Goal: Task Accomplishment & Management: Use online tool/utility

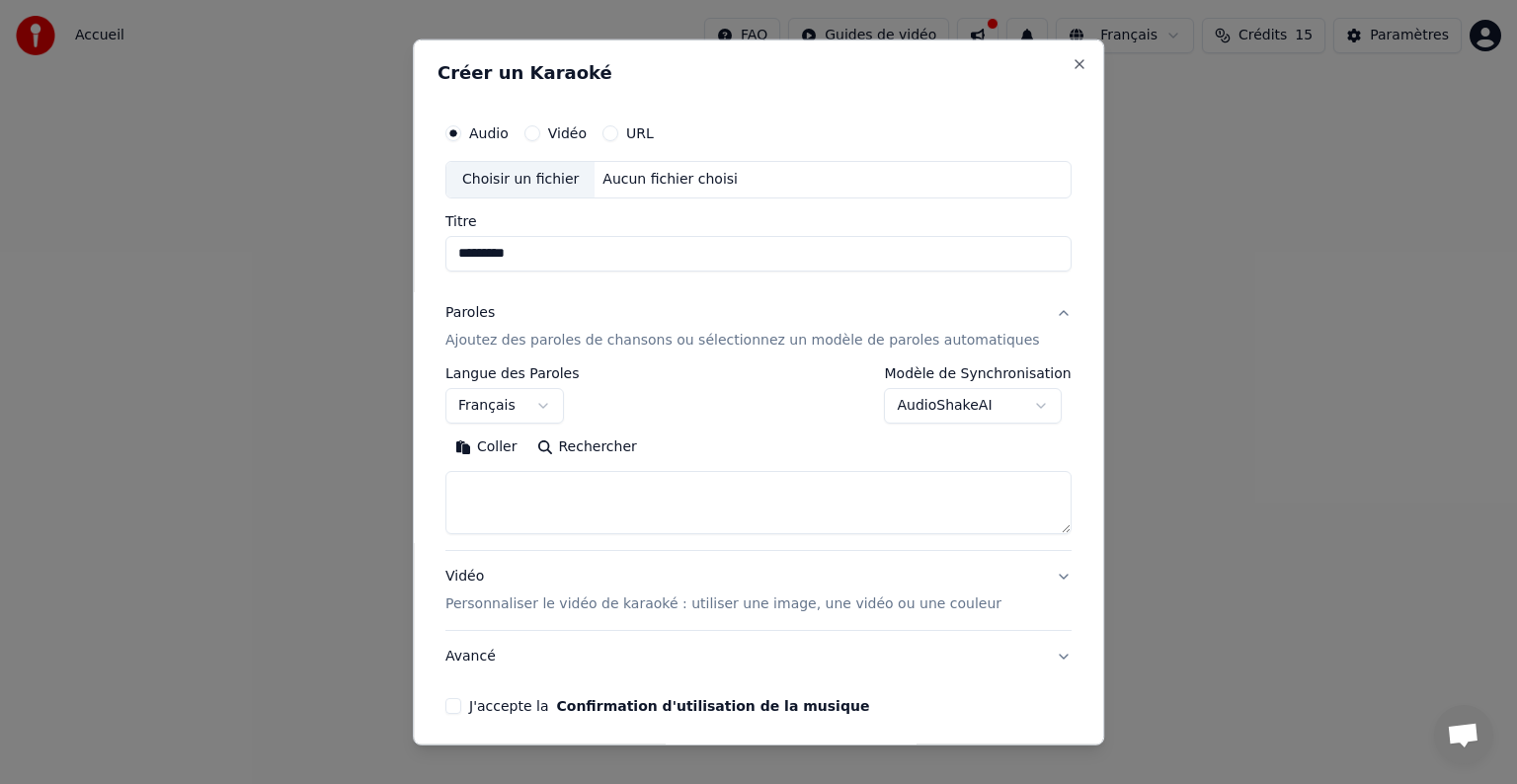
select select "**"
type textarea "**********"
click at [668, 175] on div "Aucun fichier choisi" at bounding box center [671, 180] width 151 height 20
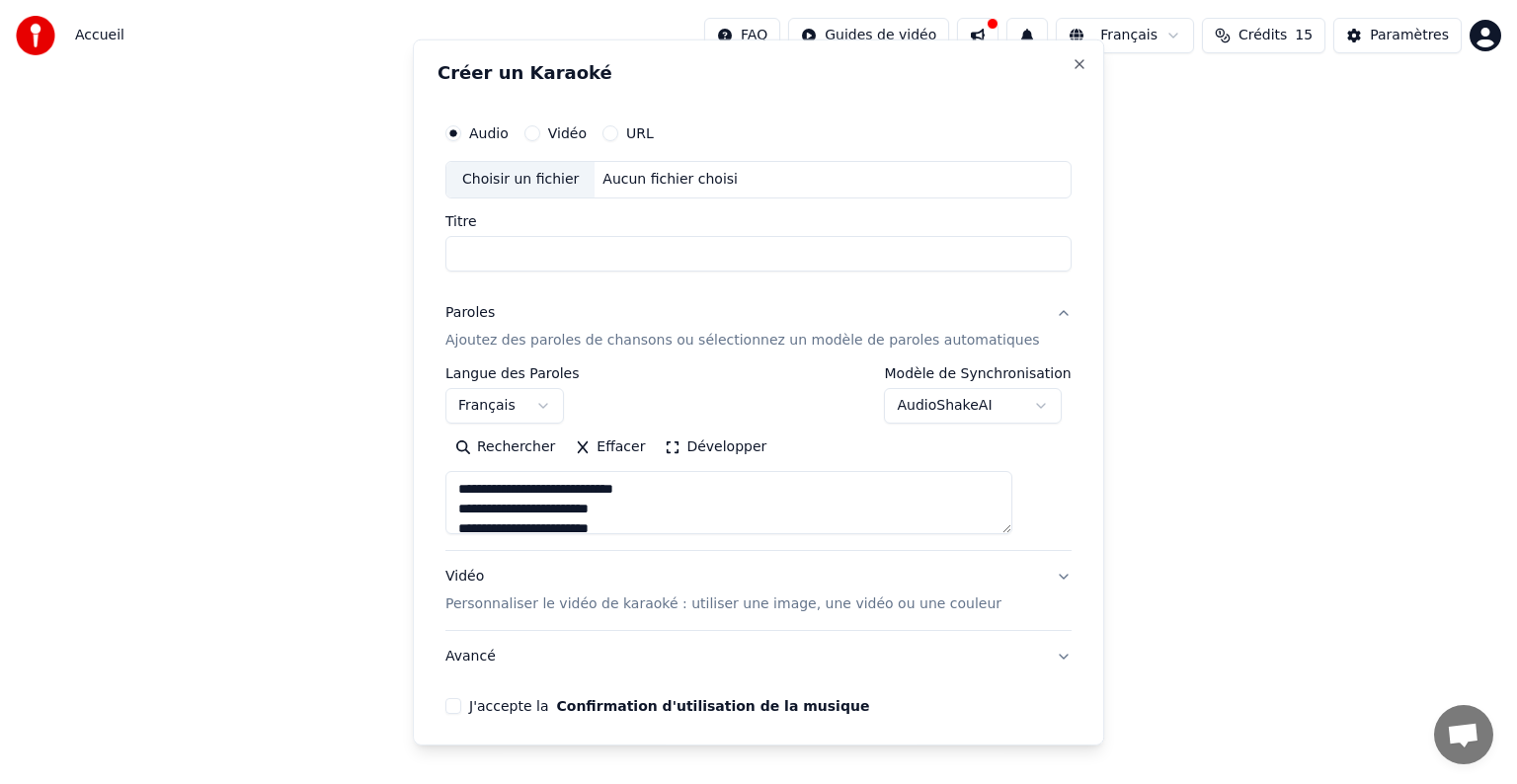
select select
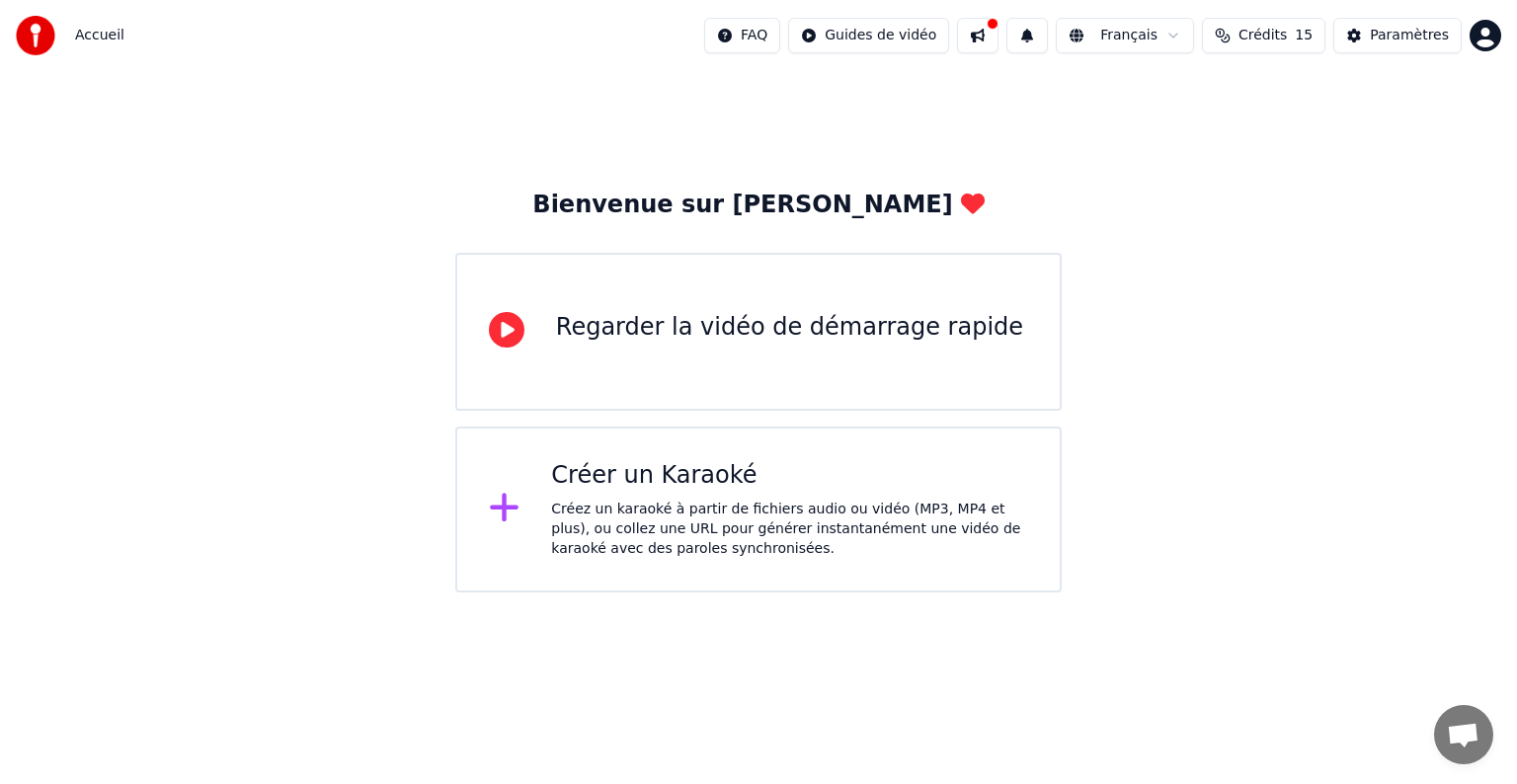
click at [800, 510] on div "Créez un karaoké à partir de fichiers audio ou vidéo (MP3, MP4 et plus), ou col…" at bounding box center [789, 529] width 477 height 59
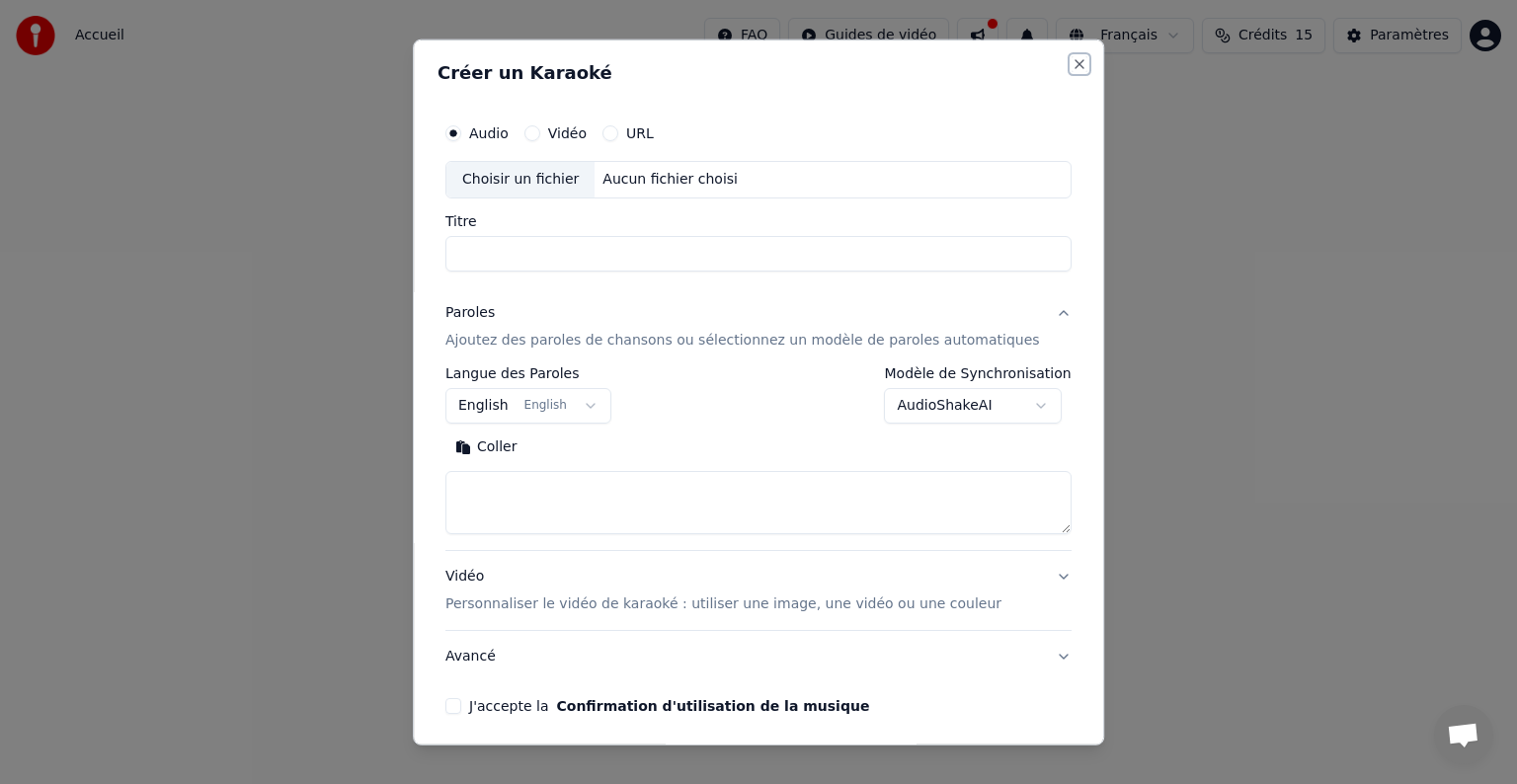
click at [1072, 63] on button "Close" at bounding box center [1080, 64] width 16 height 16
select select
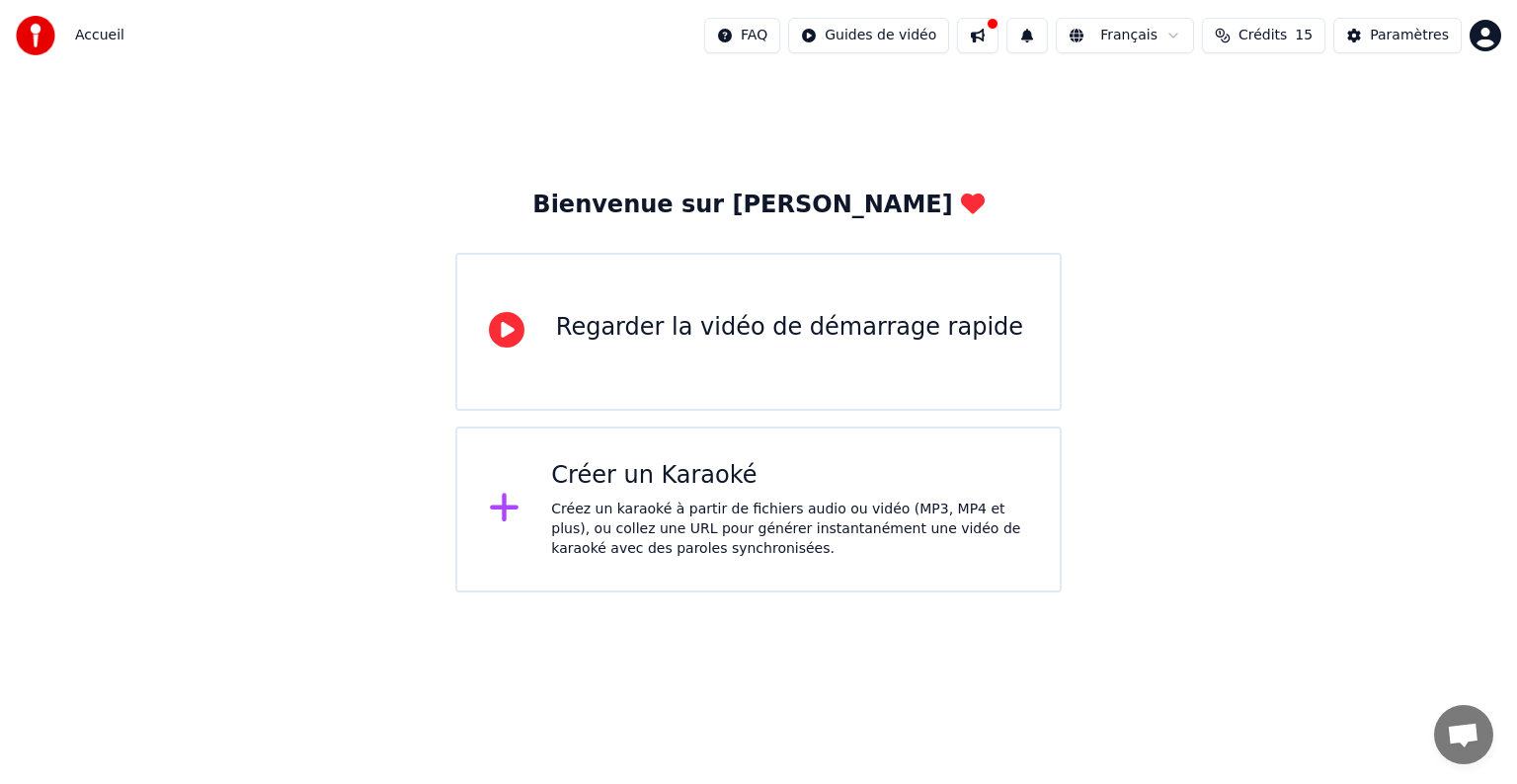
click at [680, 443] on div "Créer un Karaoké Créez un karaoké à partir de fichiers audio ou vidéo (MP3, MP4…" at bounding box center [758, 509] width 607 height 166
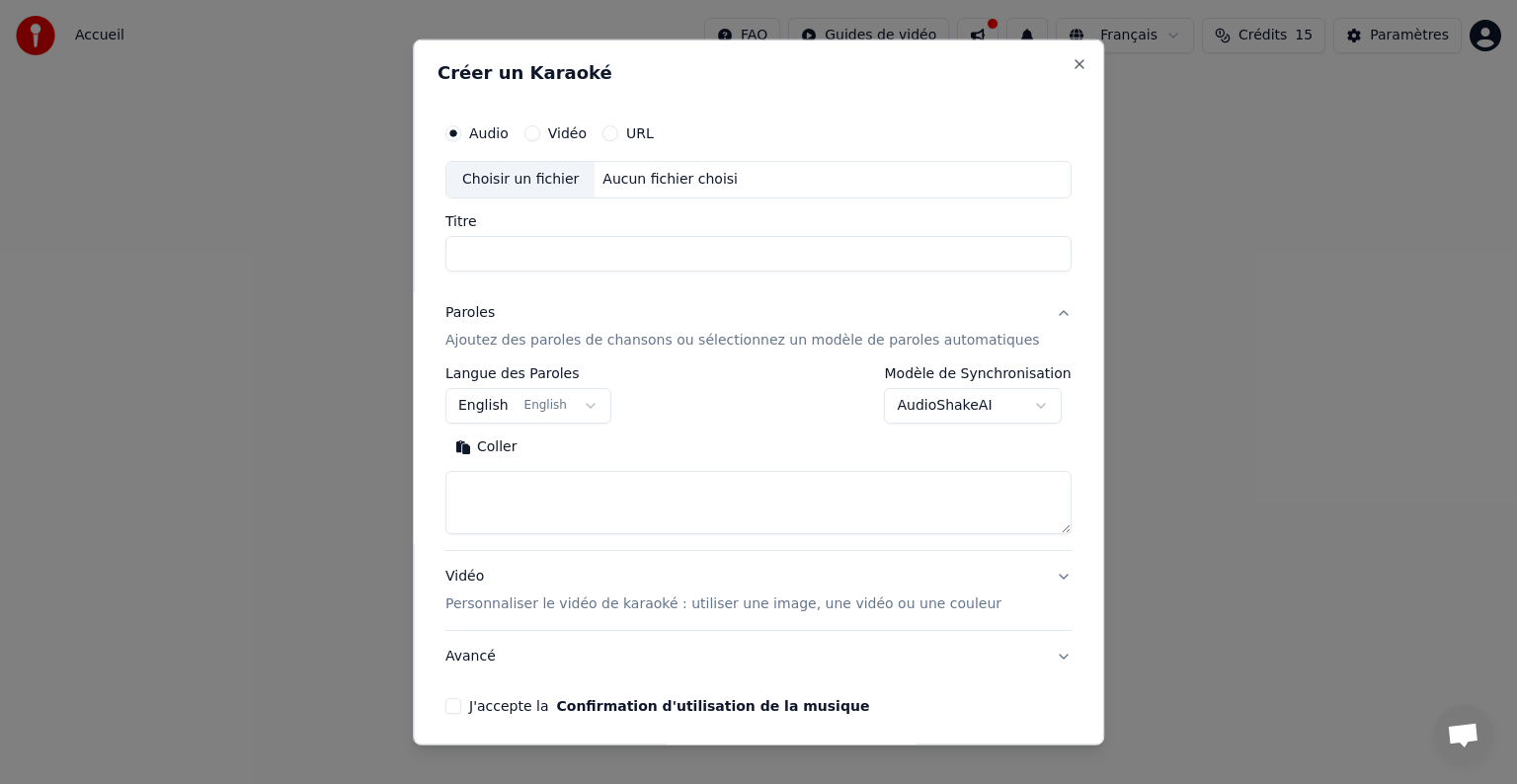
click at [628, 175] on div "Aucun fichier choisi" at bounding box center [671, 180] width 151 height 20
type input "**********"
click at [554, 404] on button "English English" at bounding box center [528, 406] width 166 height 36
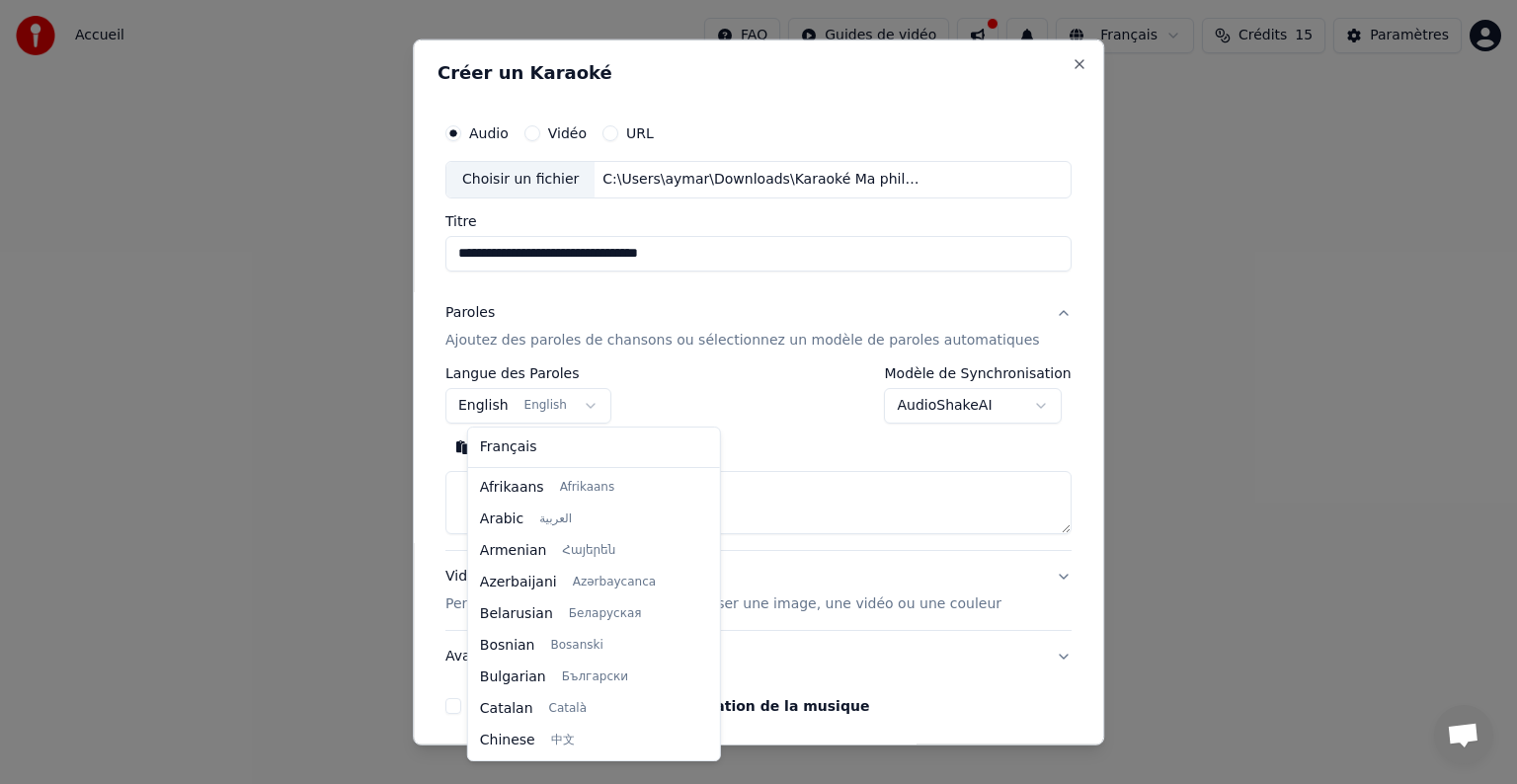
scroll to position [158, 0]
select select "**"
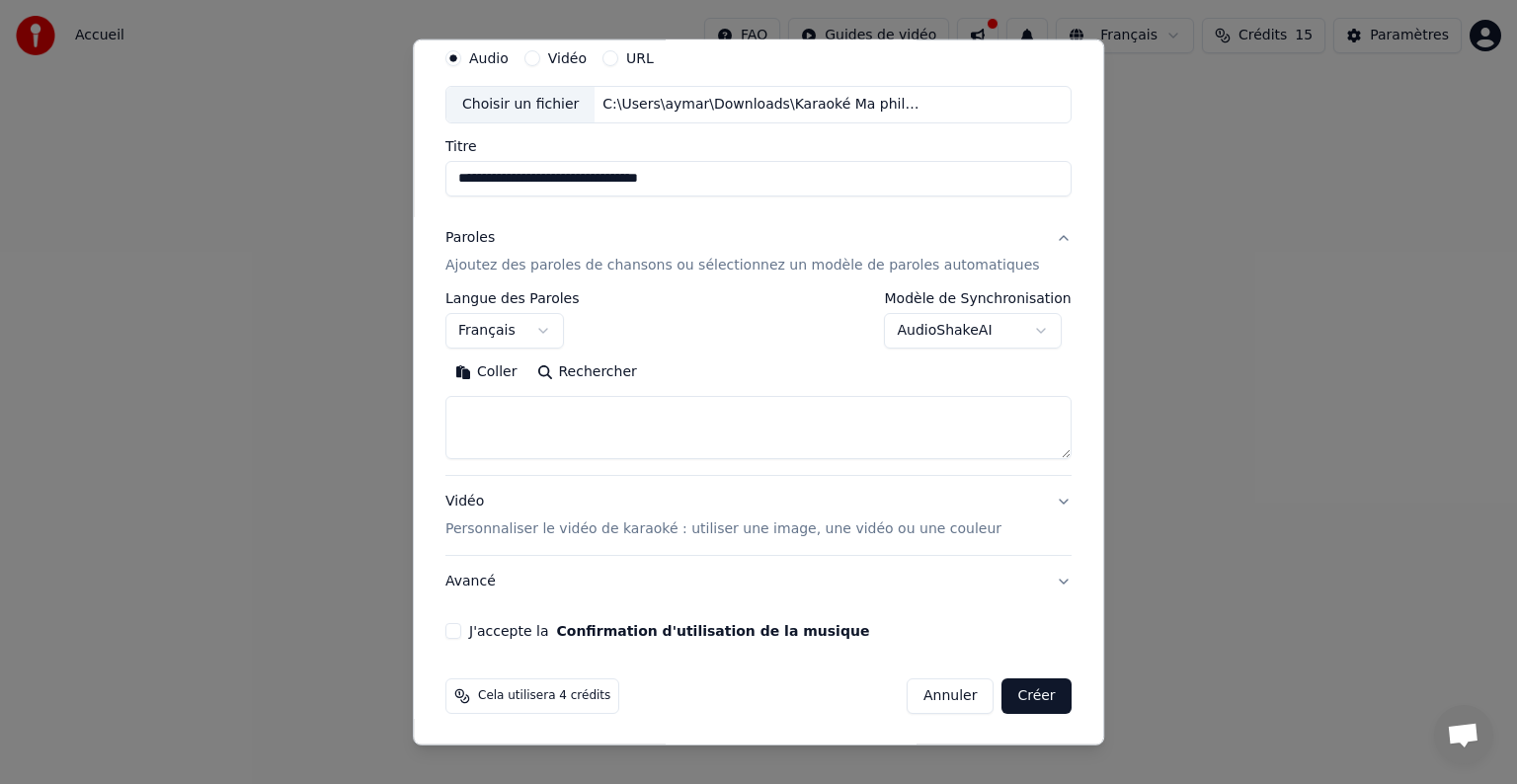
scroll to position [74, 0]
click at [674, 430] on textarea at bounding box center [758, 428] width 626 height 63
paste textarea "**********"
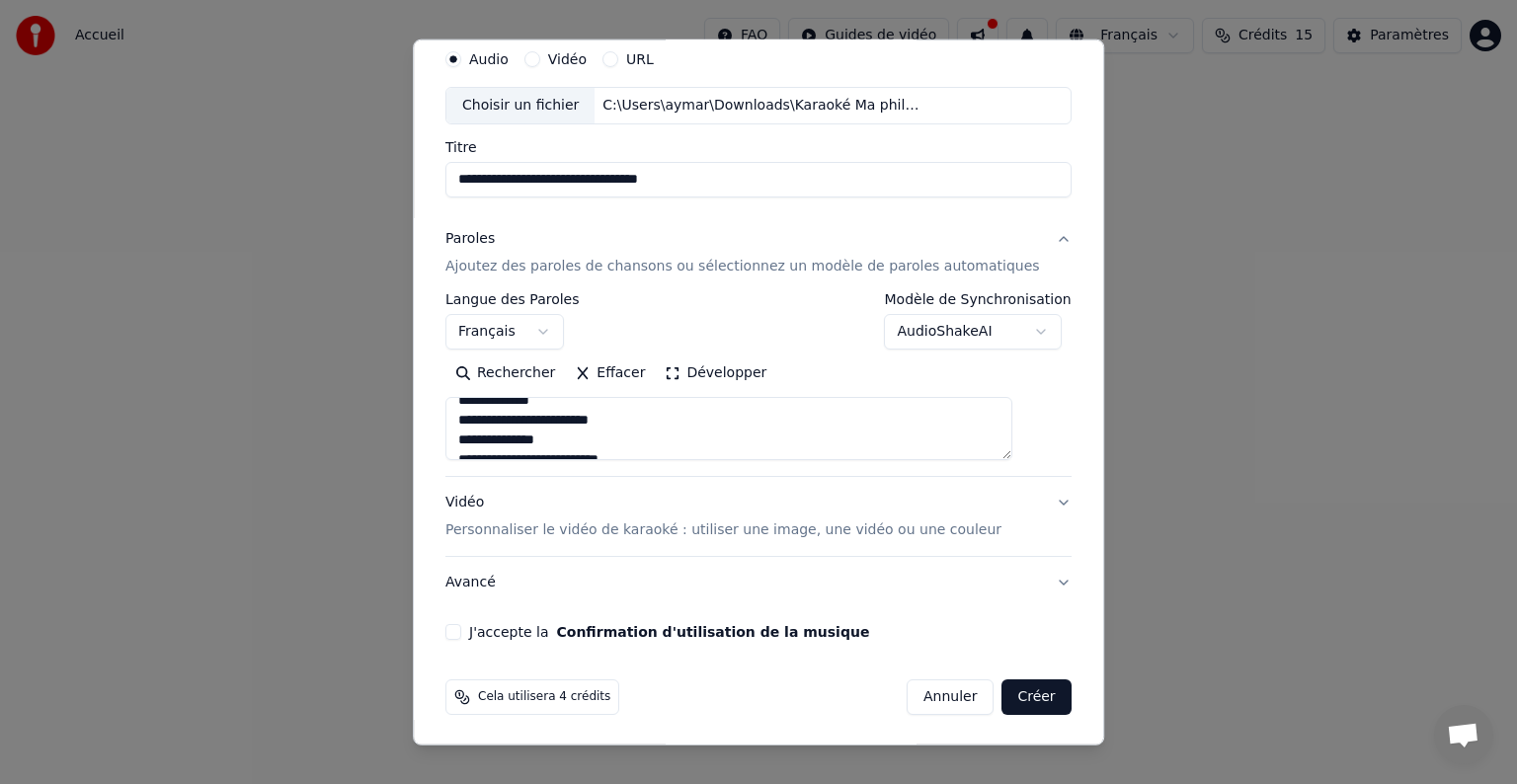
scroll to position [507, 0]
type textarea "**********"
click at [1002, 699] on button "Créer" at bounding box center [1036, 697] width 69 height 36
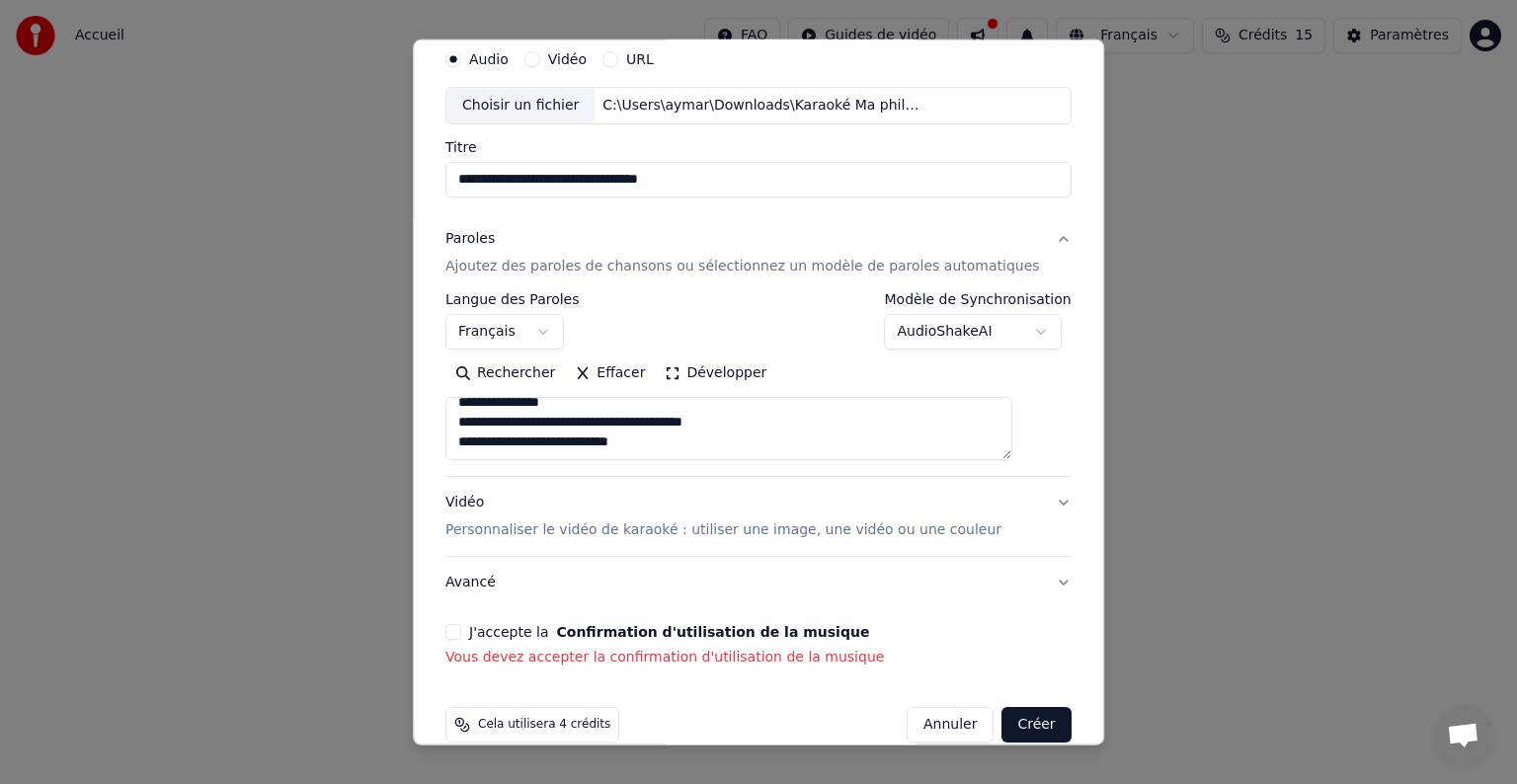
scroll to position [103, 0]
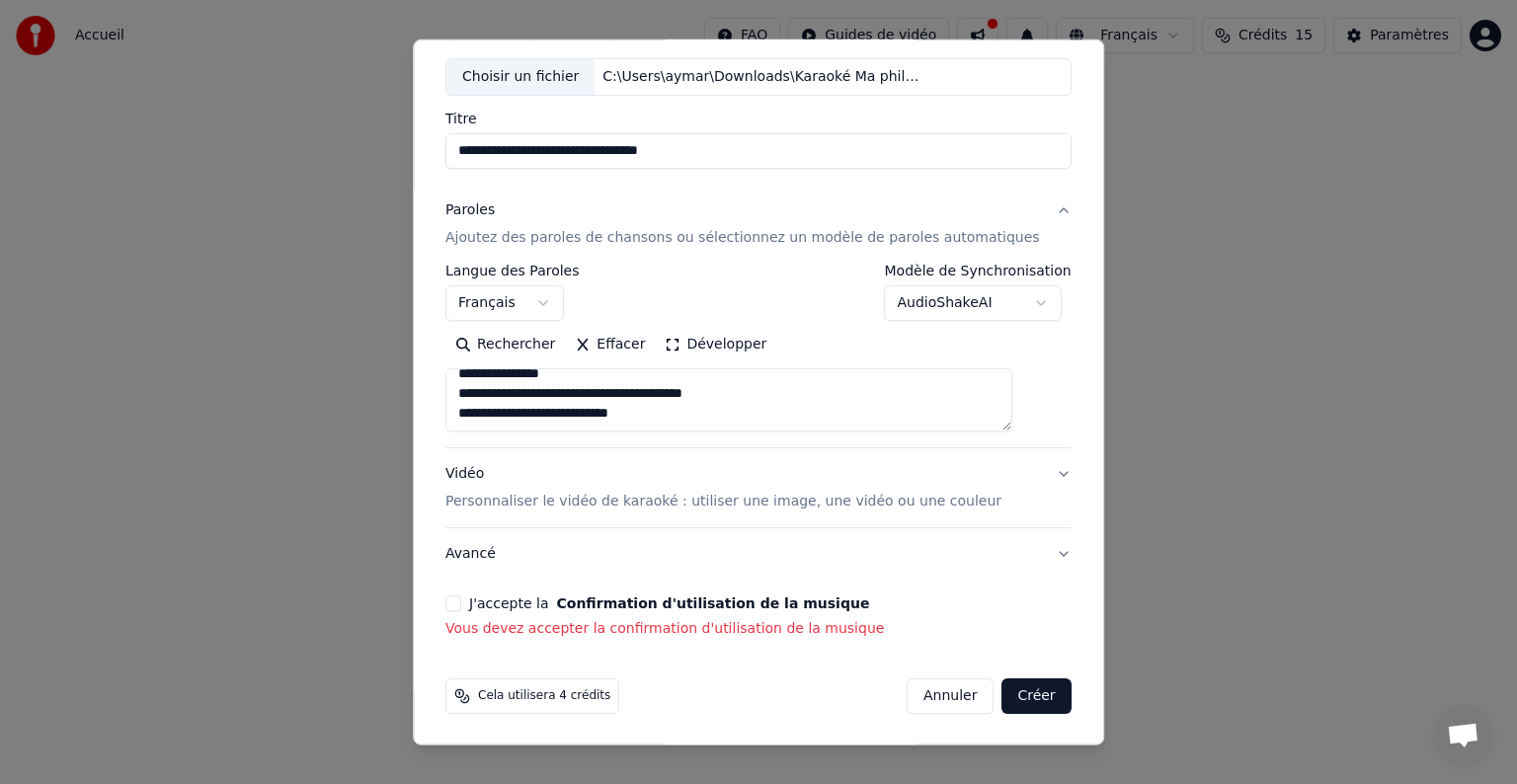
click at [483, 601] on div "J'accepte la Confirmation d'utilisation de la musique" at bounding box center [758, 603] width 626 height 16
click at [461, 600] on button "J'accepte la Confirmation d'utilisation de la musique" at bounding box center [453, 603] width 16 height 16
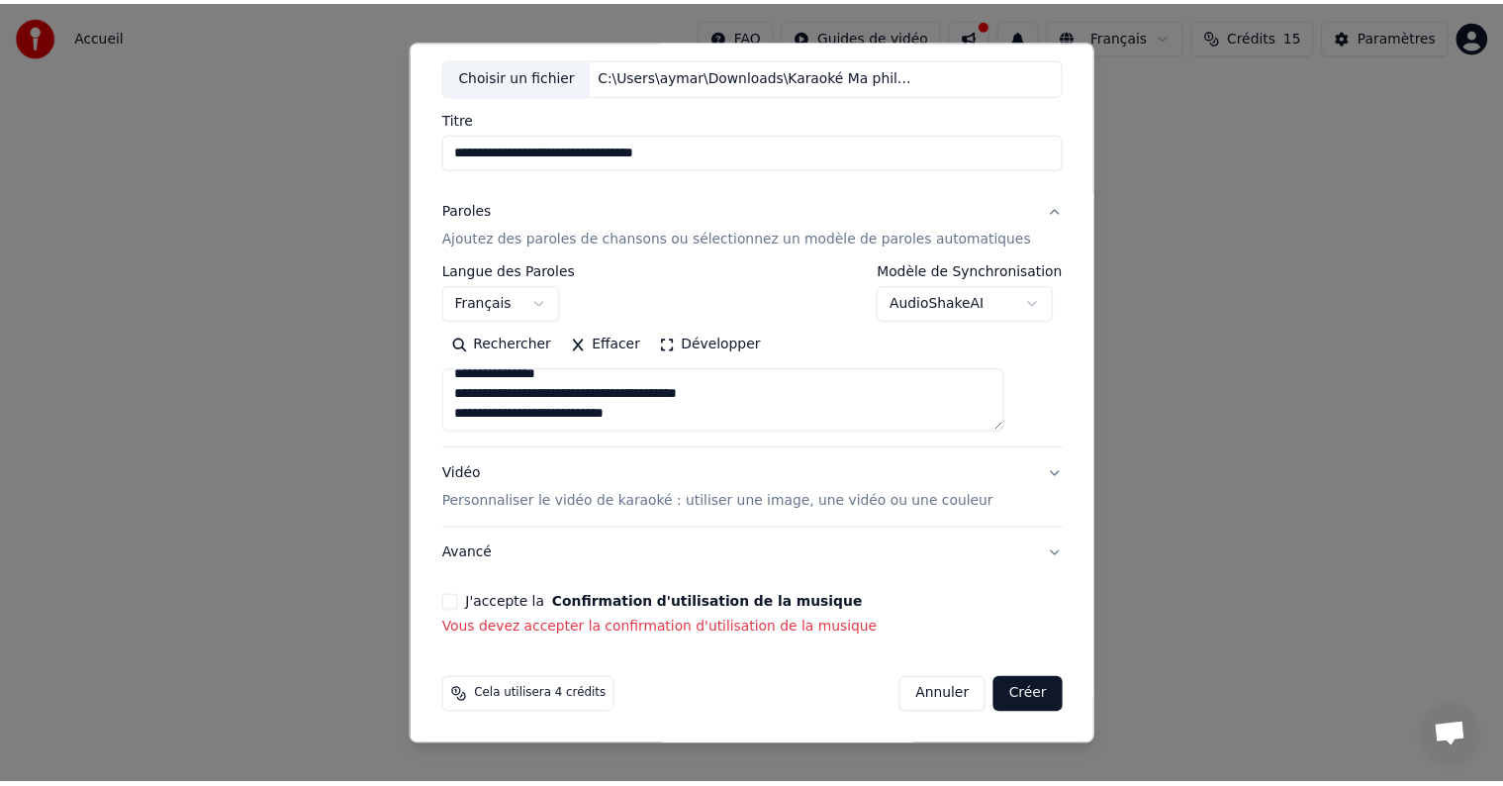
scroll to position [75, 0]
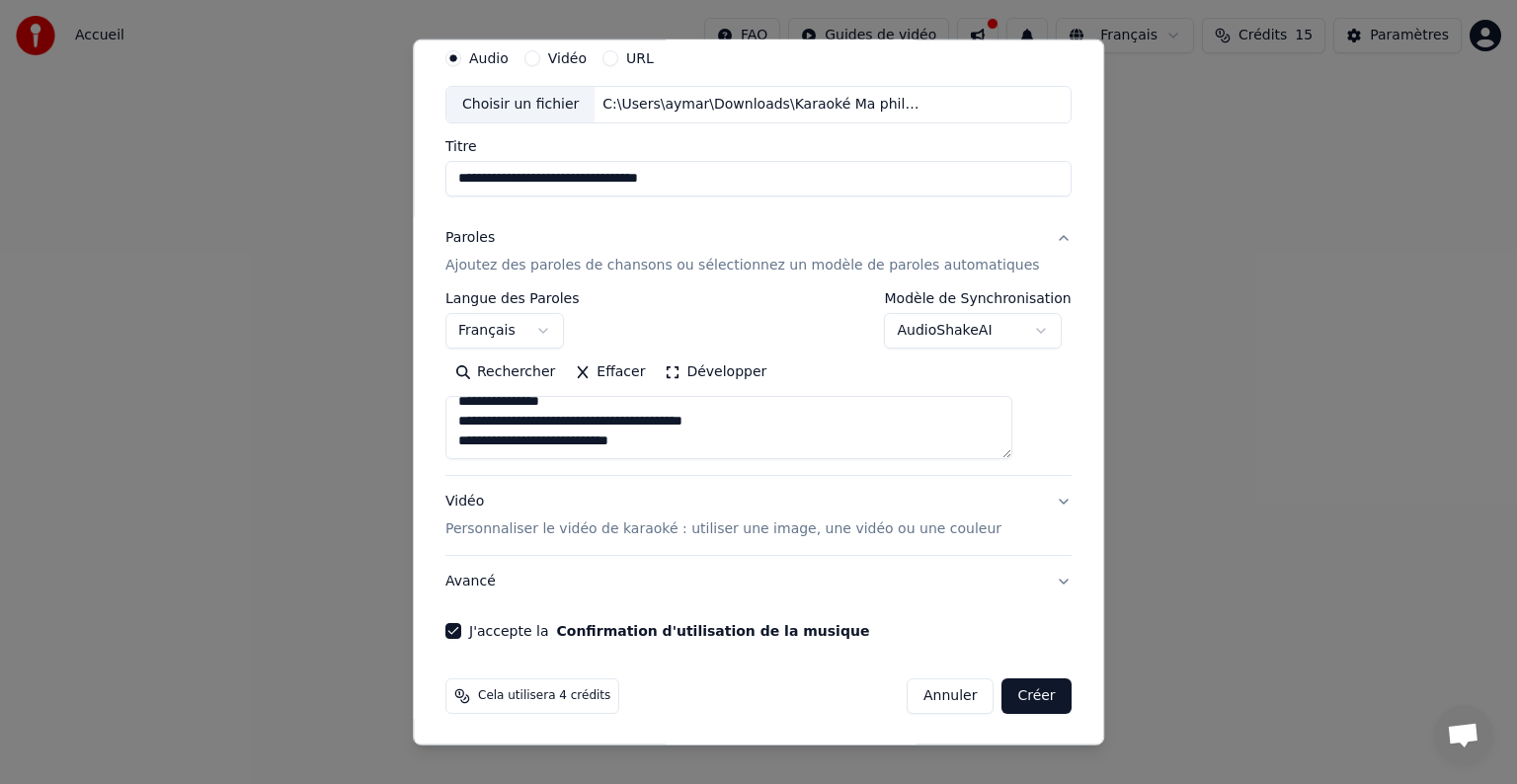
click at [1014, 694] on button "Créer" at bounding box center [1036, 696] width 69 height 36
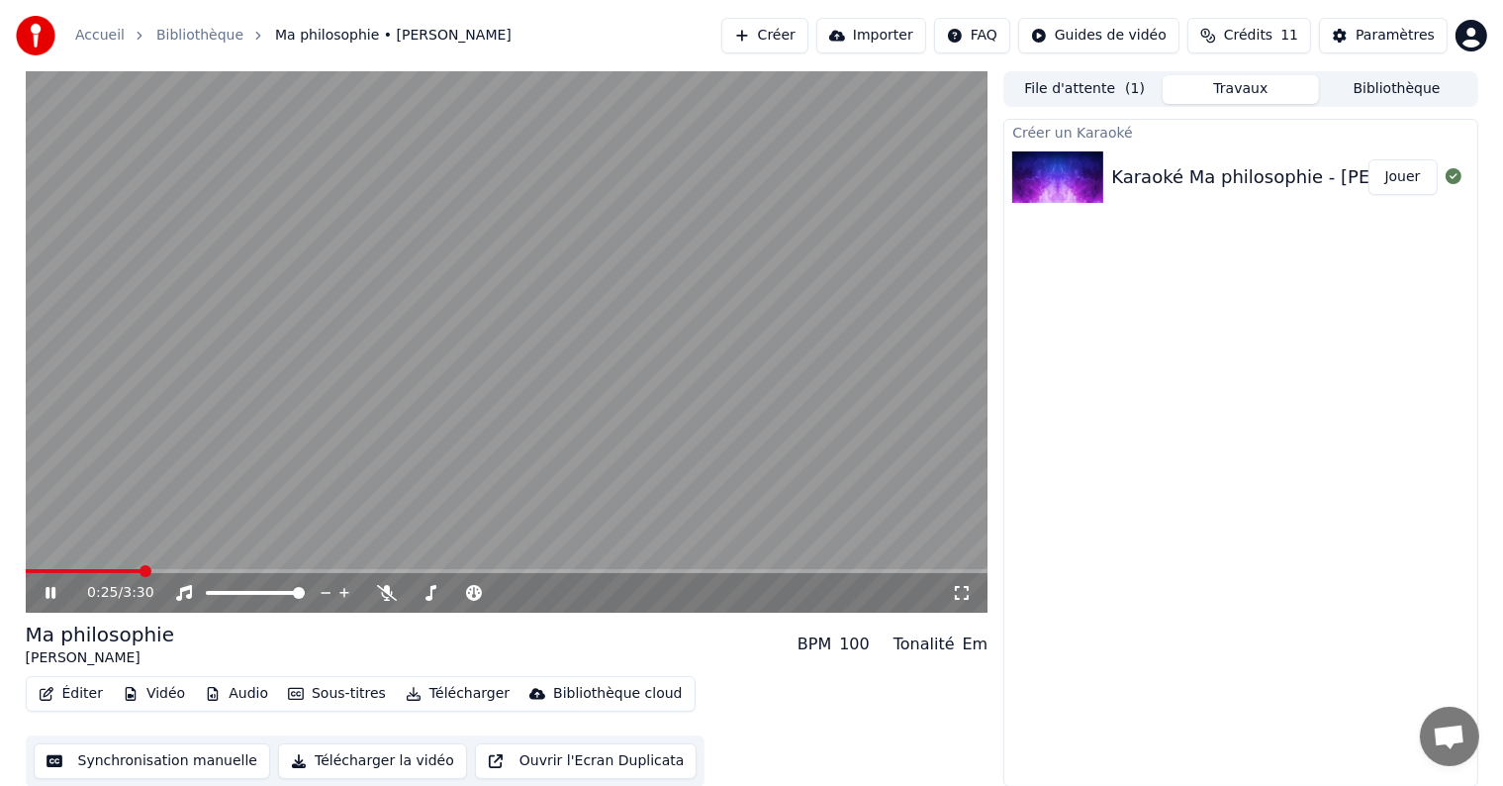
click at [51, 590] on icon at bounding box center [51, 593] width 10 height 12
click at [37, 571] on span at bounding box center [84, 571] width 116 height 4
click at [46, 594] on icon at bounding box center [51, 593] width 12 height 14
click at [58, 590] on icon at bounding box center [65, 593] width 47 height 16
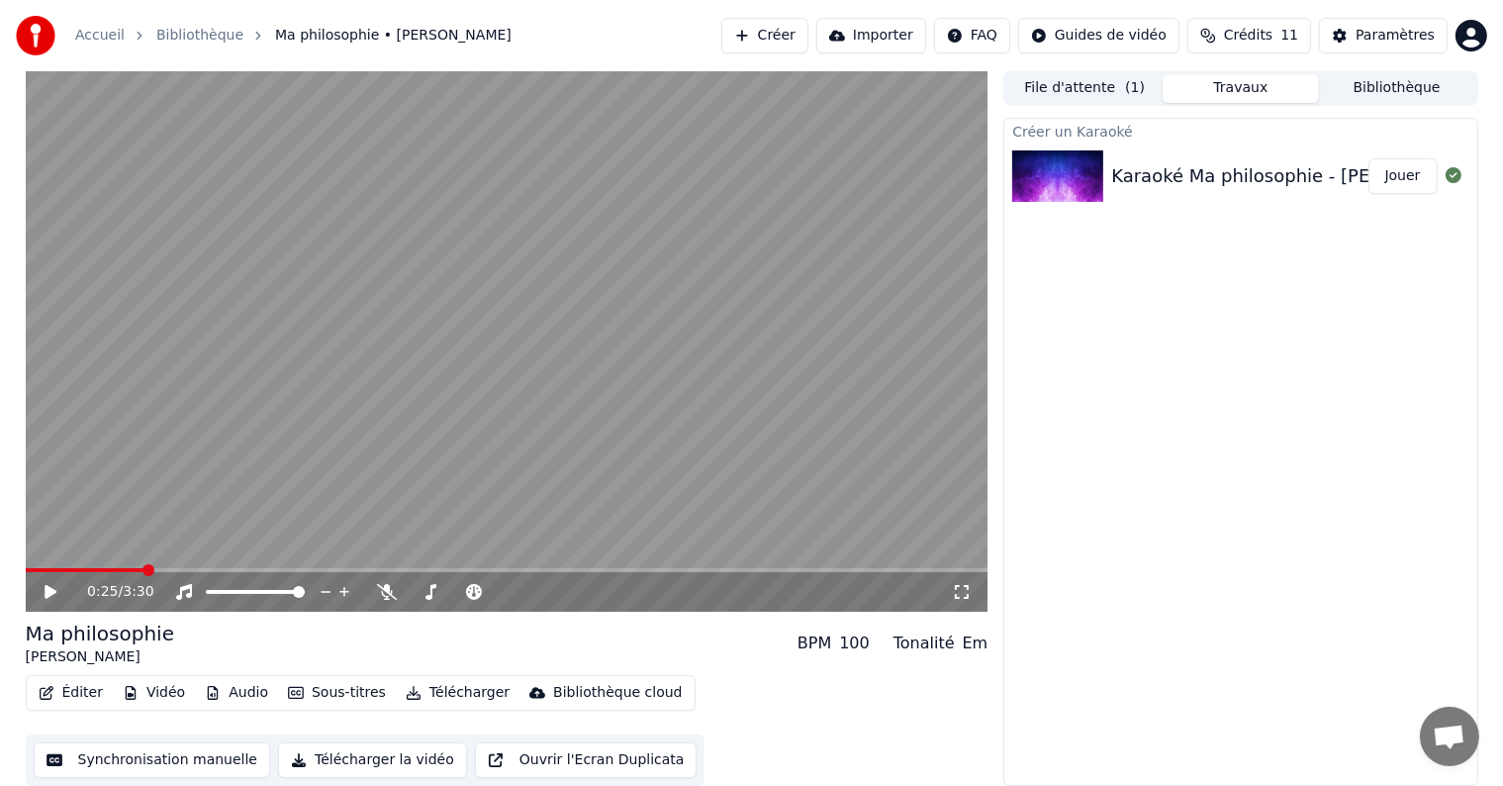
click at [194, 762] on button "Synchronisation manuelle" at bounding box center [152, 760] width 237 height 36
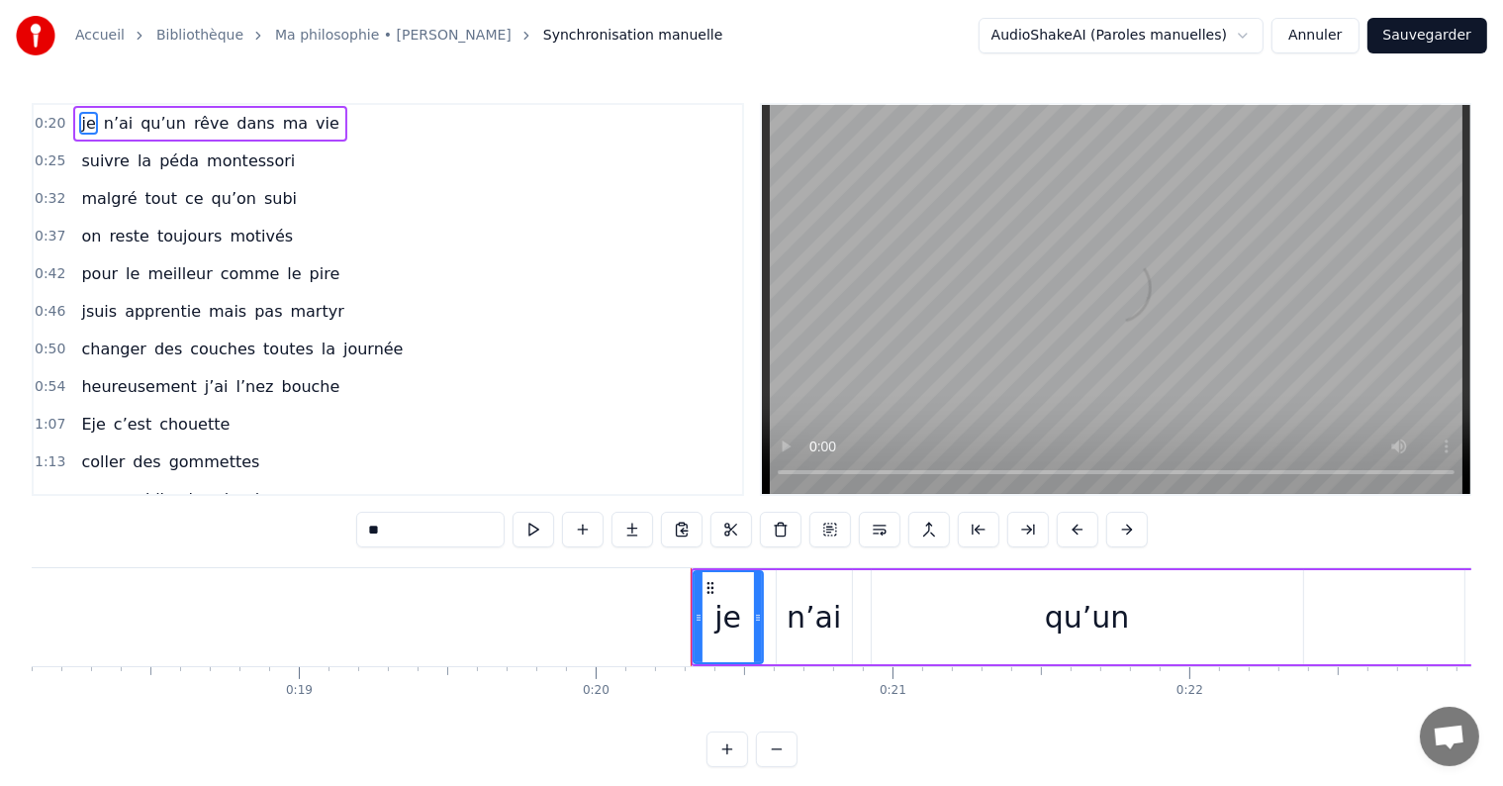
scroll to position [0, 5932]
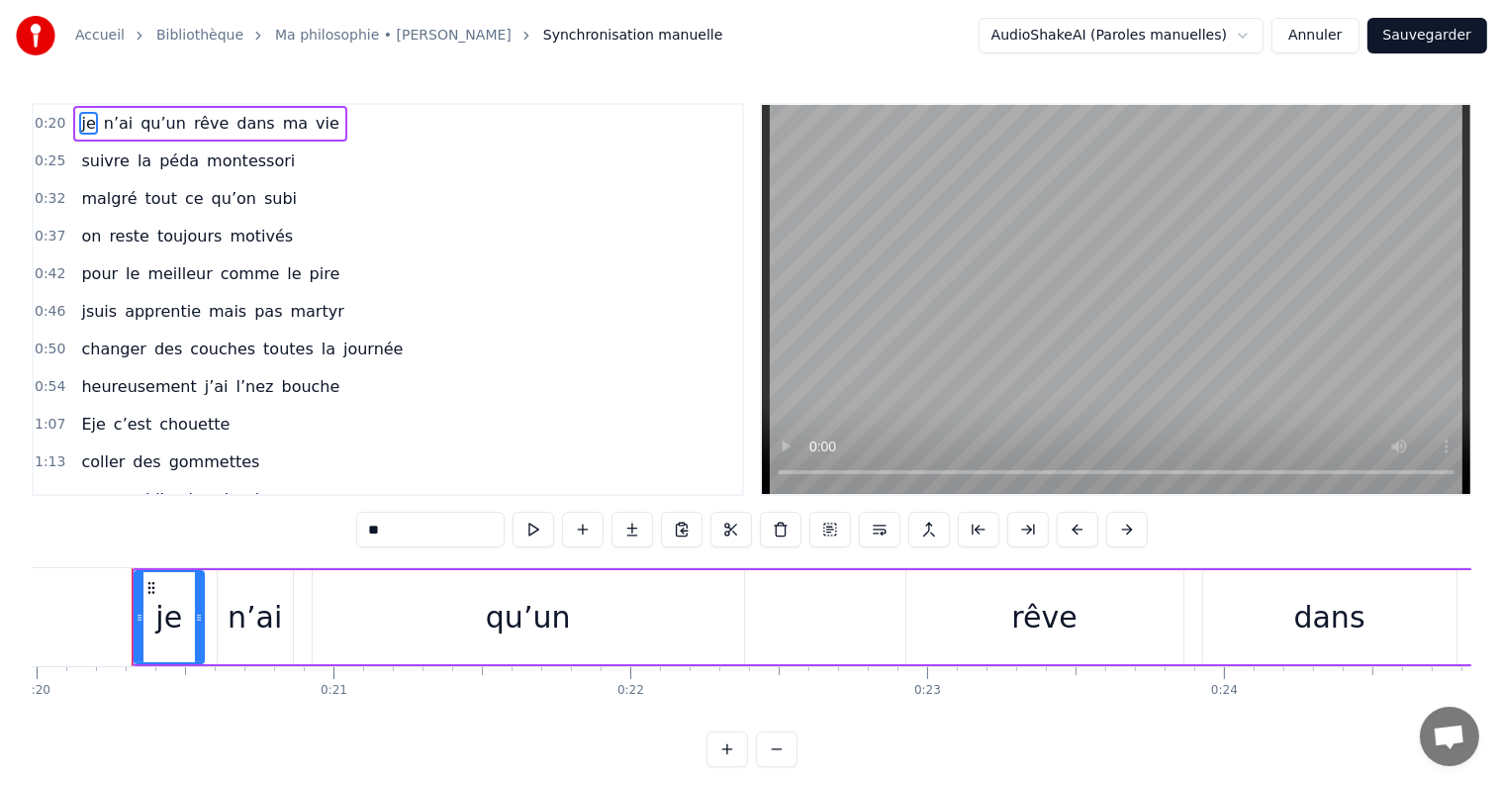
click at [80, 124] on span "je" at bounding box center [88, 123] width 18 height 23
click at [79, 119] on span "je" at bounding box center [88, 123] width 18 height 23
click at [80, 125] on span "je" at bounding box center [88, 123] width 18 height 23
click at [84, 128] on span "je" at bounding box center [88, 123] width 18 height 23
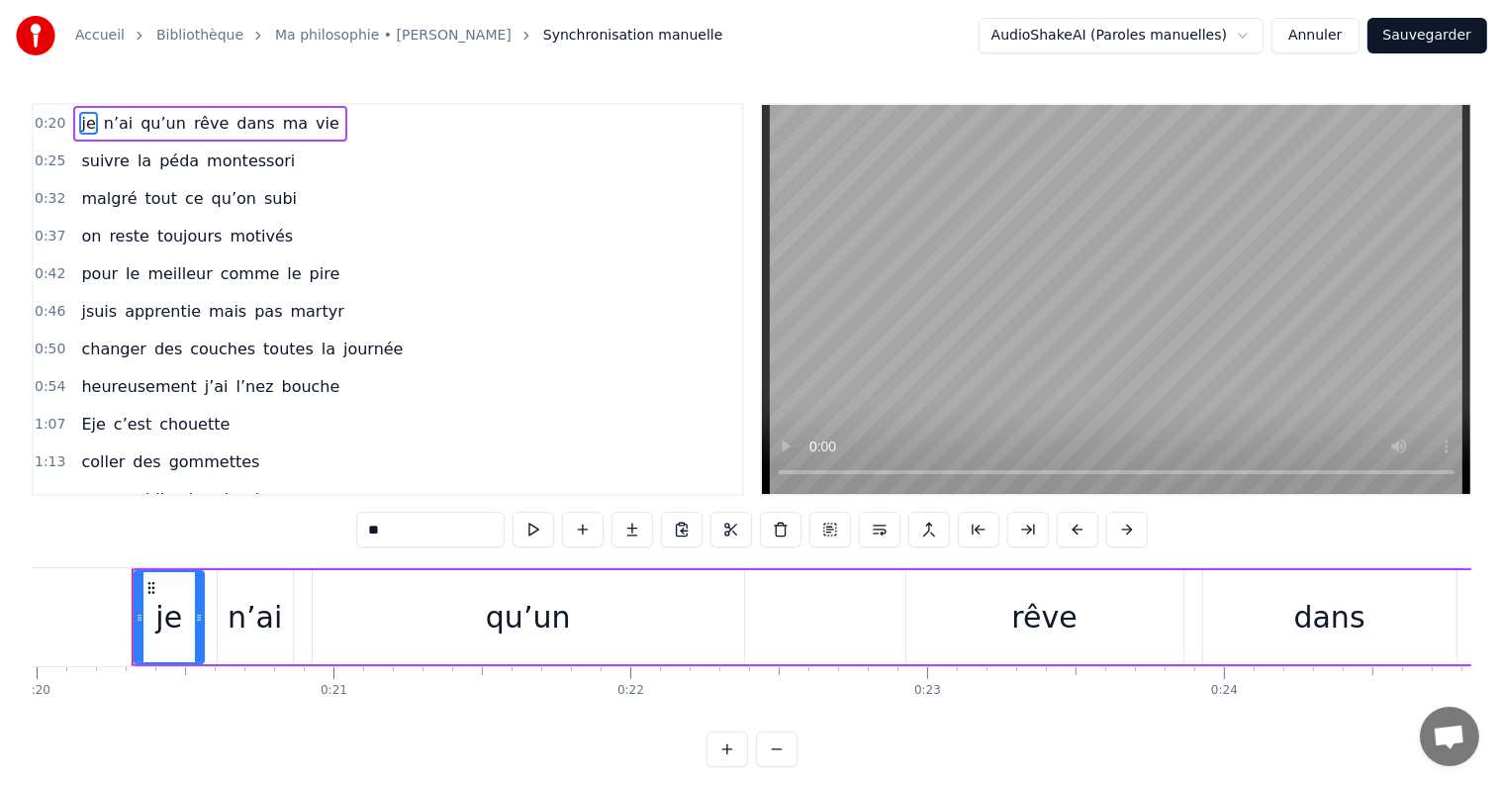
click at [84, 128] on span "je" at bounding box center [88, 123] width 18 height 23
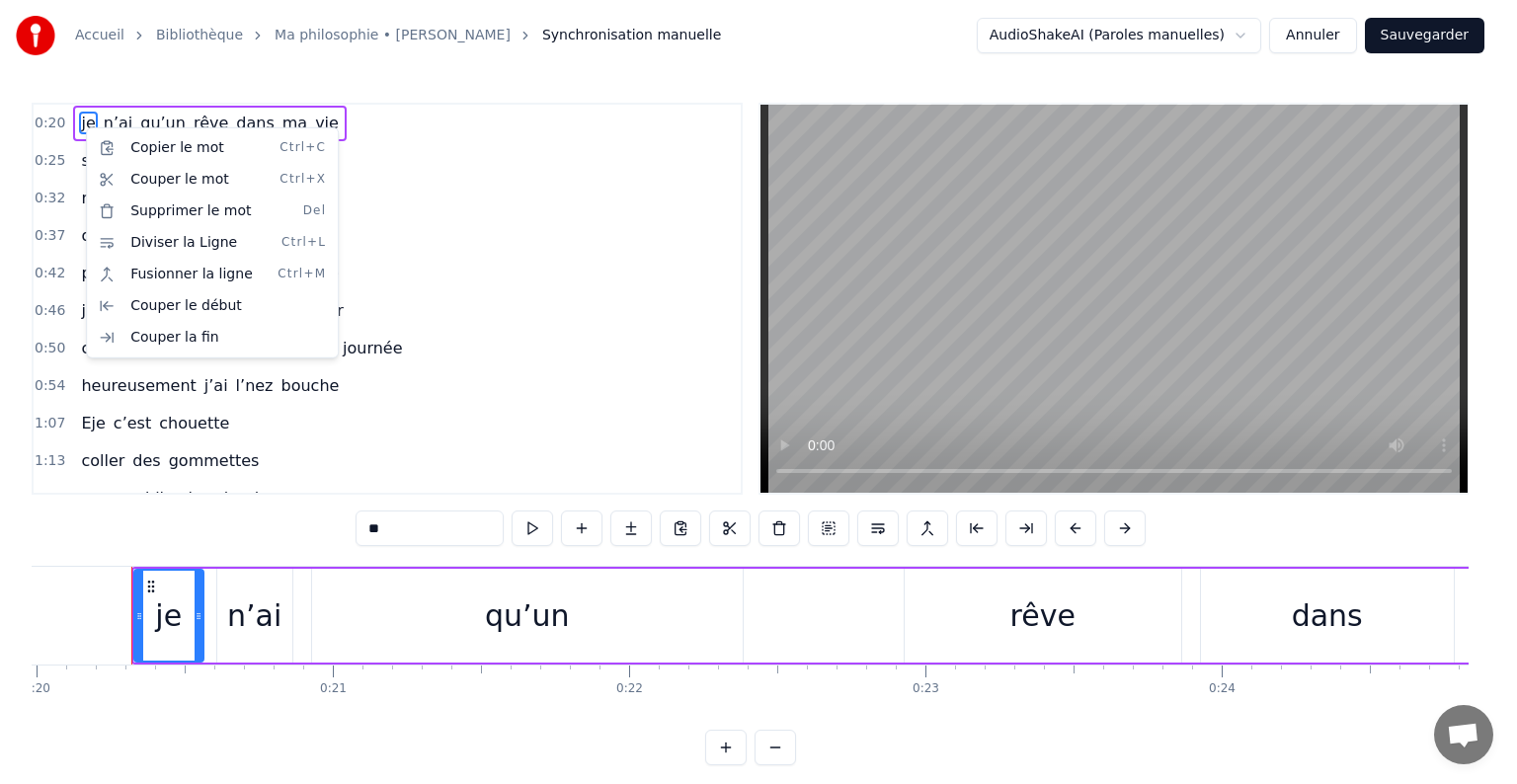
click at [381, 89] on html "Accueil Bibliothèque Ma philosophie • Amel Bent Synchronisation manuelle AudioS…" at bounding box center [758, 398] width 1517 height 797
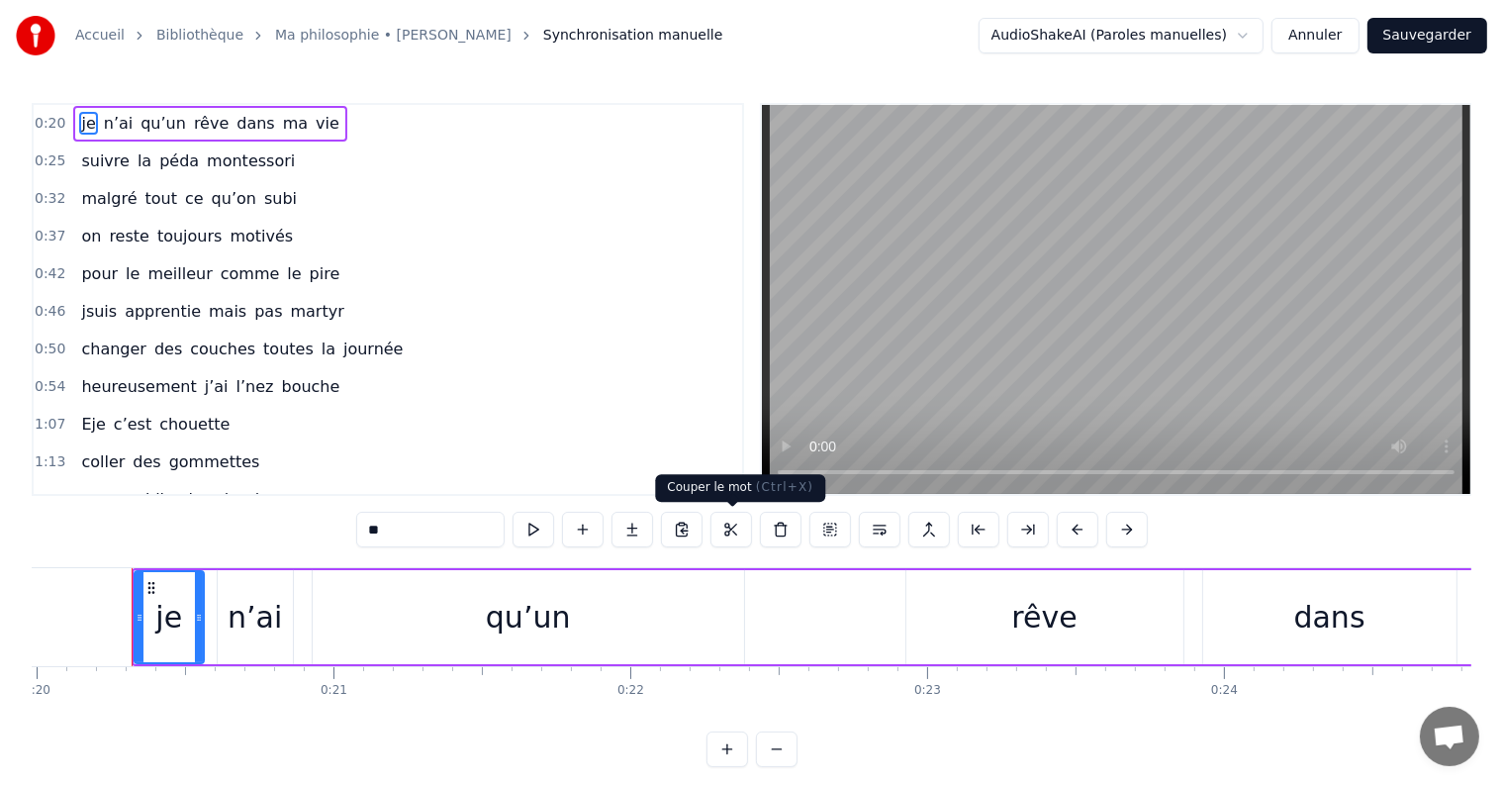
click at [800, 476] on div "Couper le mot ( Ctrl+X ) Couper le mot ( Ctrl+X )" at bounding box center [740, 488] width 170 height 28
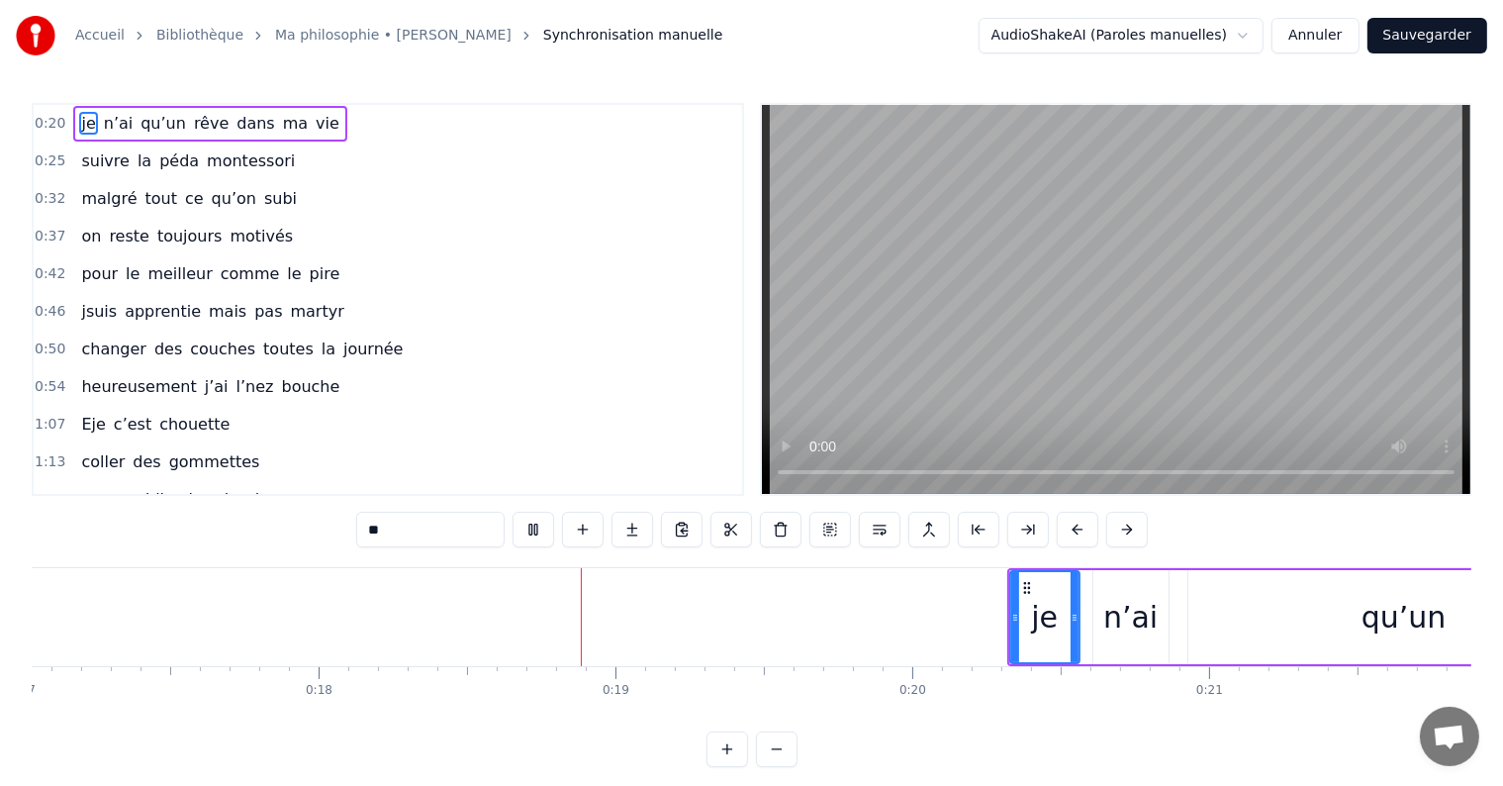
scroll to position [0, 5336]
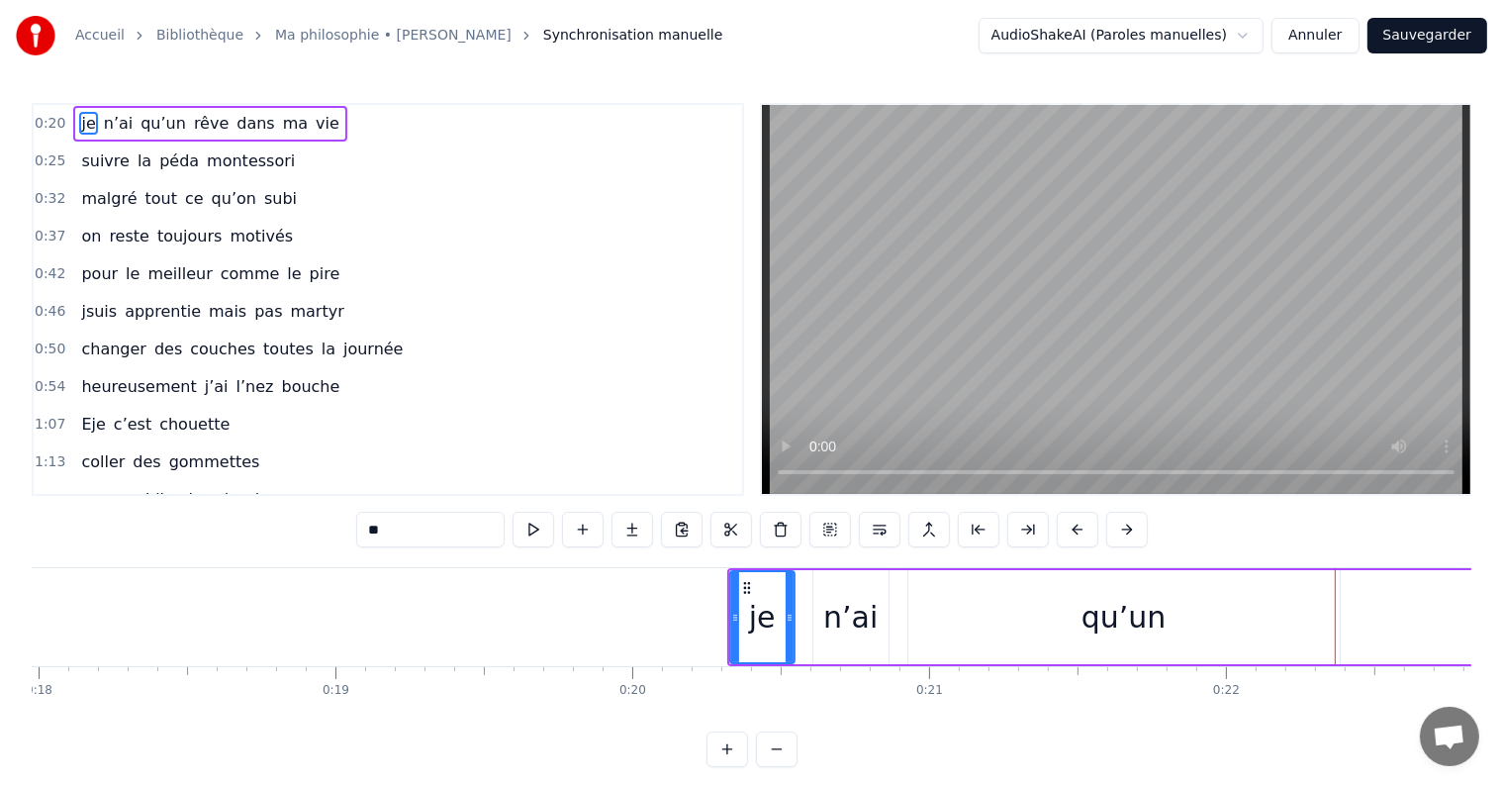
click at [790, 618] on icon at bounding box center [790, 618] width 8 height 16
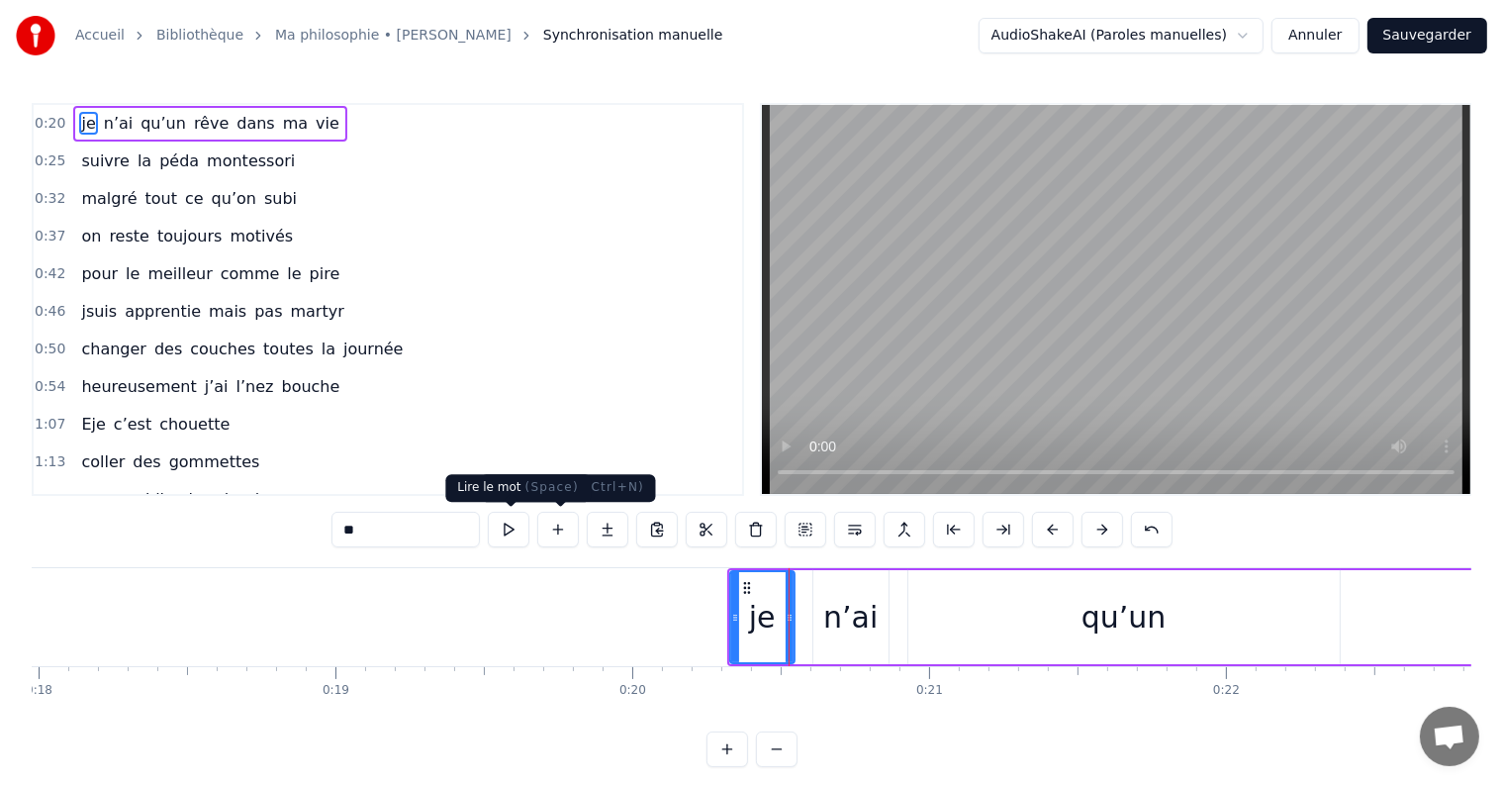
click at [519, 526] on button at bounding box center [509, 530] width 42 height 36
click at [792, 612] on icon at bounding box center [791, 618] width 8 height 16
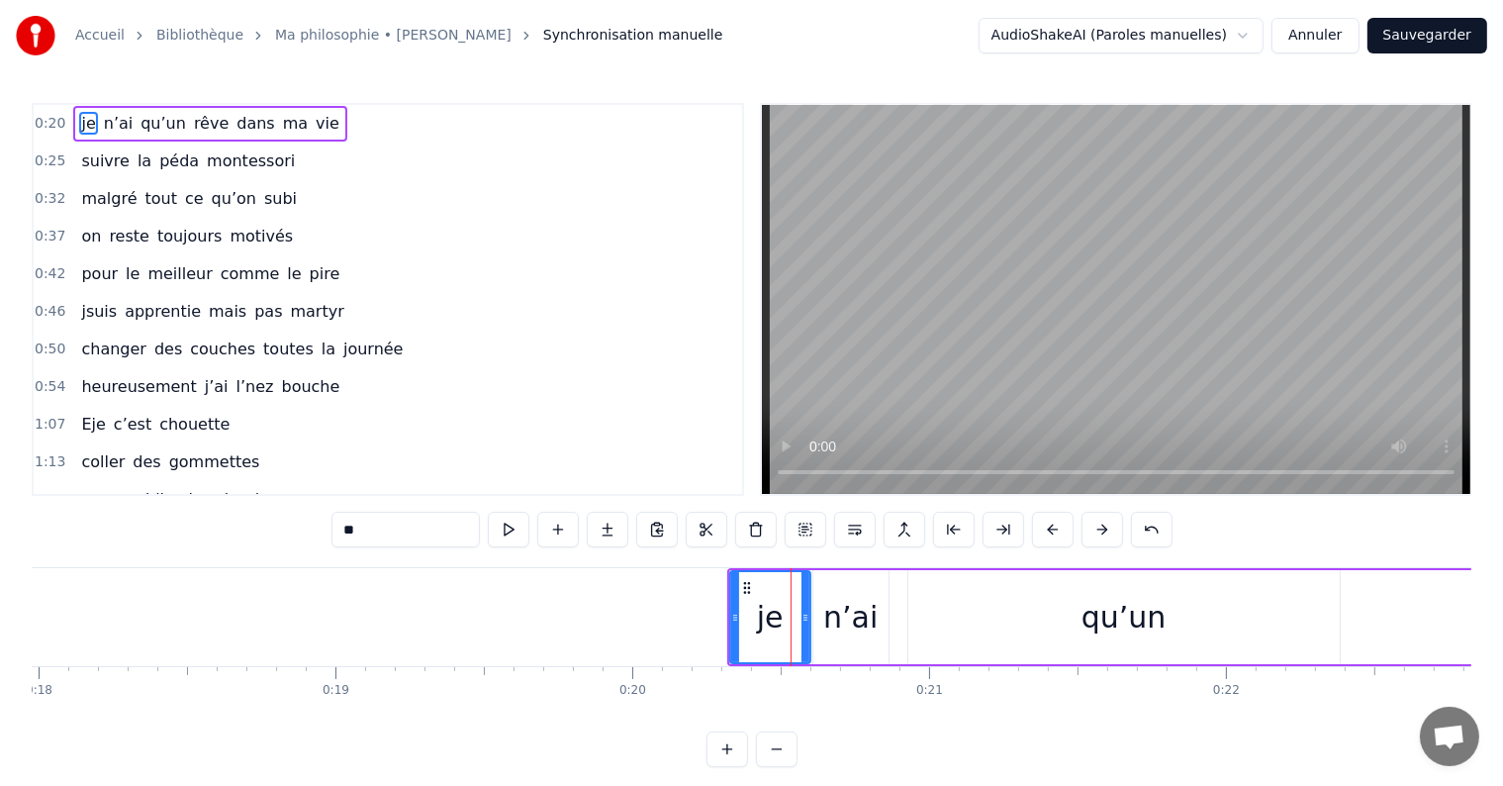
drag, startPoint x: 793, startPoint y: 602, endPoint x: 806, endPoint y: 604, distance: 14.0
click at [806, 604] on div at bounding box center [805, 617] width 8 height 90
drag, startPoint x: 1100, startPoint y: 619, endPoint x: 1053, endPoint y: 614, distance: 47.8
click at [1053, 614] on div "qu’un" at bounding box center [1123, 617] width 431 height 94
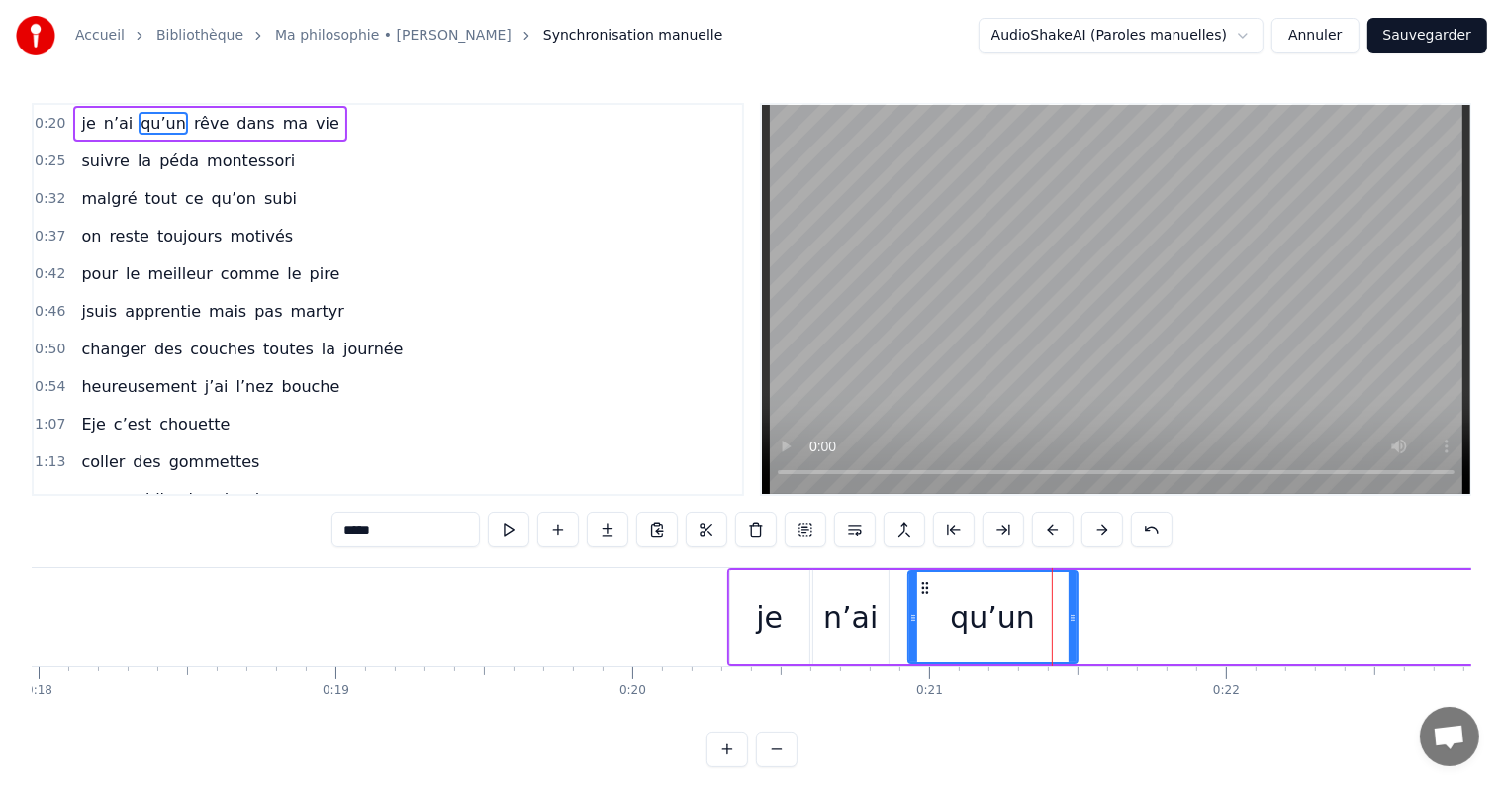
drag, startPoint x: 1334, startPoint y: 613, endPoint x: 1072, endPoint y: 620, distance: 262.3
click at [1072, 620] on icon at bounding box center [1073, 618] width 8 height 16
click at [779, 625] on div "je" at bounding box center [769, 617] width 27 height 45
type input "**"
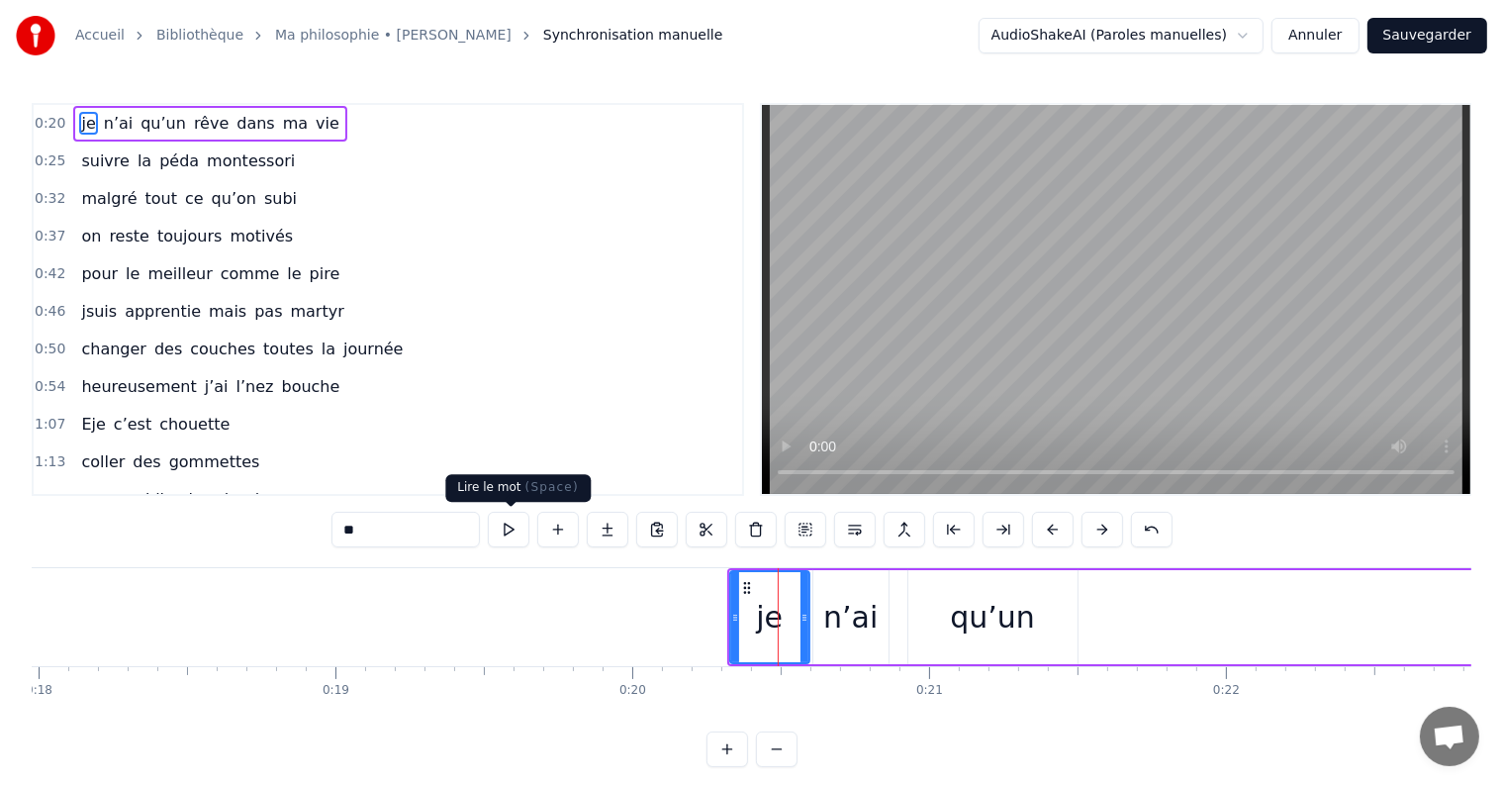
click at [514, 526] on button at bounding box center [509, 530] width 42 height 36
click at [514, 527] on button at bounding box center [509, 530] width 42 height 36
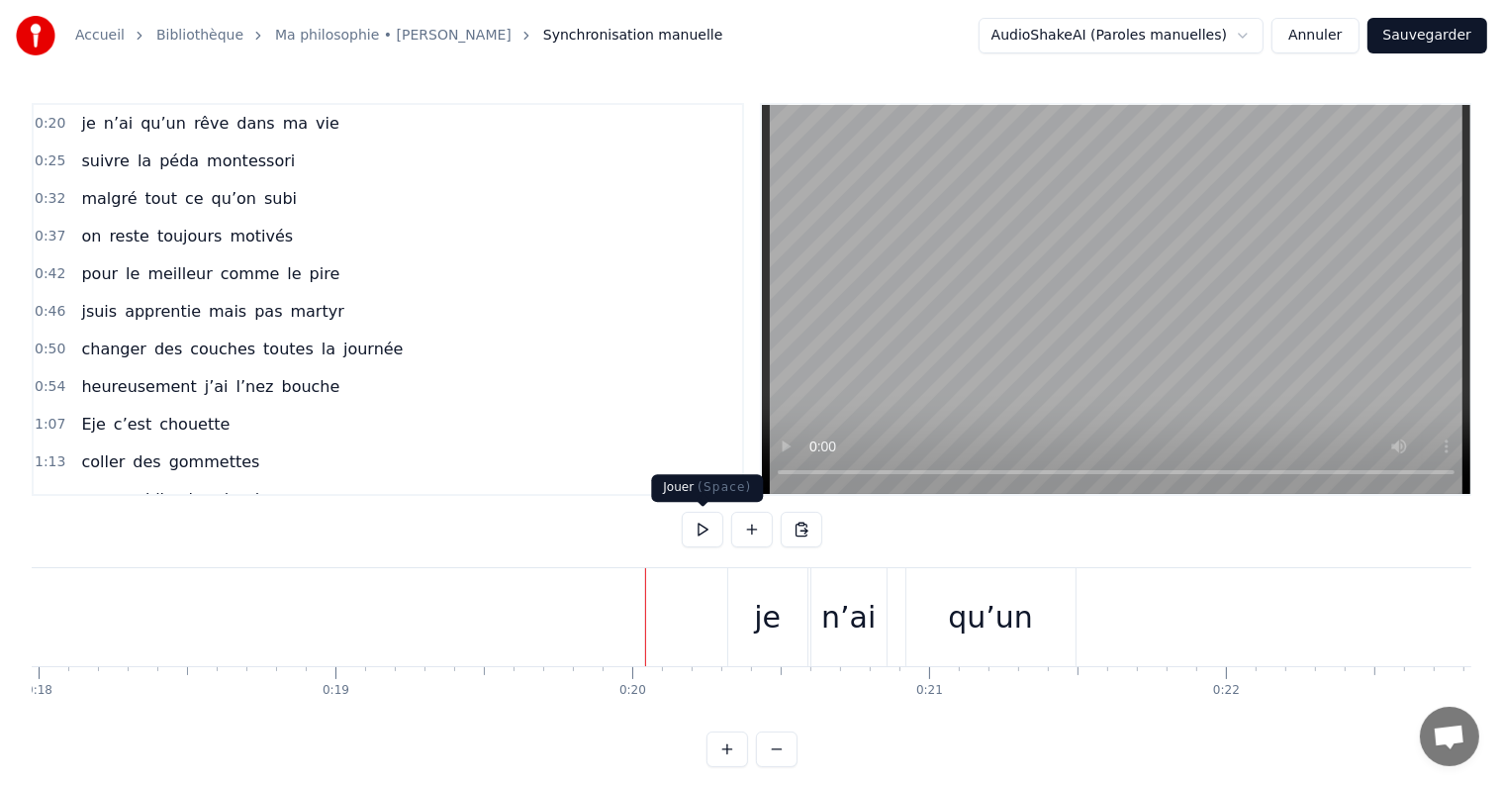
click at [698, 533] on button at bounding box center [703, 530] width 42 height 36
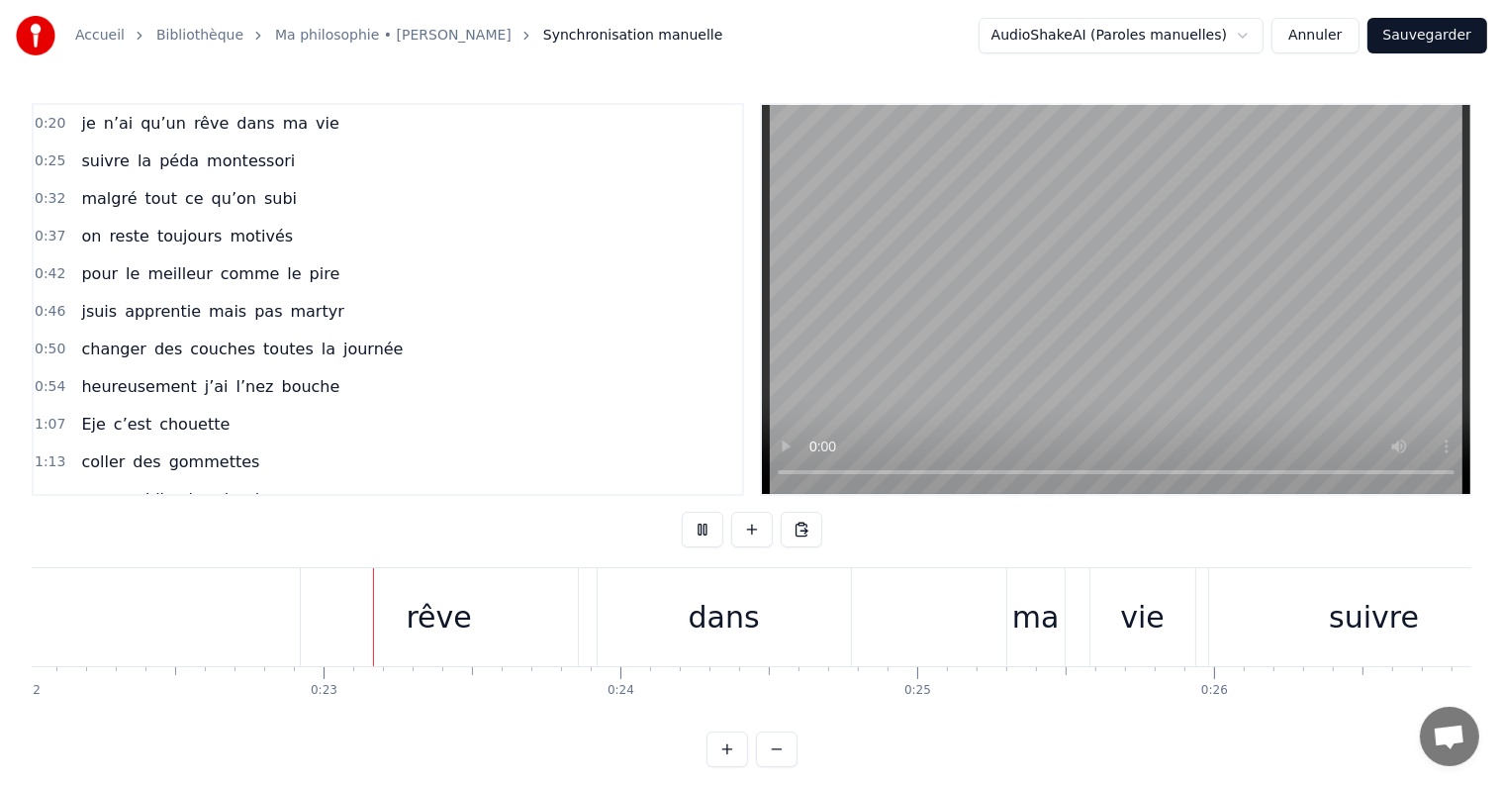
scroll to position [0, 6621]
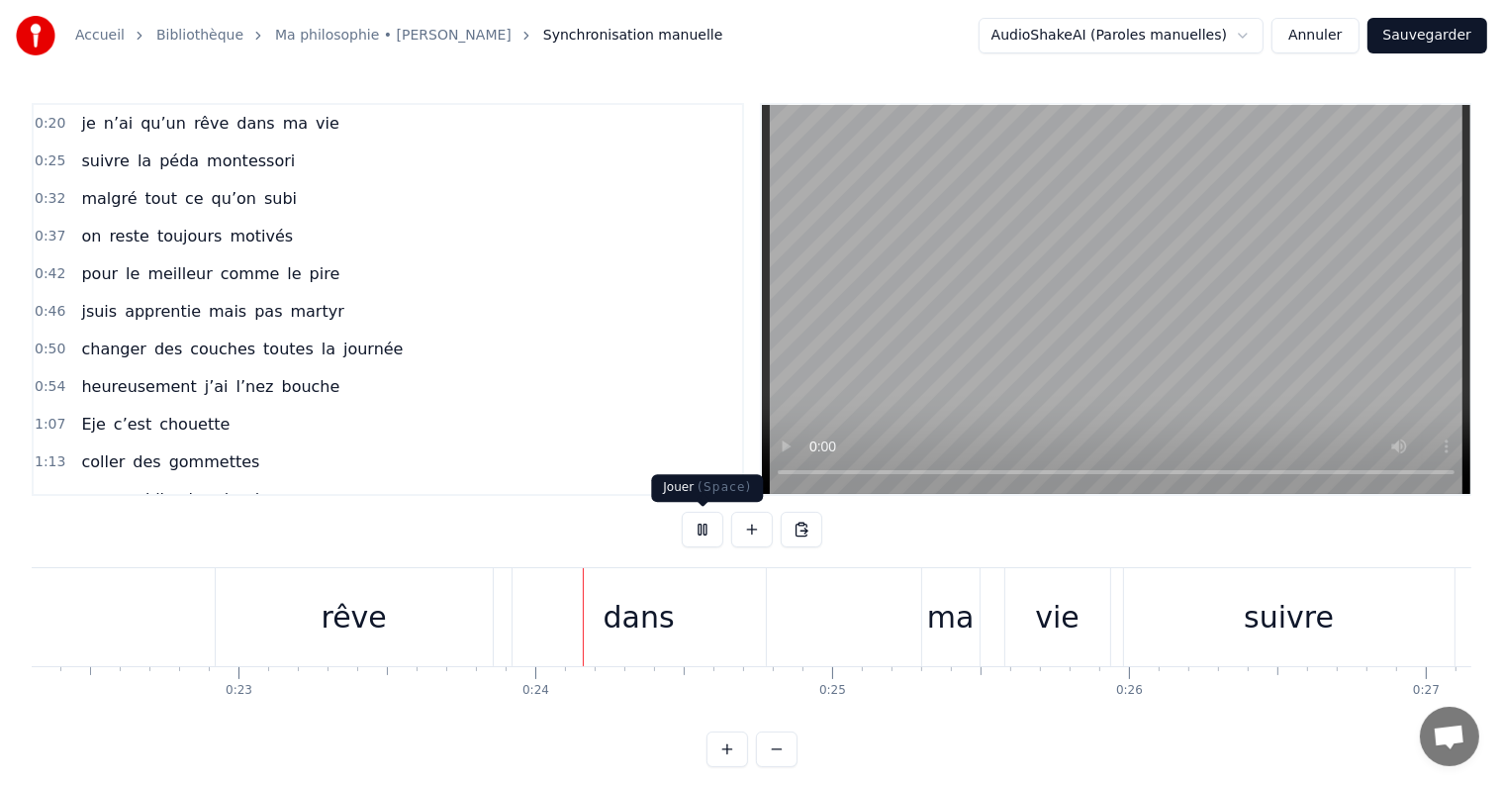
click at [705, 534] on button at bounding box center [703, 530] width 42 height 36
click at [56, 161] on span "0:25" at bounding box center [50, 161] width 31 height 20
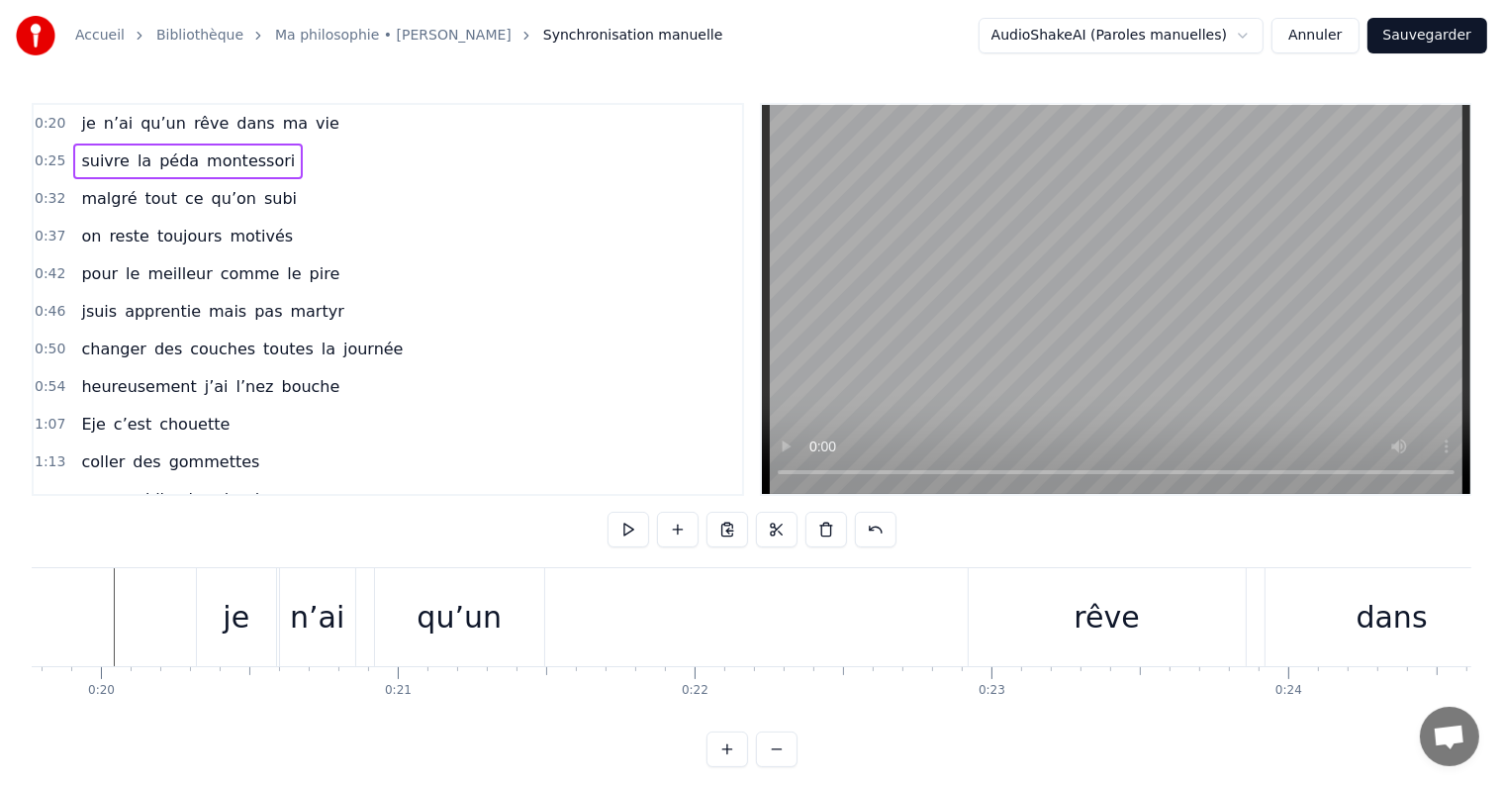
scroll to position [0, 5846]
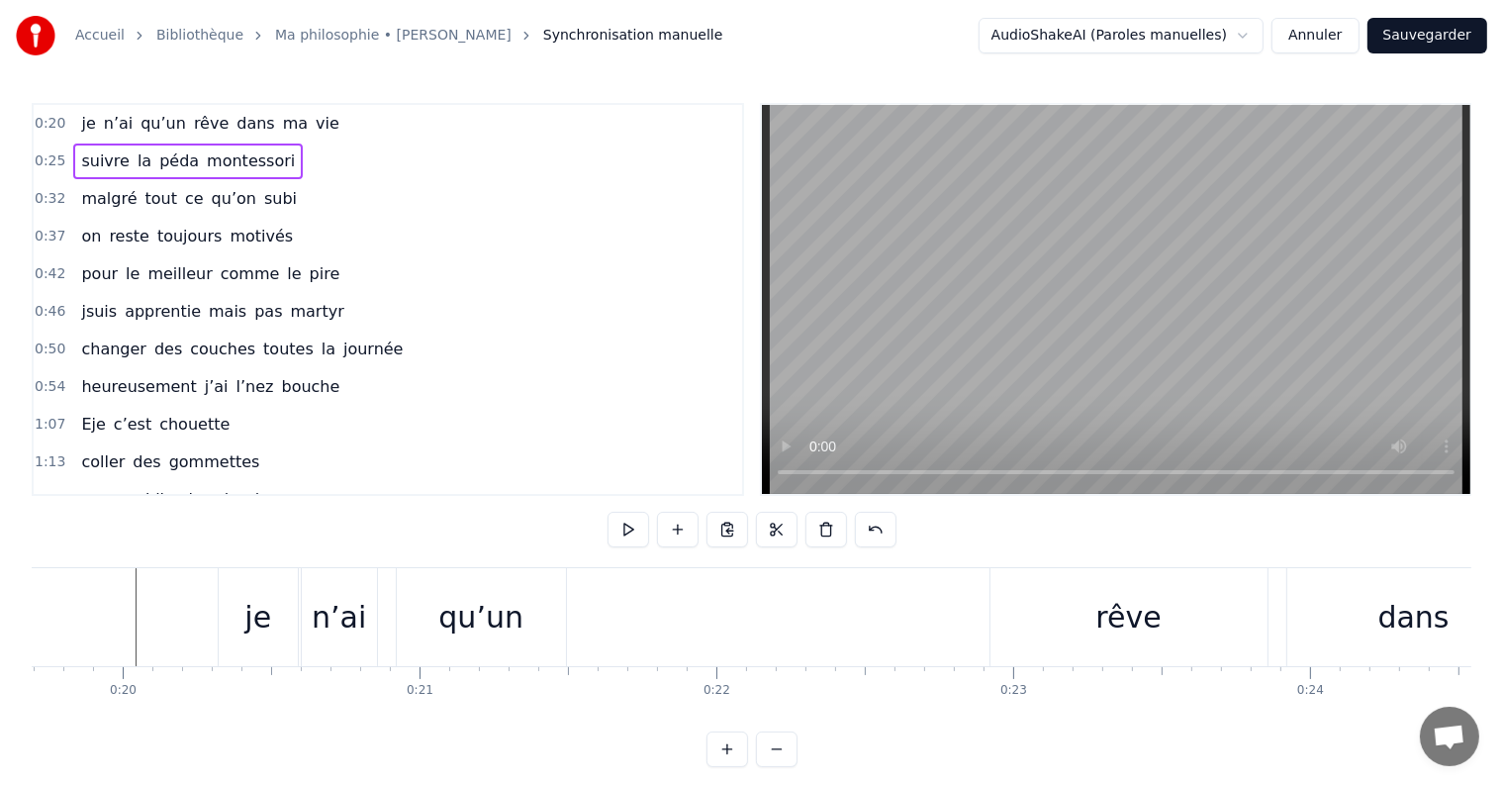
drag, startPoint x: 1076, startPoint y: 642, endPoint x: 1153, endPoint y: 656, distance: 78.4
click at [1153, 656] on div "rêve" at bounding box center [1128, 617] width 277 height 98
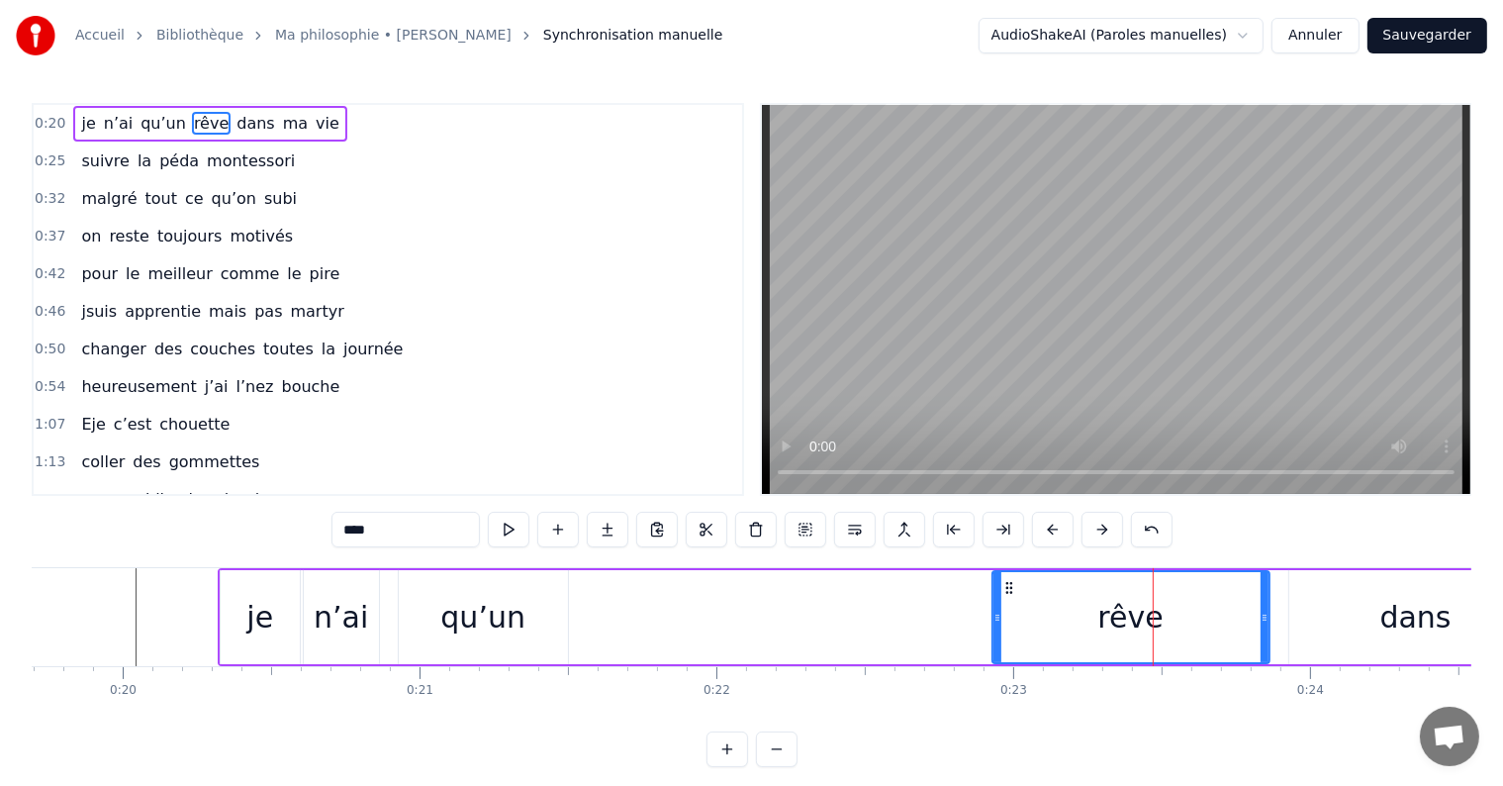
drag, startPoint x: 1153, startPoint y: 656, endPoint x: 1137, endPoint y: 657, distance: 15.9
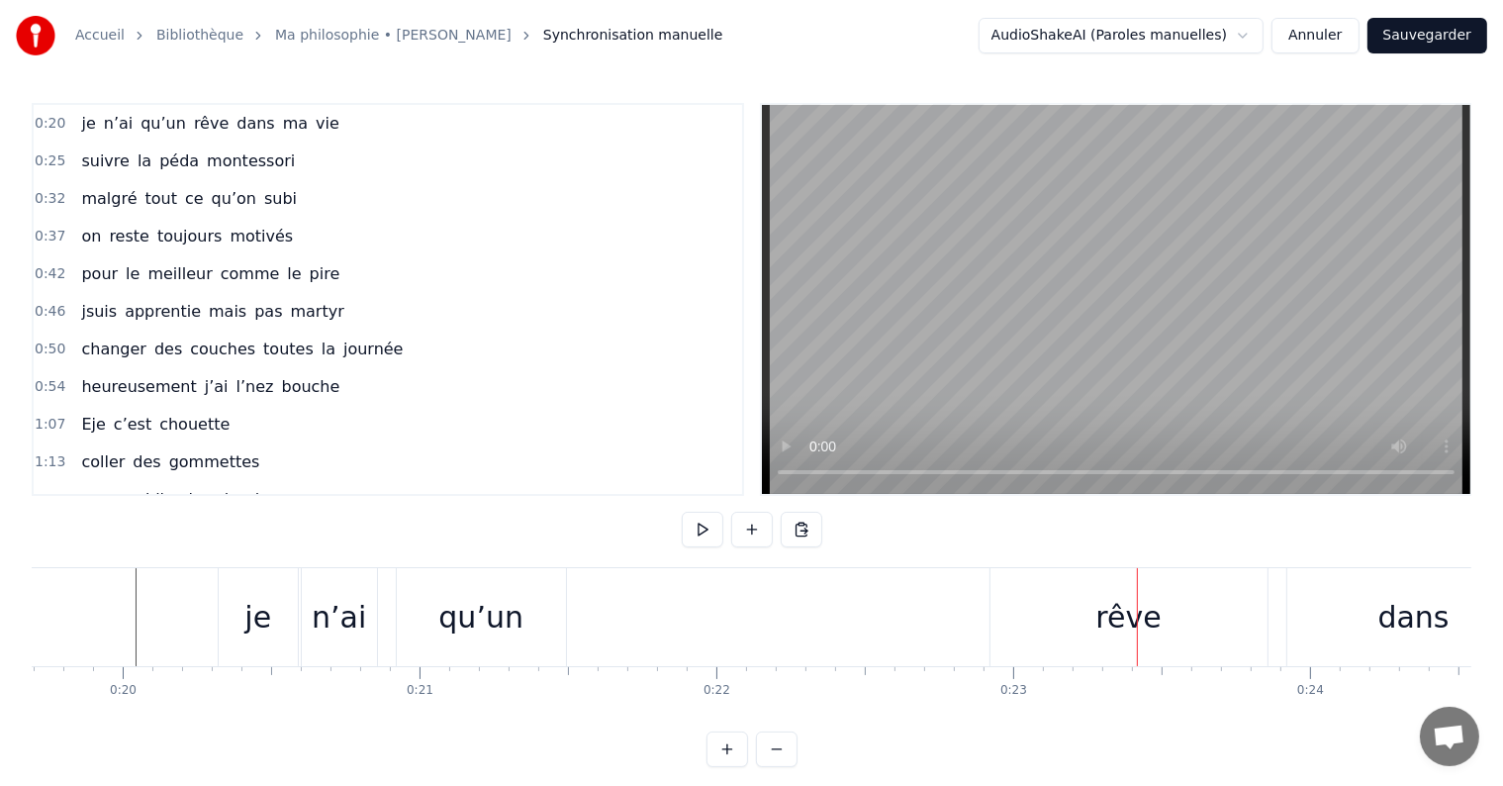
click at [989, 612] on div "rêve" at bounding box center [1128, 617] width 279 height 98
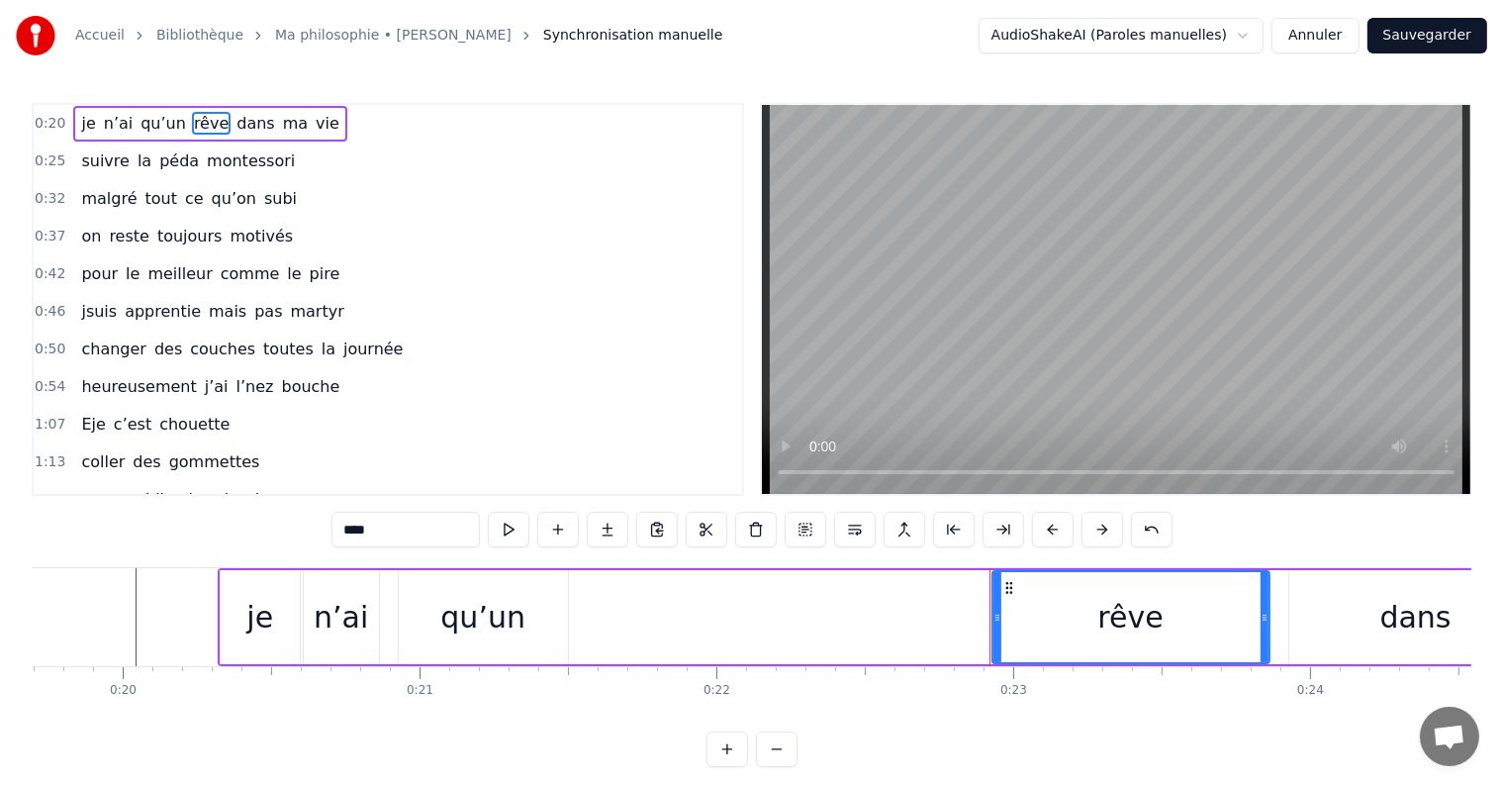
drag, startPoint x: 1118, startPoint y: 569, endPoint x: 1062, endPoint y: 578, distance: 57.1
click at [1062, 578] on div "rêve" at bounding box center [1130, 617] width 279 height 94
drag, startPoint x: 1132, startPoint y: 610, endPoint x: 894, endPoint y: 618, distance: 238.6
click at [894, 618] on div "je n’ai qu’un rêve dans ma vie" at bounding box center [1054, 617] width 1672 height 98
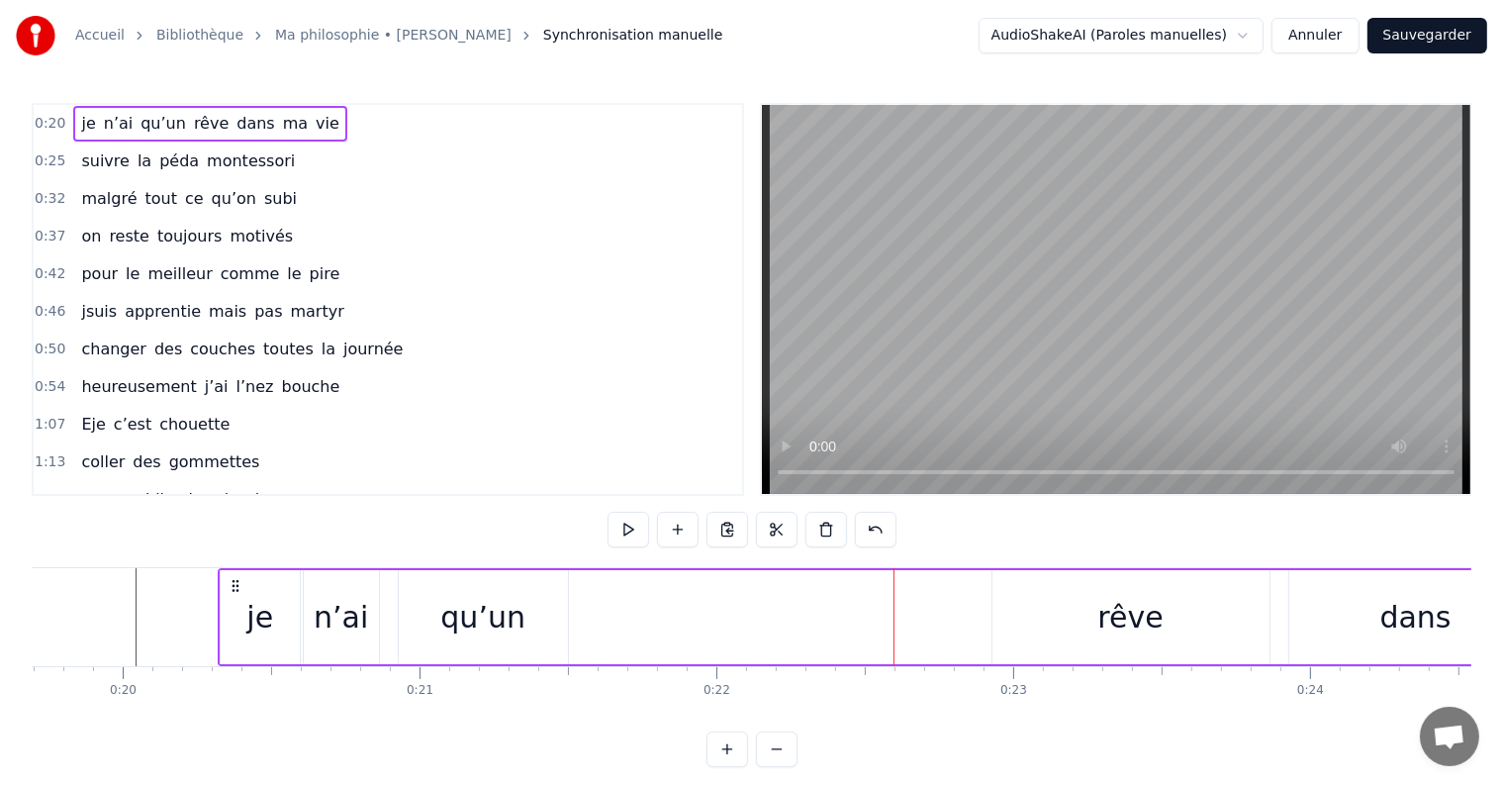
click at [1091, 617] on div "rêve" at bounding box center [1130, 617] width 277 height 94
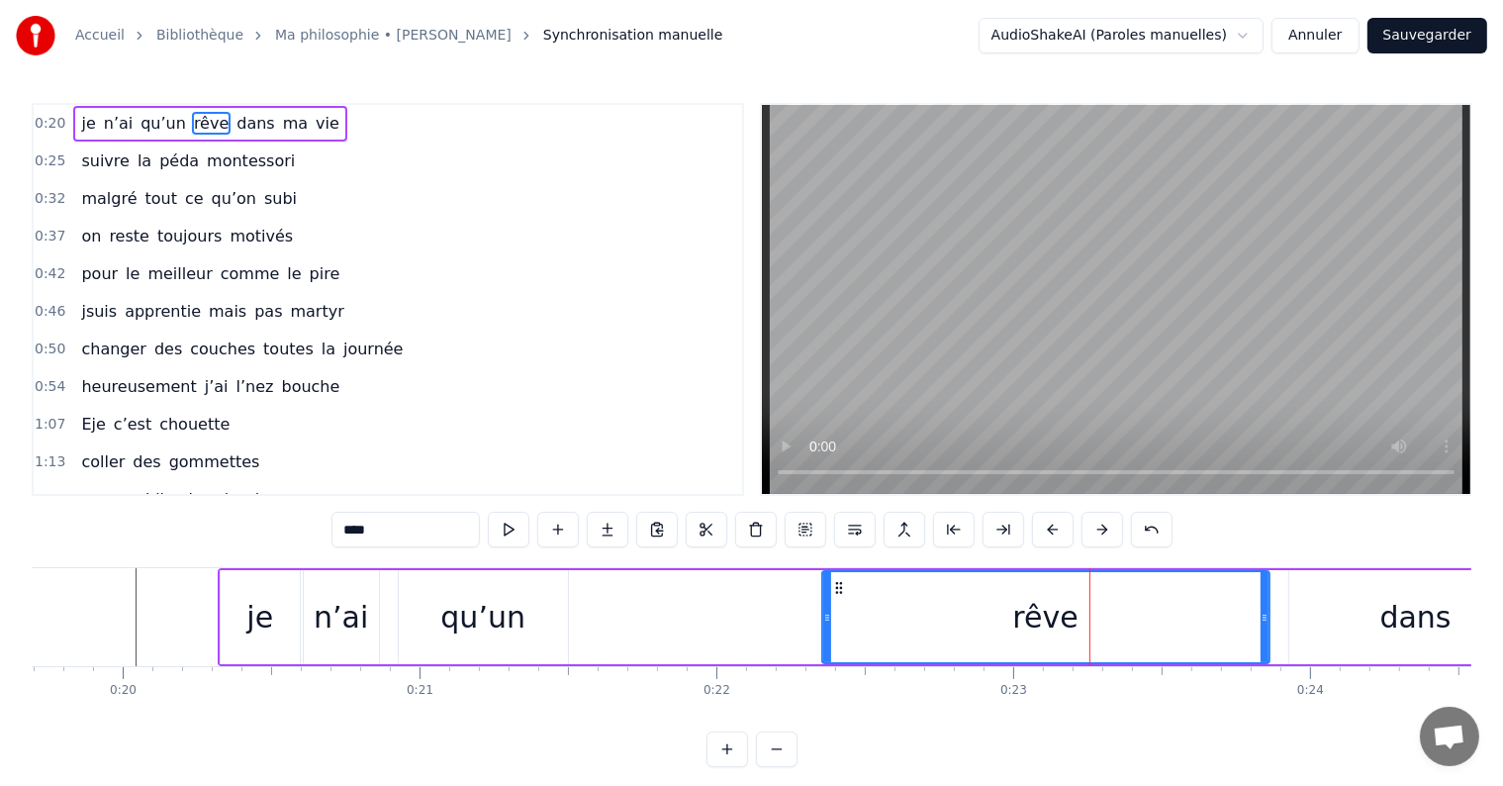
drag, startPoint x: 997, startPoint y: 617, endPoint x: 762, endPoint y: 631, distance: 235.9
click at [823, 631] on div at bounding box center [827, 617] width 8 height 90
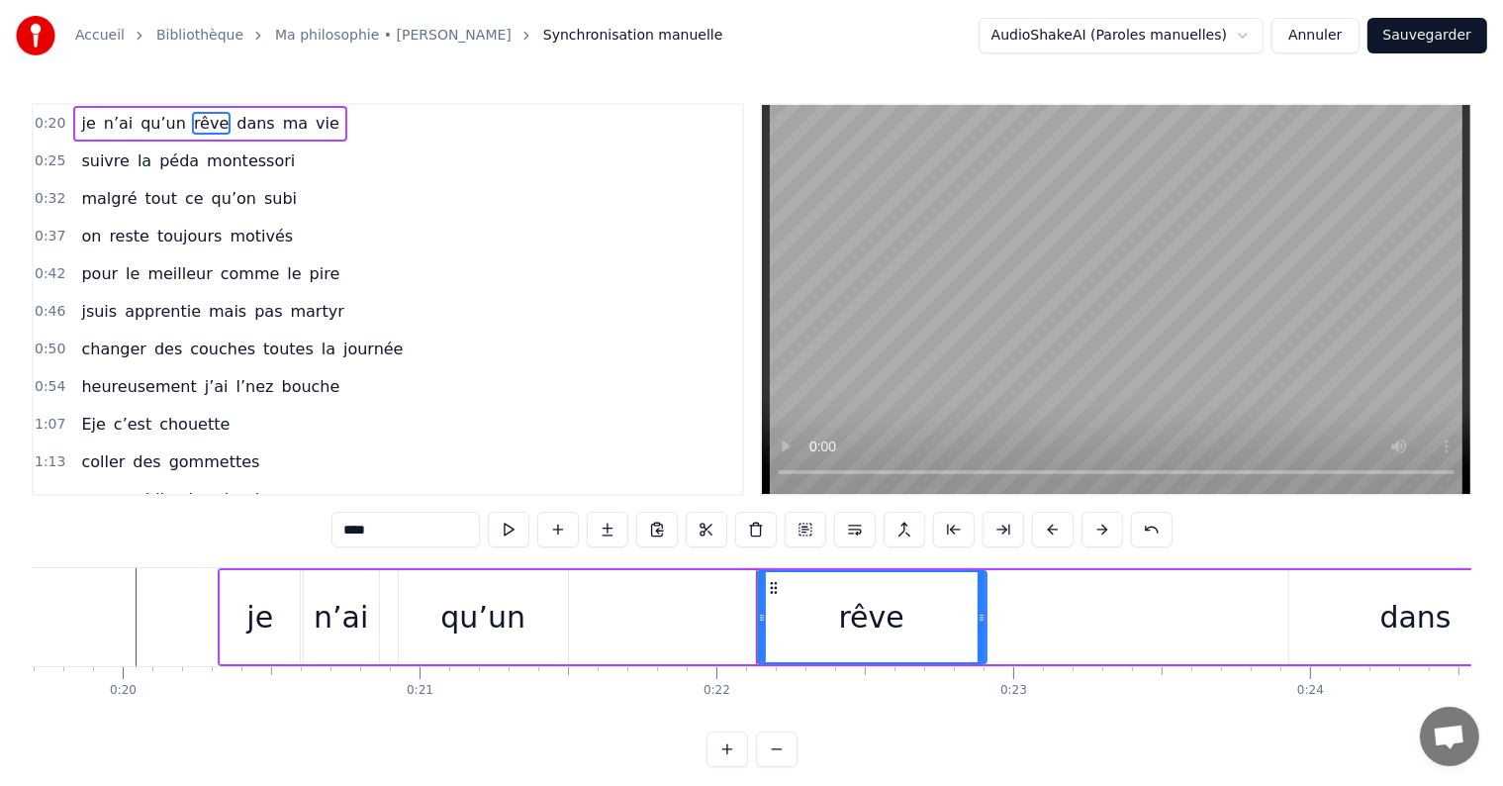
drag, startPoint x: 1264, startPoint y: 617, endPoint x: 981, endPoint y: 614, distance: 283.0
click at [981, 614] on icon at bounding box center [982, 618] width 8 height 16
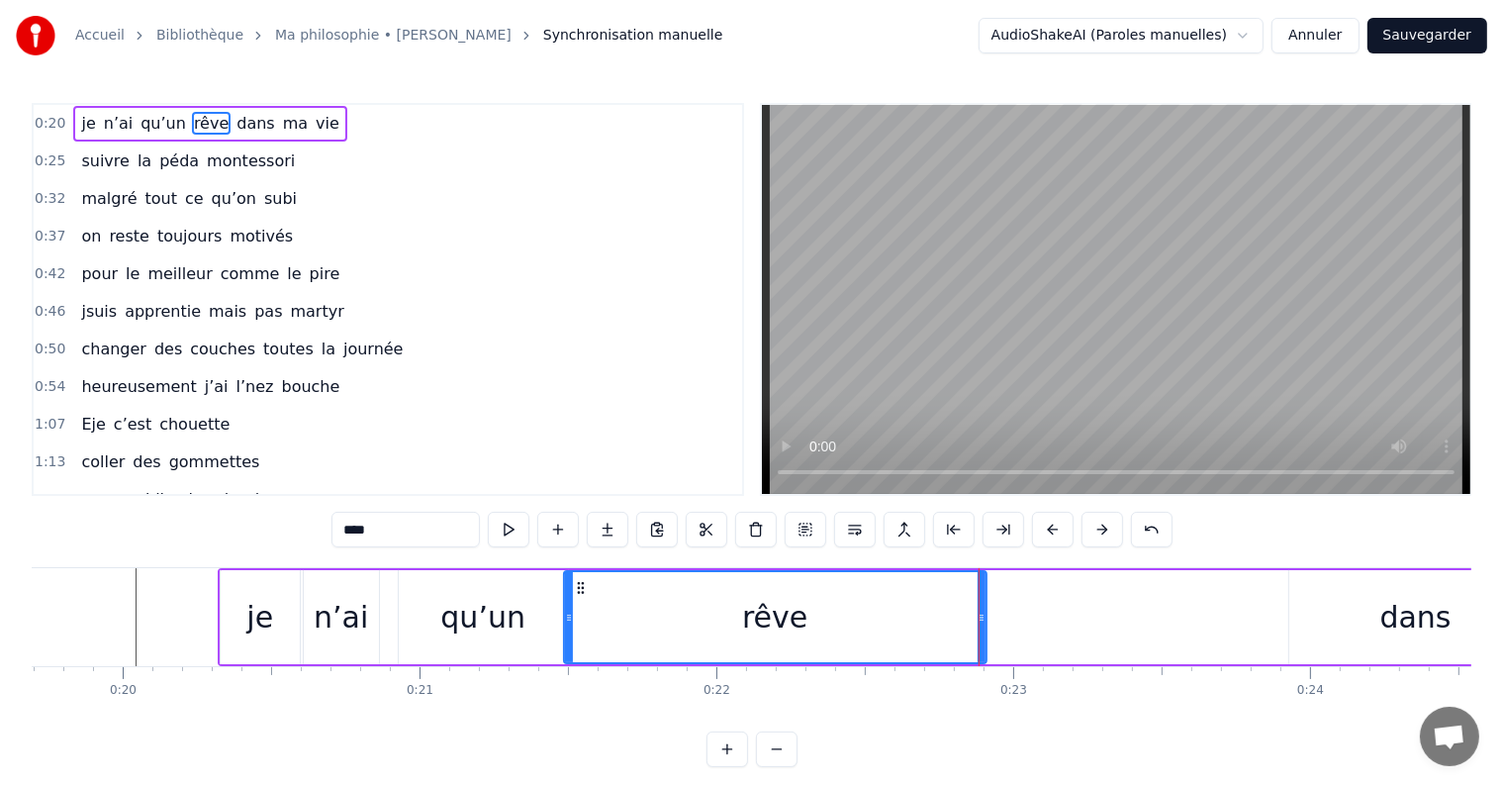
drag, startPoint x: 760, startPoint y: 617, endPoint x: 567, endPoint y: 606, distance: 193.3
click at [567, 606] on div at bounding box center [569, 617] width 8 height 90
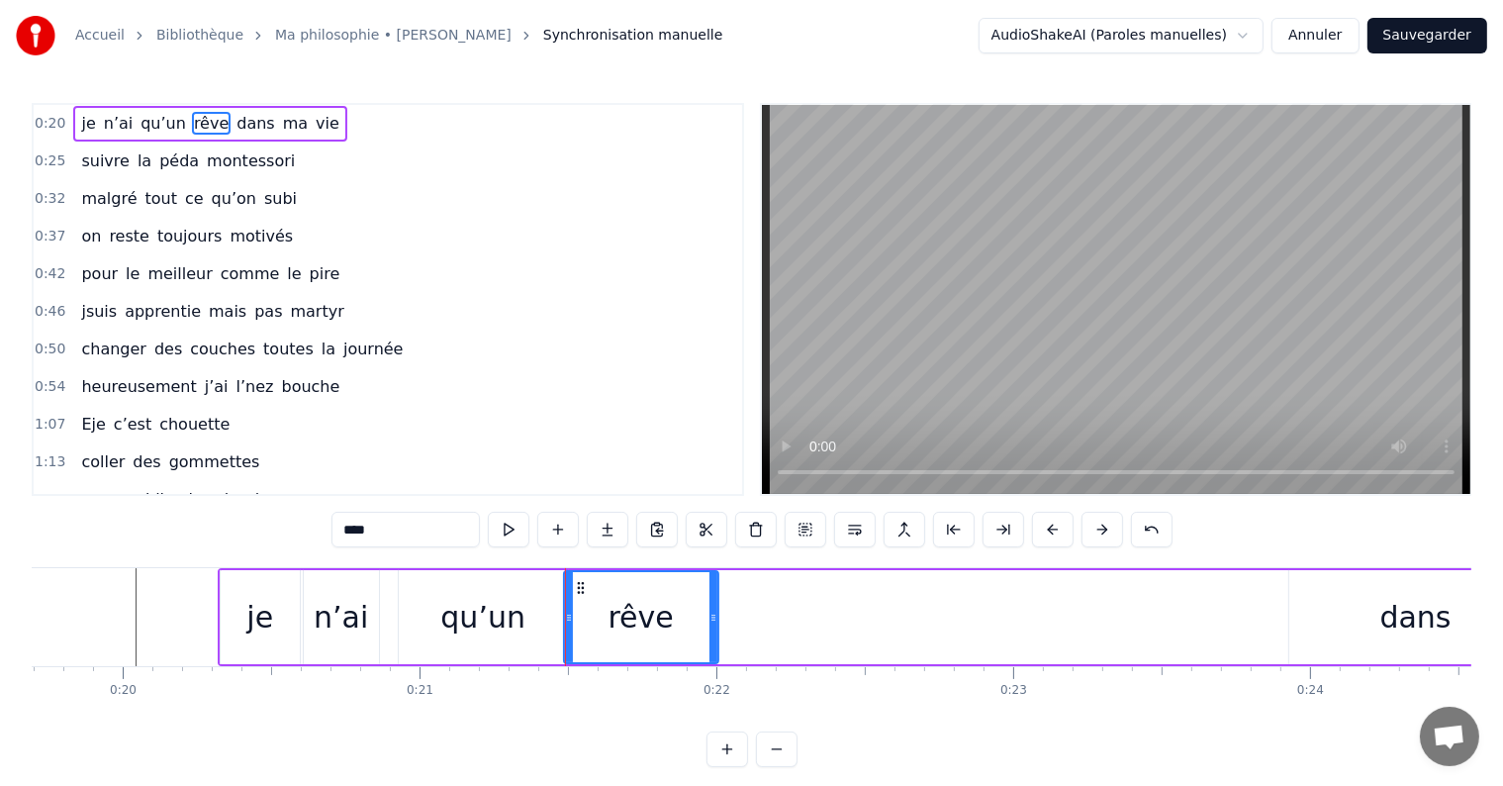
drag, startPoint x: 981, startPoint y: 612, endPoint x: 712, endPoint y: 607, distance: 268.2
click at [712, 607] on div at bounding box center [713, 617] width 8 height 90
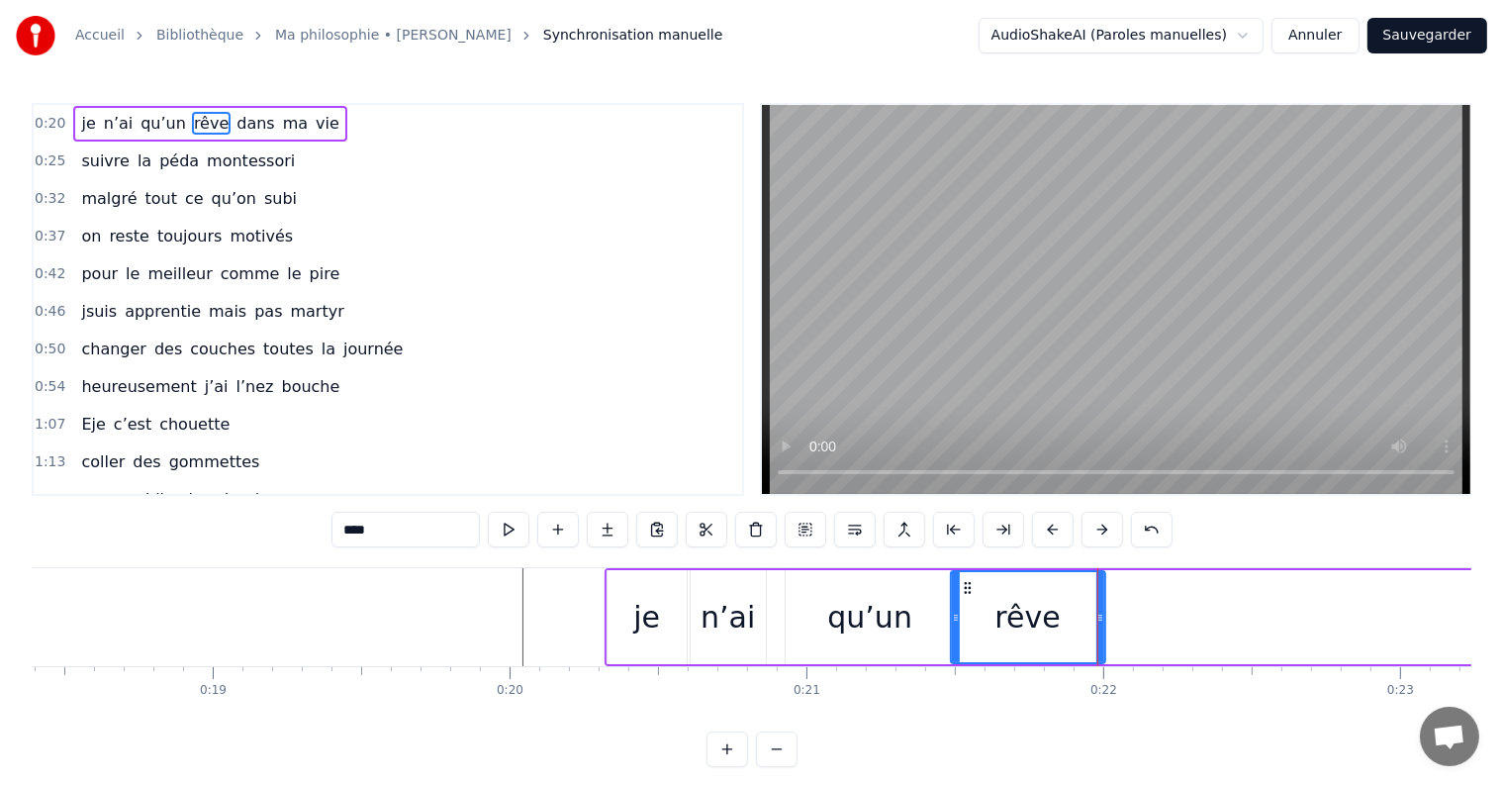
scroll to position [0, 5439]
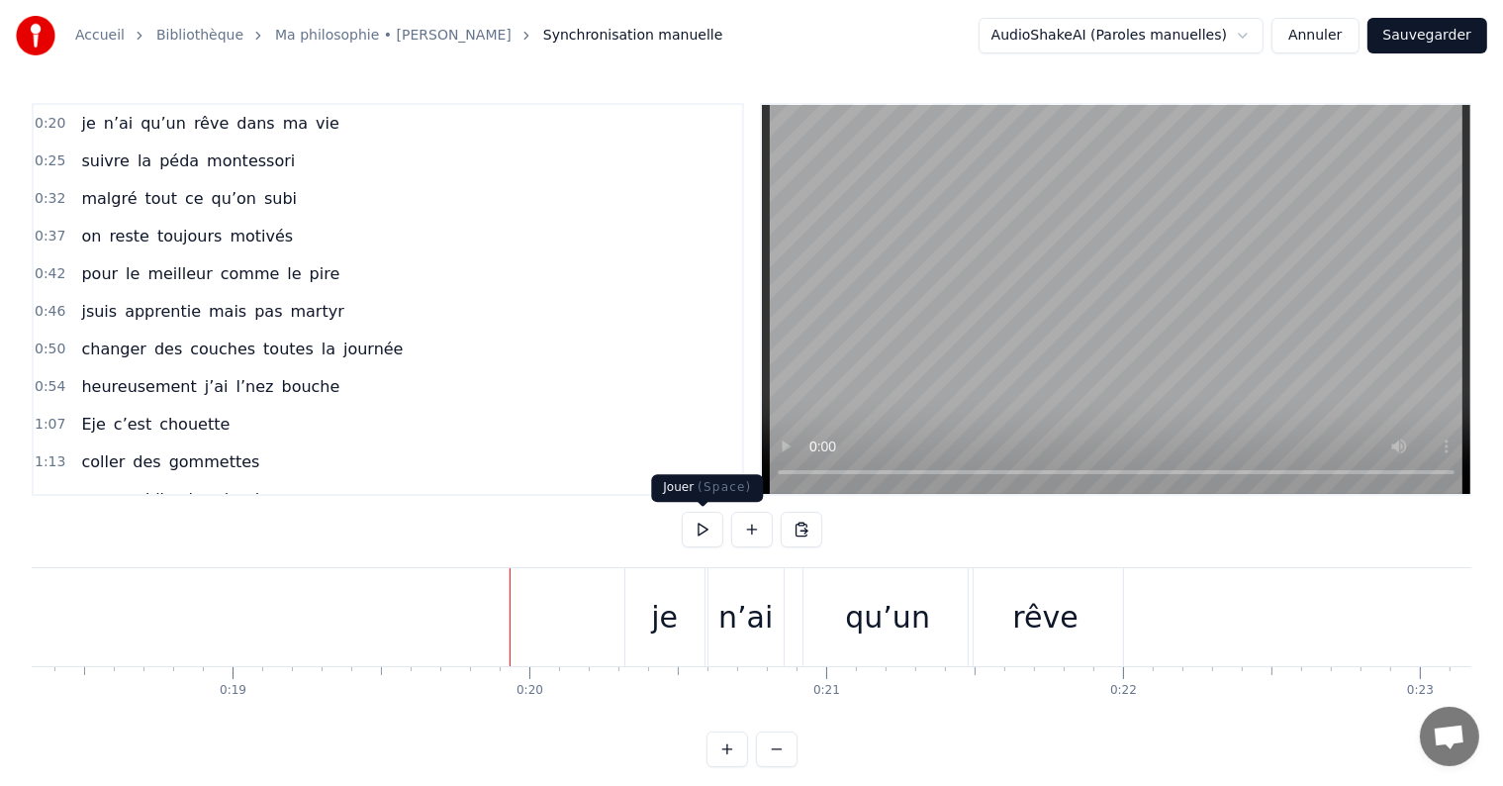
click at [700, 531] on button at bounding box center [703, 530] width 42 height 36
click at [701, 530] on button at bounding box center [703, 530] width 42 height 36
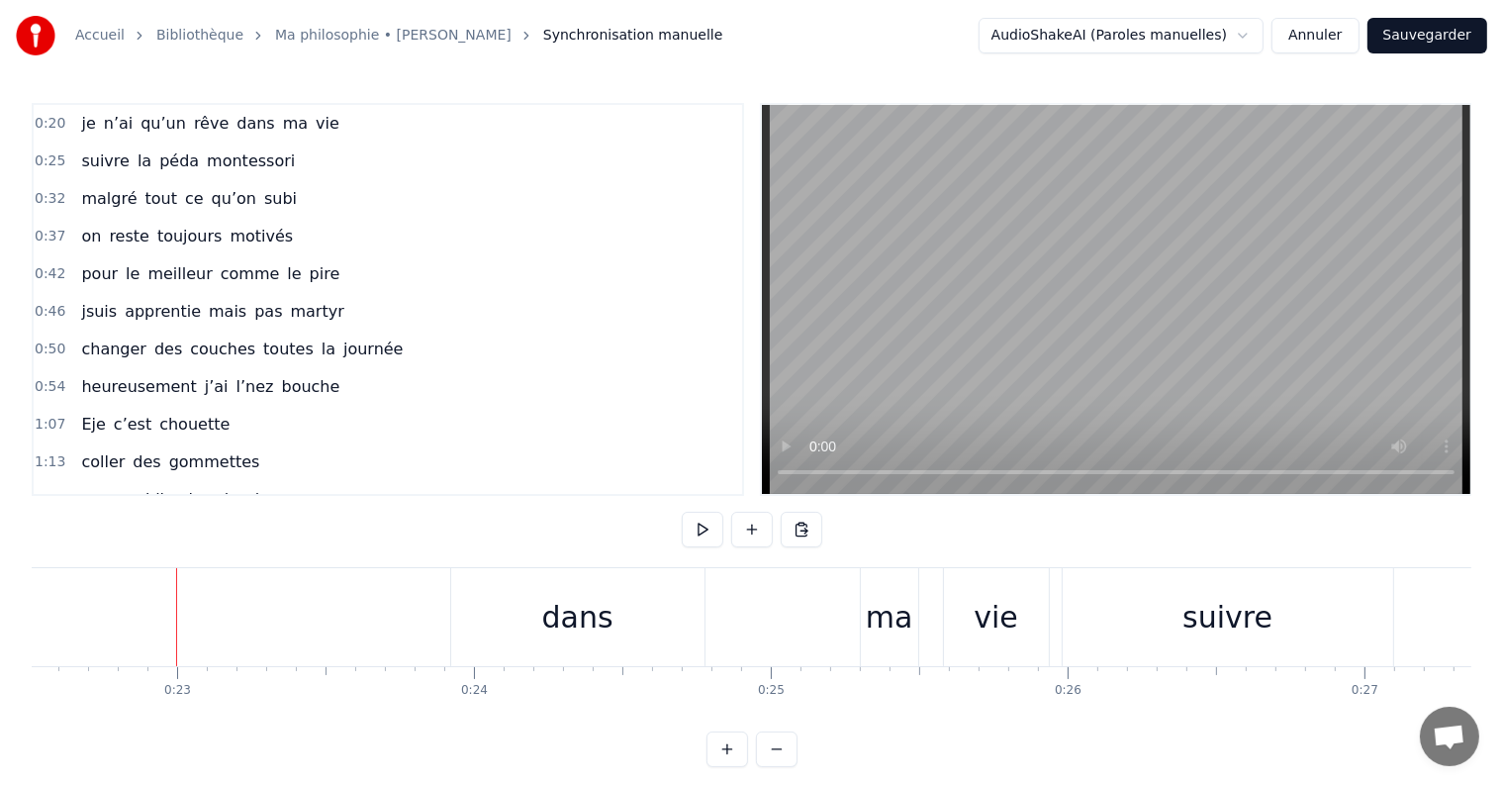
scroll to position [0, 6727]
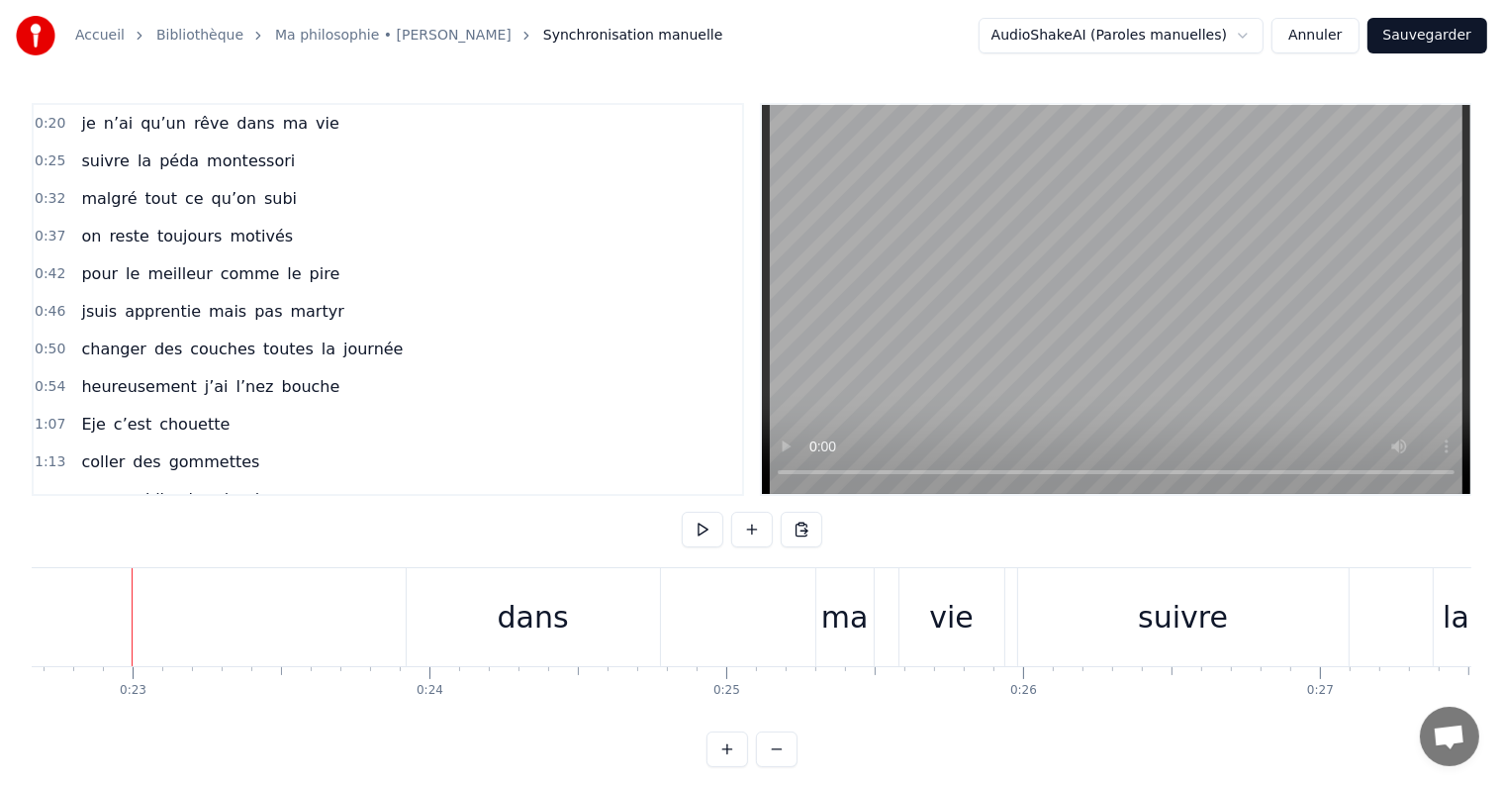
drag, startPoint x: 542, startPoint y: 623, endPoint x: 488, endPoint y: 613, distance: 55.3
click at [488, 613] on div "dans" at bounding box center [533, 617] width 253 height 98
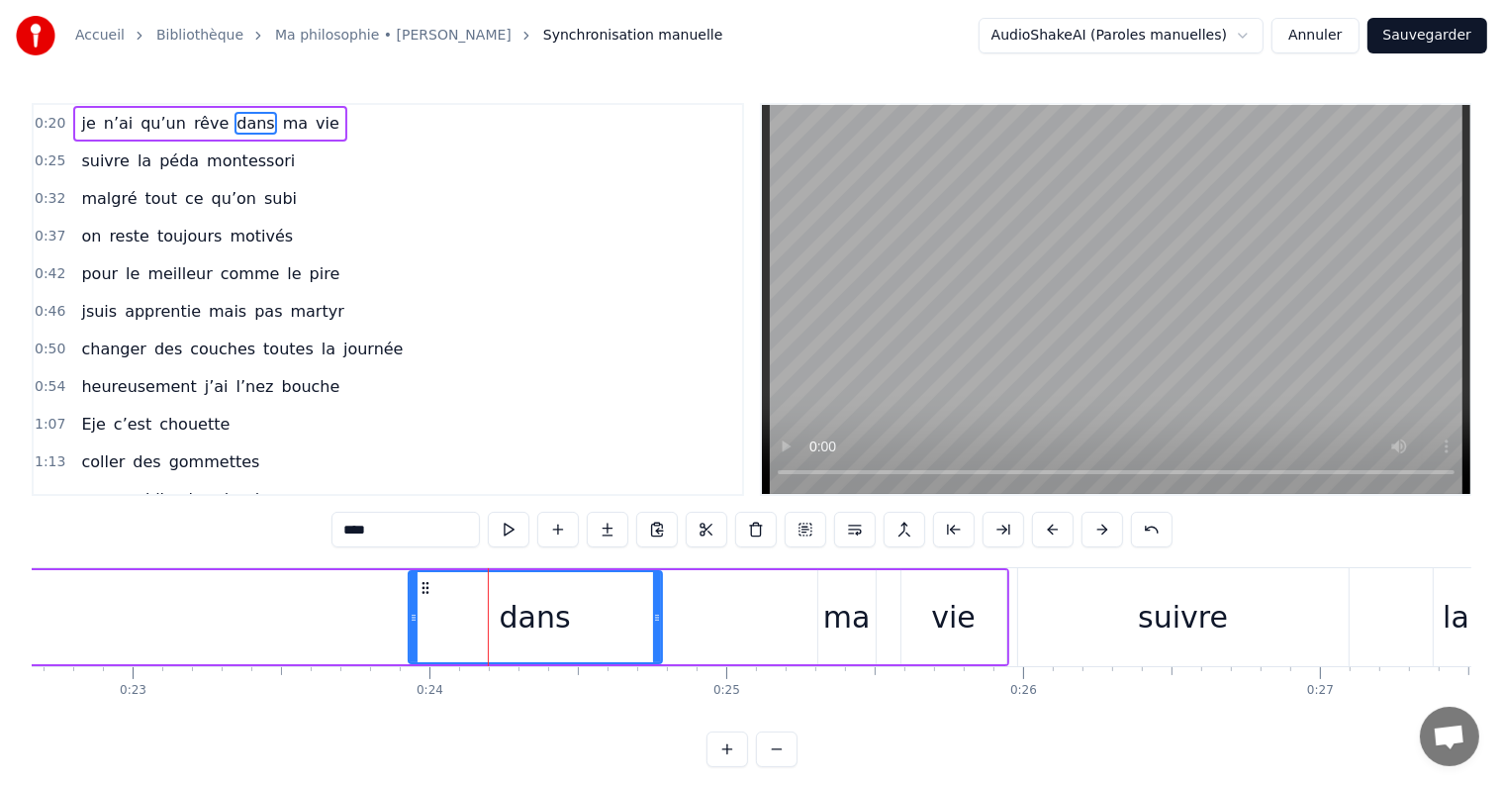
click at [488, 613] on div at bounding box center [488, 617] width 1 height 98
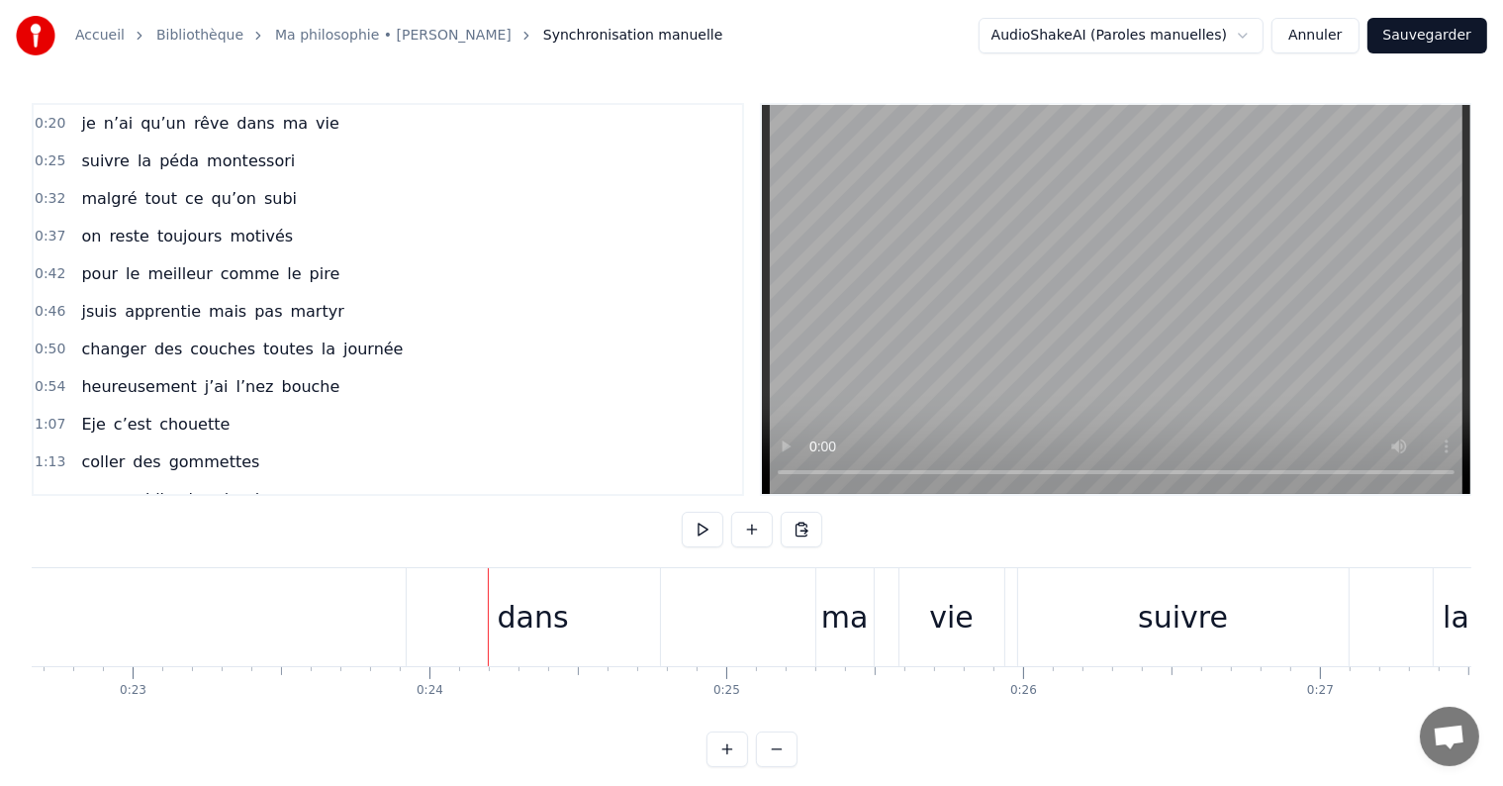
click at [488, 613] on div at bounding box center [488, 617] width 1 height 98
click at [463, 612] on div "dans" at bounding box center [533, 617] width 253 height 98
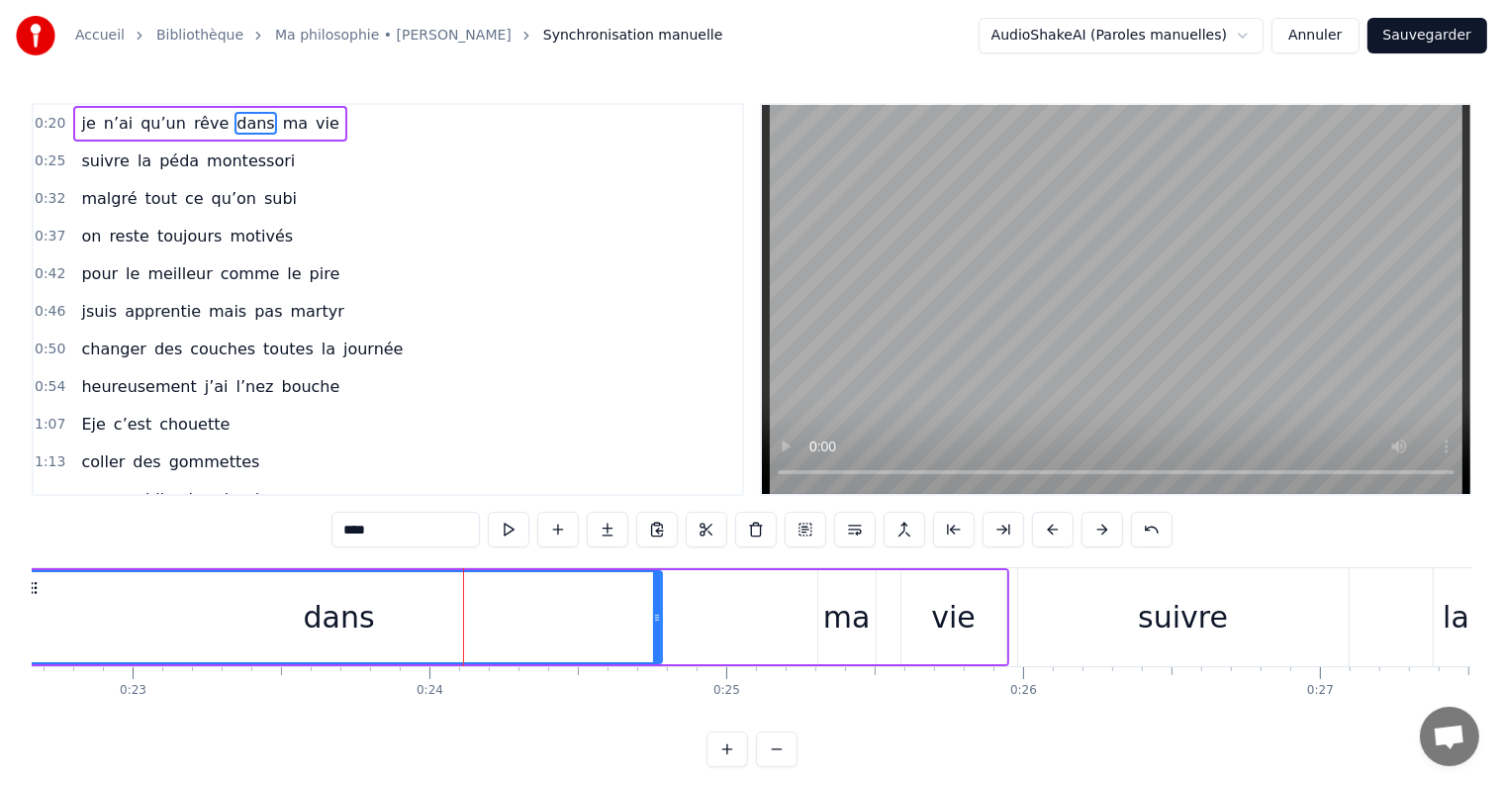
drag, startPoint x: 412, startPoint y: 610, endPoint x: 16, endPoint y: 609, distance: 395.8
click at [16, 609] on div "Accueil Bibliothèque Ma philosophie • Amel Bent Synchronisation manuelle AudioS…" at bounding box center [751, 383] width 1503 height 767
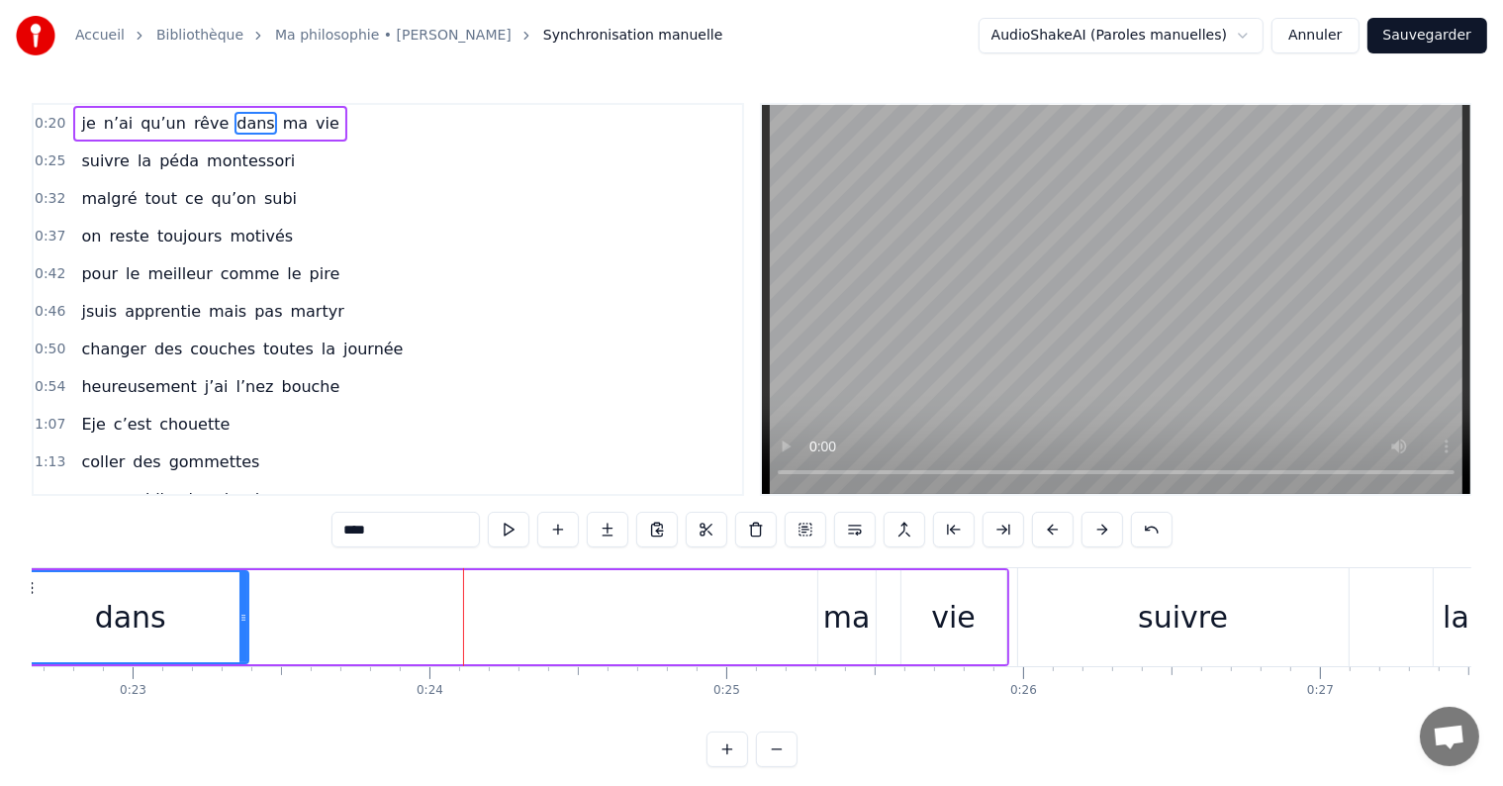
drag, startPoint x: 656, startPoint y: 614, endPoint x: 210, endPoint y: 618, distance: 446.3
click at [239, 618] on icon at bounding box center [243, 618] width 8 height 16
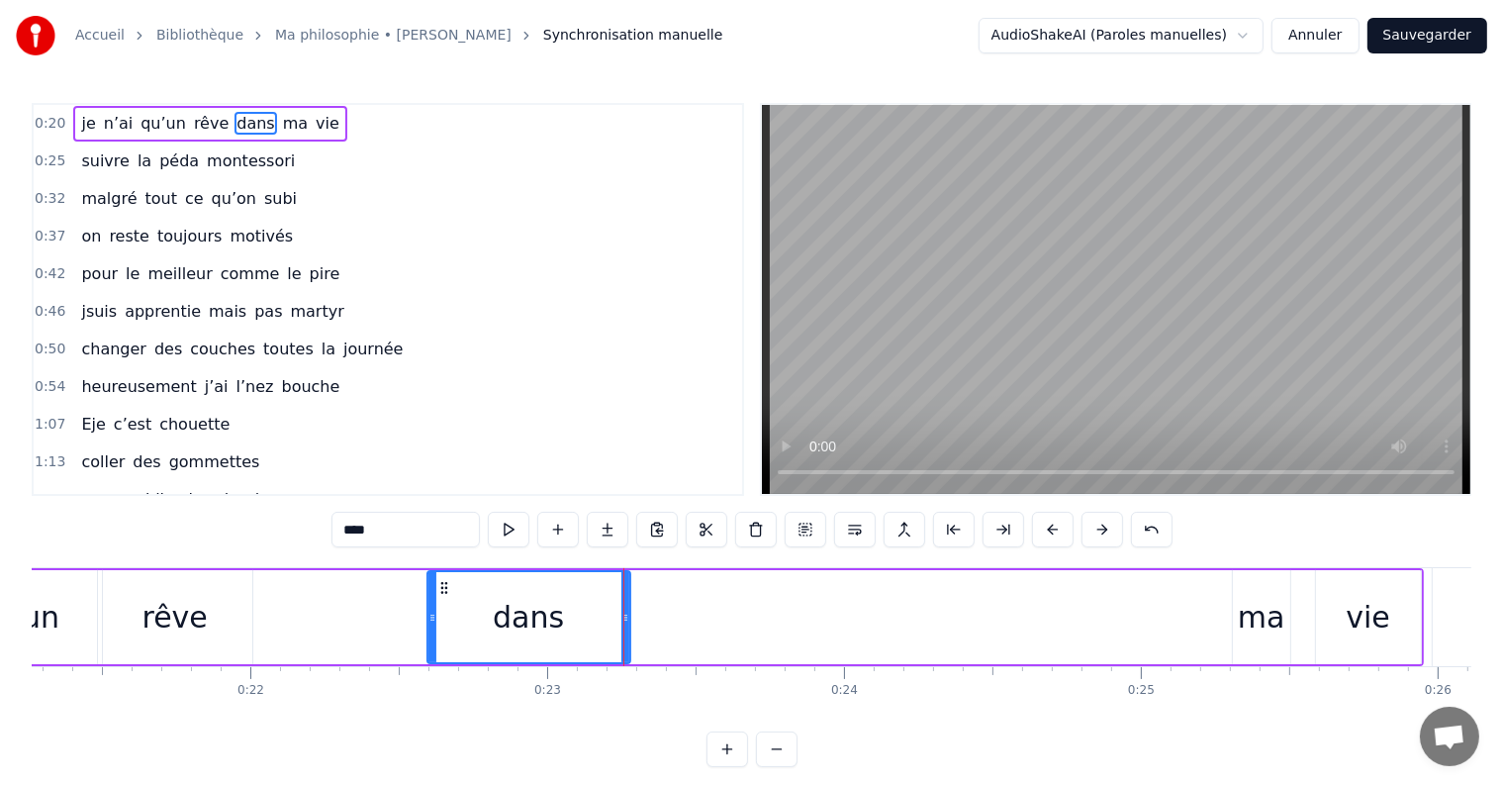
scroll to position [0, 6311]
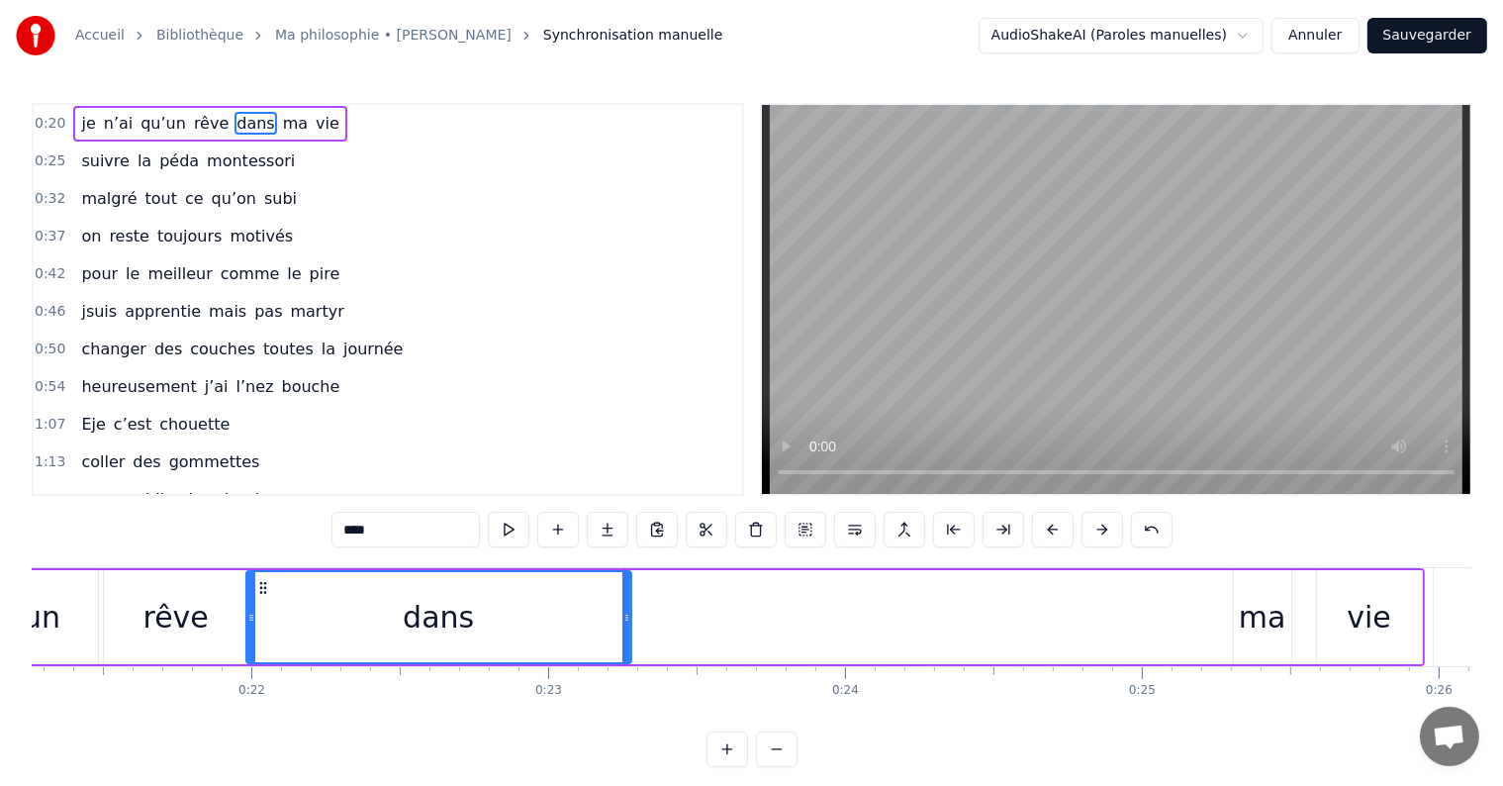
drag, startPoint x: 431, startPoint y: 612, endPoint x: 247, endPoint y: 606, distance: 184.2
click at [247, 606] on div at bounding box center [251, 617] width 8 height 90
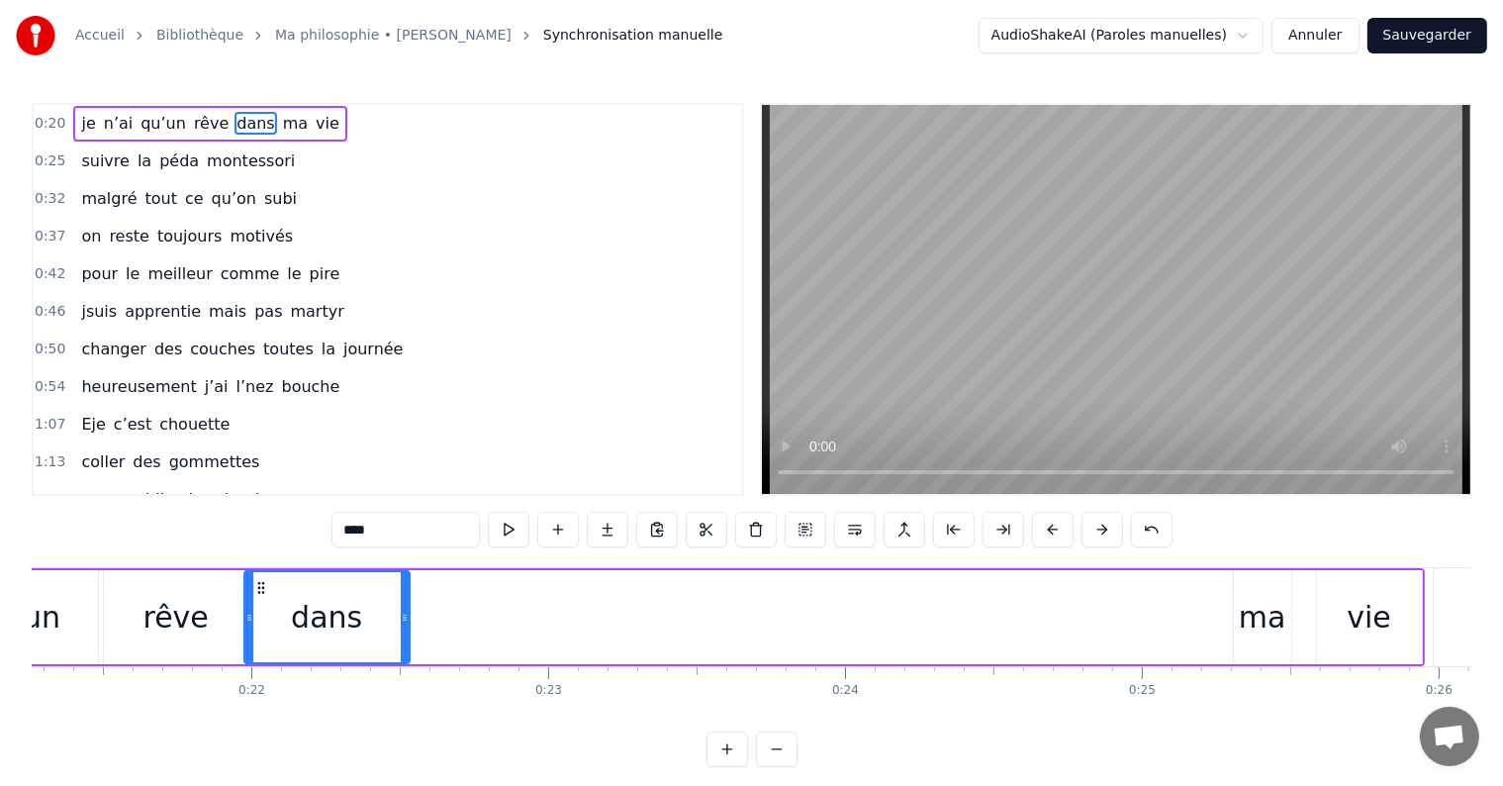
drag, startPoint x: 625, startPoint y: 612, endPoint x: 404, endPoint y: 591, distance: 222.7
click at [404, 591] on div at bounding box center [405, 617] width 8 height 90
click at [1242, 633] on div "ma" at bounding box center [1262, 617] width 47 height 45
type input "**"
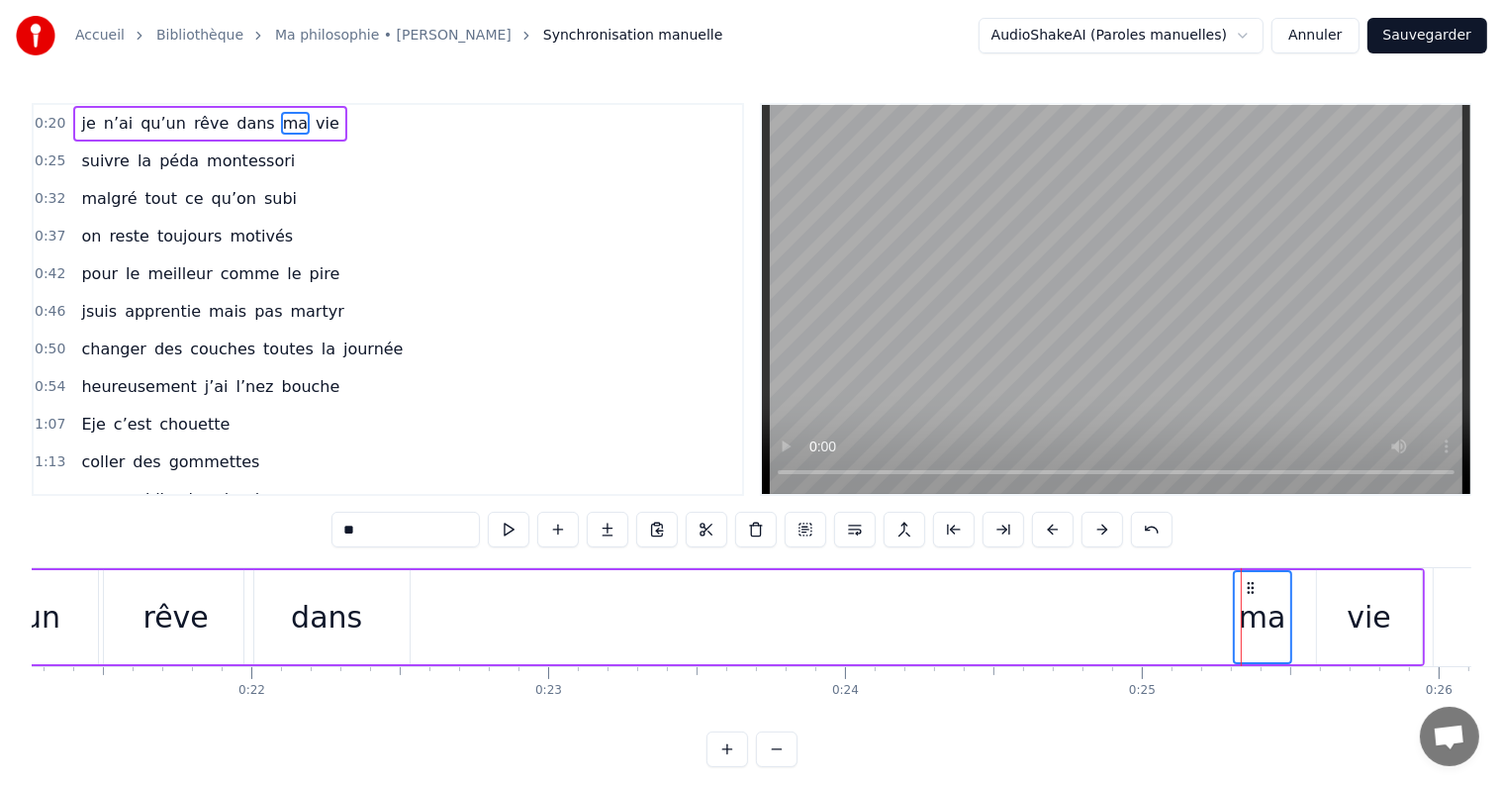
click at [1318, 621] on div "vie" at bounding box center [1369, 617] width 105 height 94
drag, startPoint x: 1355, startPoint y: 624, endPoint x: 1025, endPoint y: 611, distance: 329.8
click at [1025, 611] on div "je n’ai qu’un rêve dans ma vie" at bounding box center [589, 617] width 1672 height 98
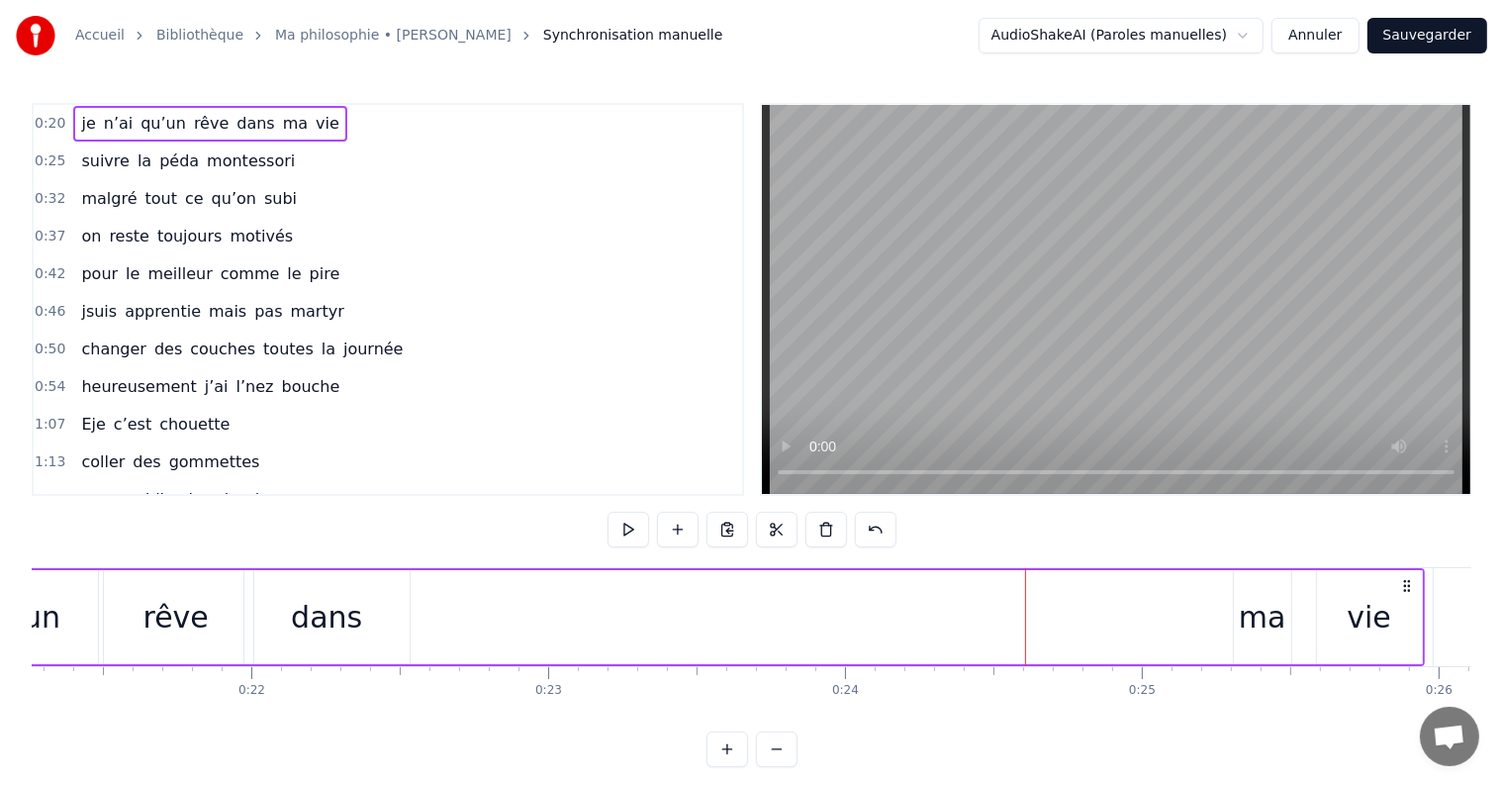
click at [1266, 617] on div "ma" at bounding box center [1262, 617] width 47 height 45
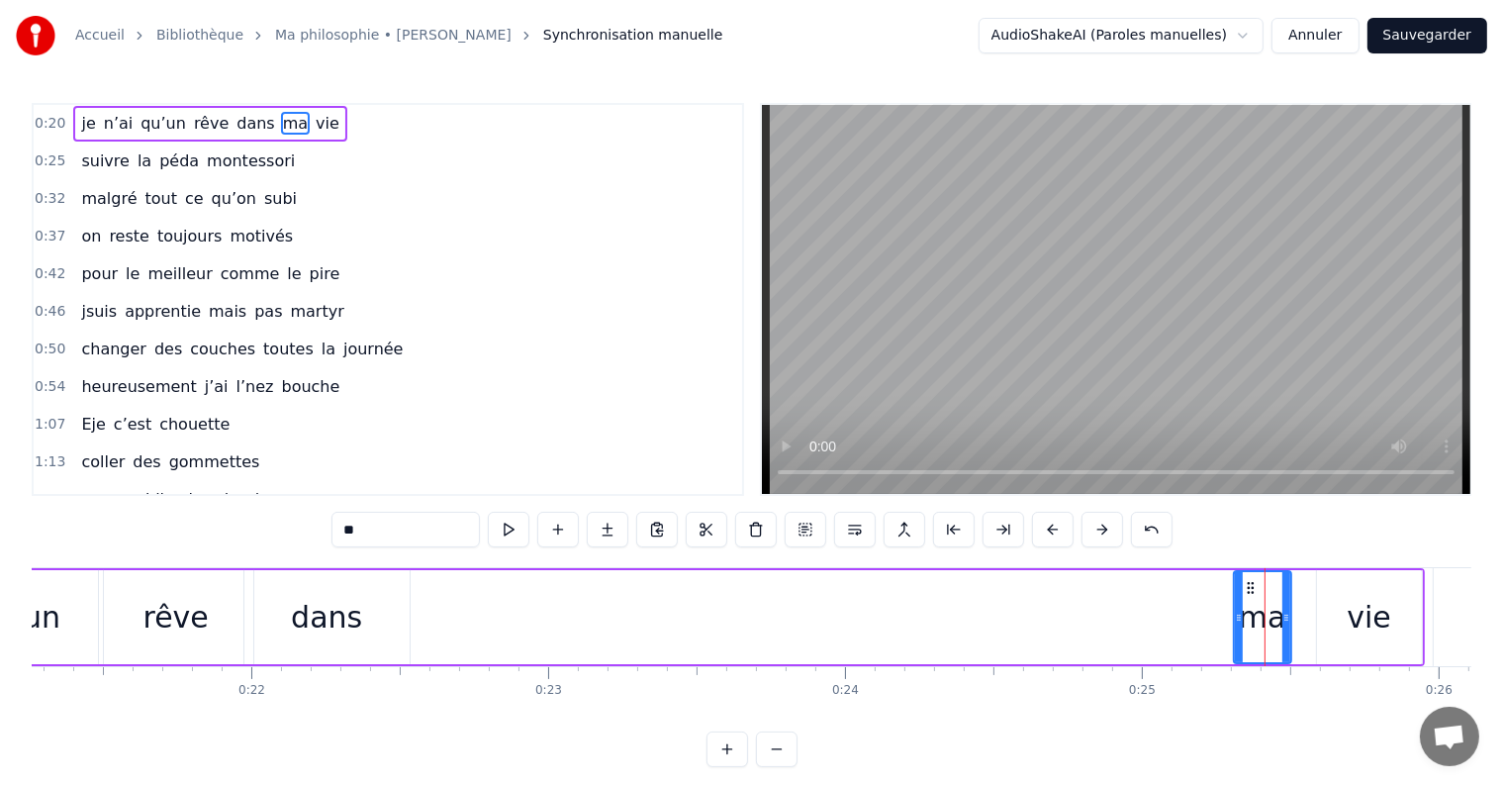
drag, startPoint x: 1245, startPoint y: 602, endPoint x: 1235, endPoint y: 608, distance: 11.5
click at [1235, 608] on div "ma" at bounding box center [1262, 617] width 55 height 90
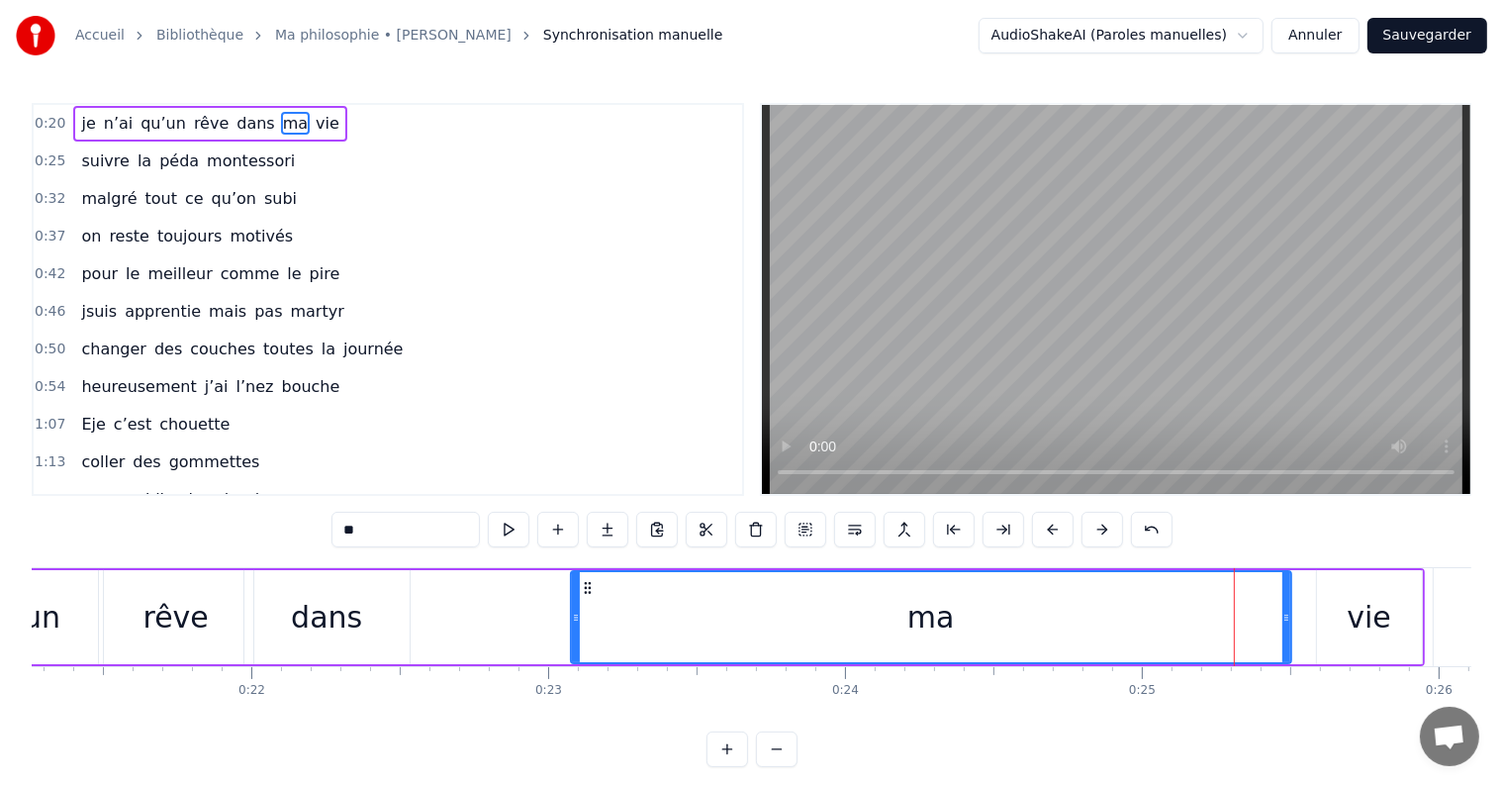
drag, startPoint x: 1235, startPoint y: 608, endPoint x: 570, endPoint y: 615, distance: 665.0
click at [572, 615] on div at bounding box center [576, 617] width 8 height 90
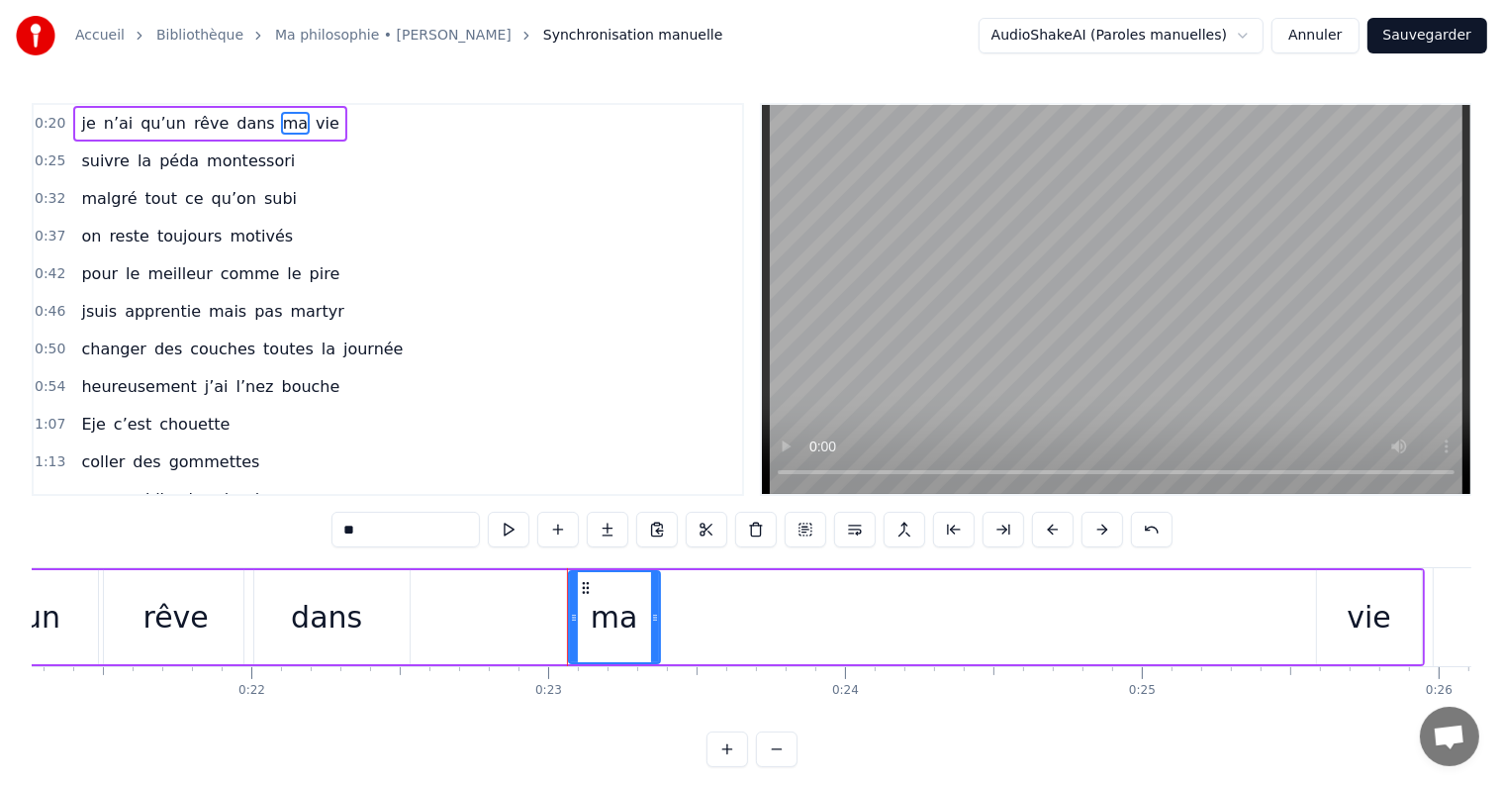
drag, startPoint x: 1285, startPoint y: 614, endPoint x: 640, endPoint y: 613, distance: 645.2
click at [640, 613] on div "ma" at bounding box center [614, 617] width 89 height 90
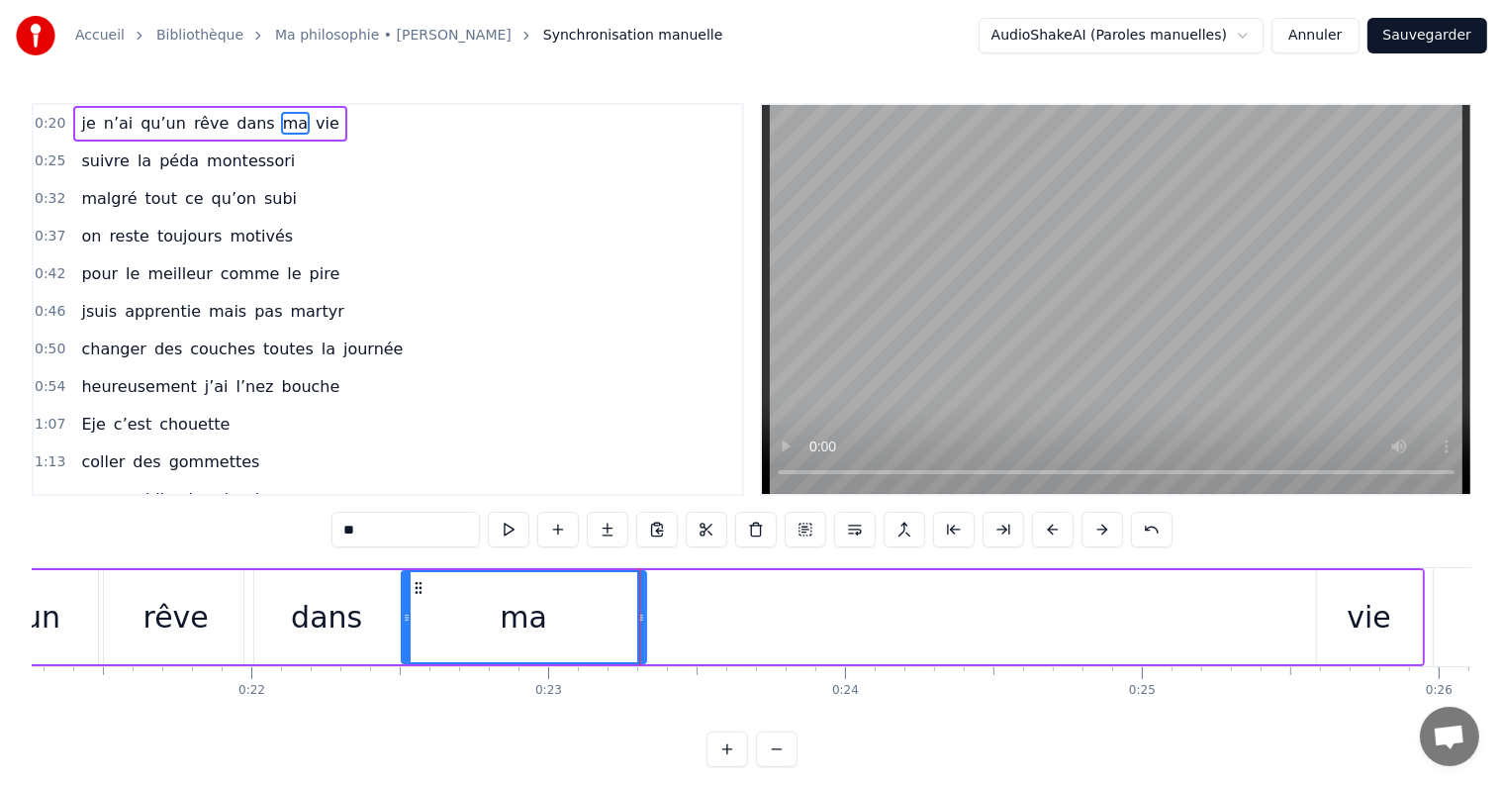
drag, startPoint x: 572, startPoint y: 613, endPoint x: 410, endPoint y: 606, distance: 162.5
click at [410, 606] on div at bounding box center [407, 617] width 8 height 90
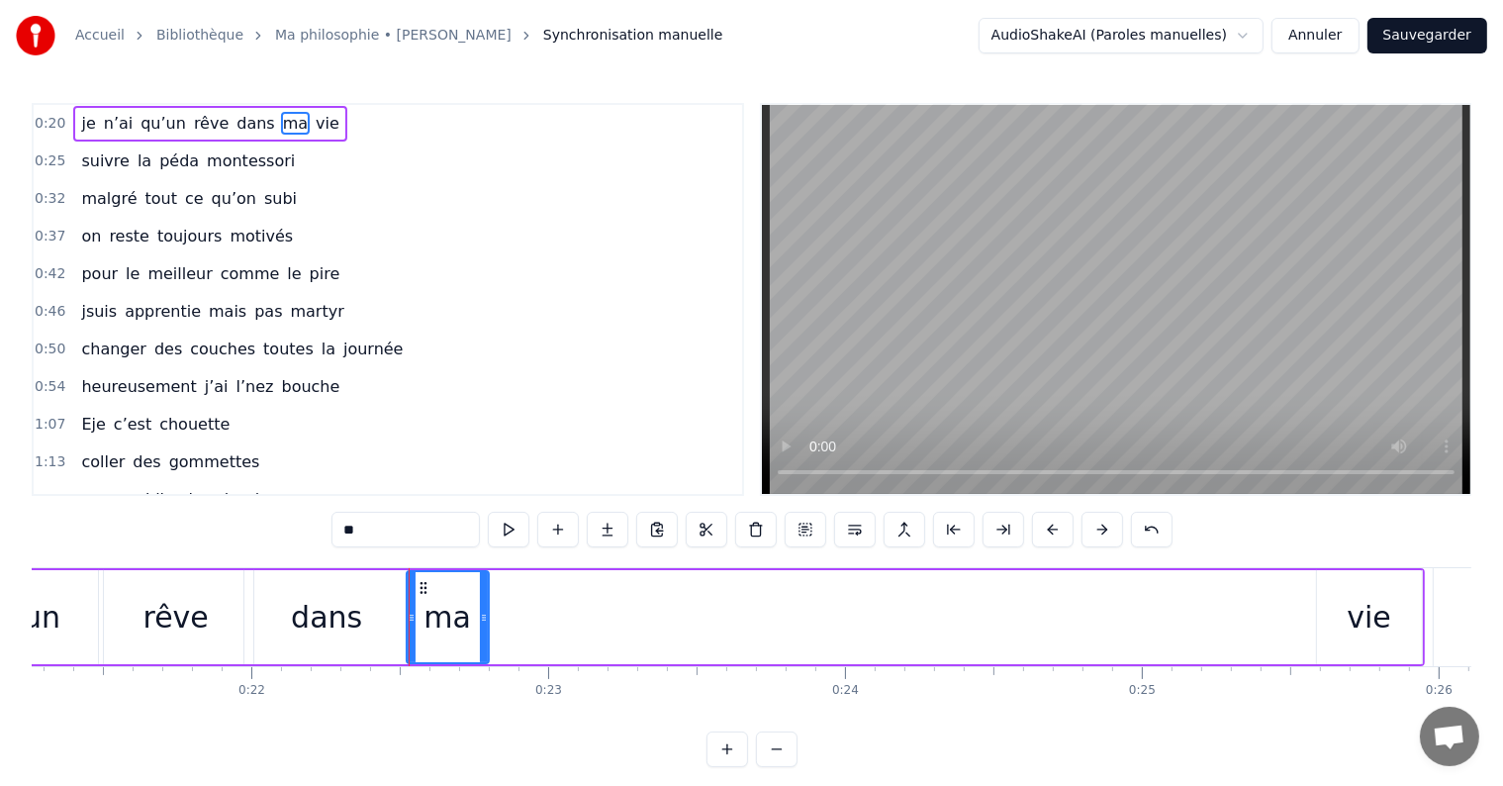
drag, startPoint x: 641, startPoint y: 615, endPoint x: 470, endPoint y: 618, distance: 171.2
click at [480, 618] on icon at bounding box center [484, 618] width 8 height 16
click at [1337, 619] on div "vie" at bounding box center [1369, 617] width 105 height 94
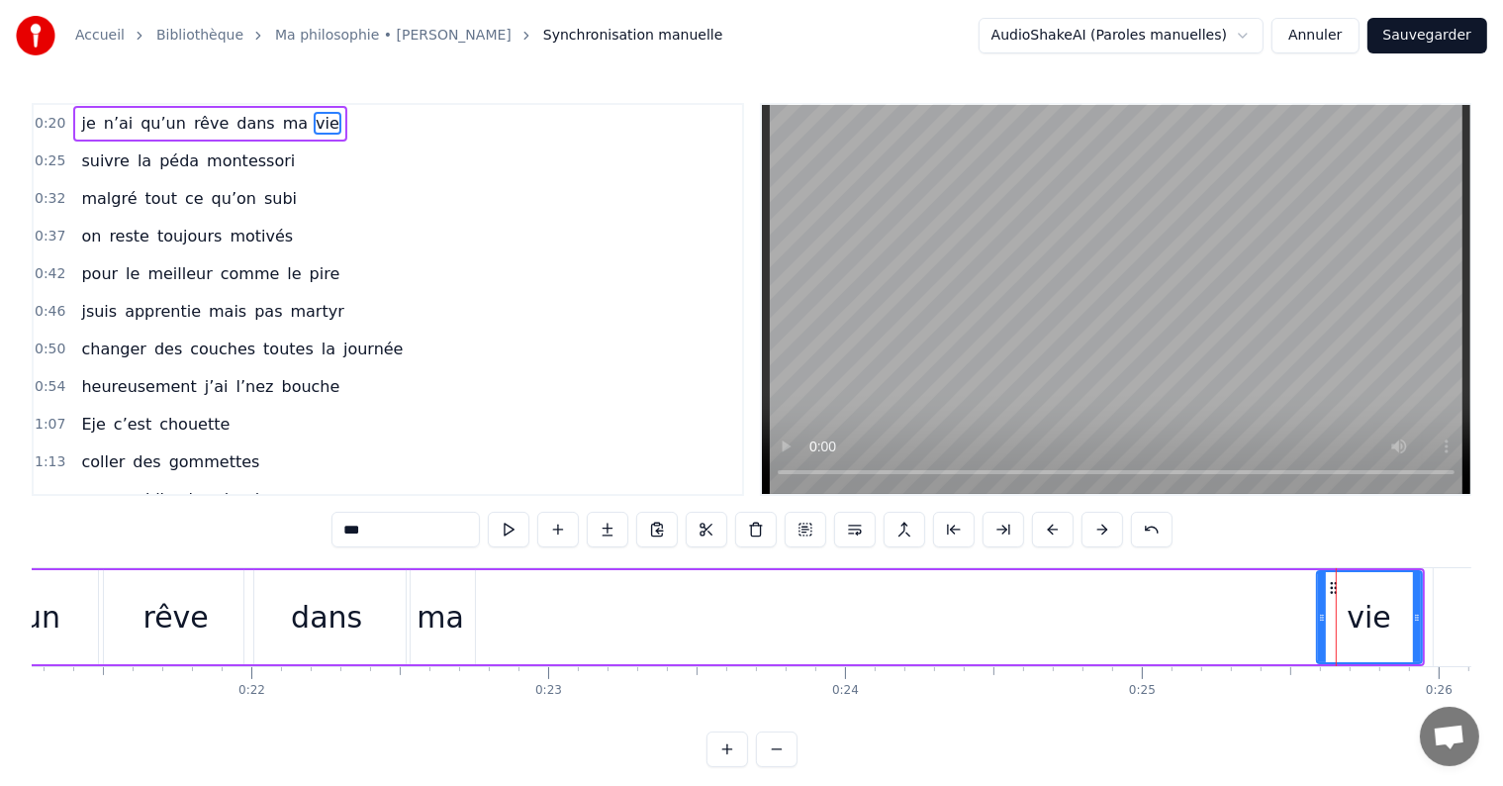
drag, startPoint x: 1355, startPoint y: 617, endPoint x: 1315, endPoint y: 617, distance: 39.6
click at [1316, 617] on div "vie" at bounding box center [1369, 617] width 107 height 94
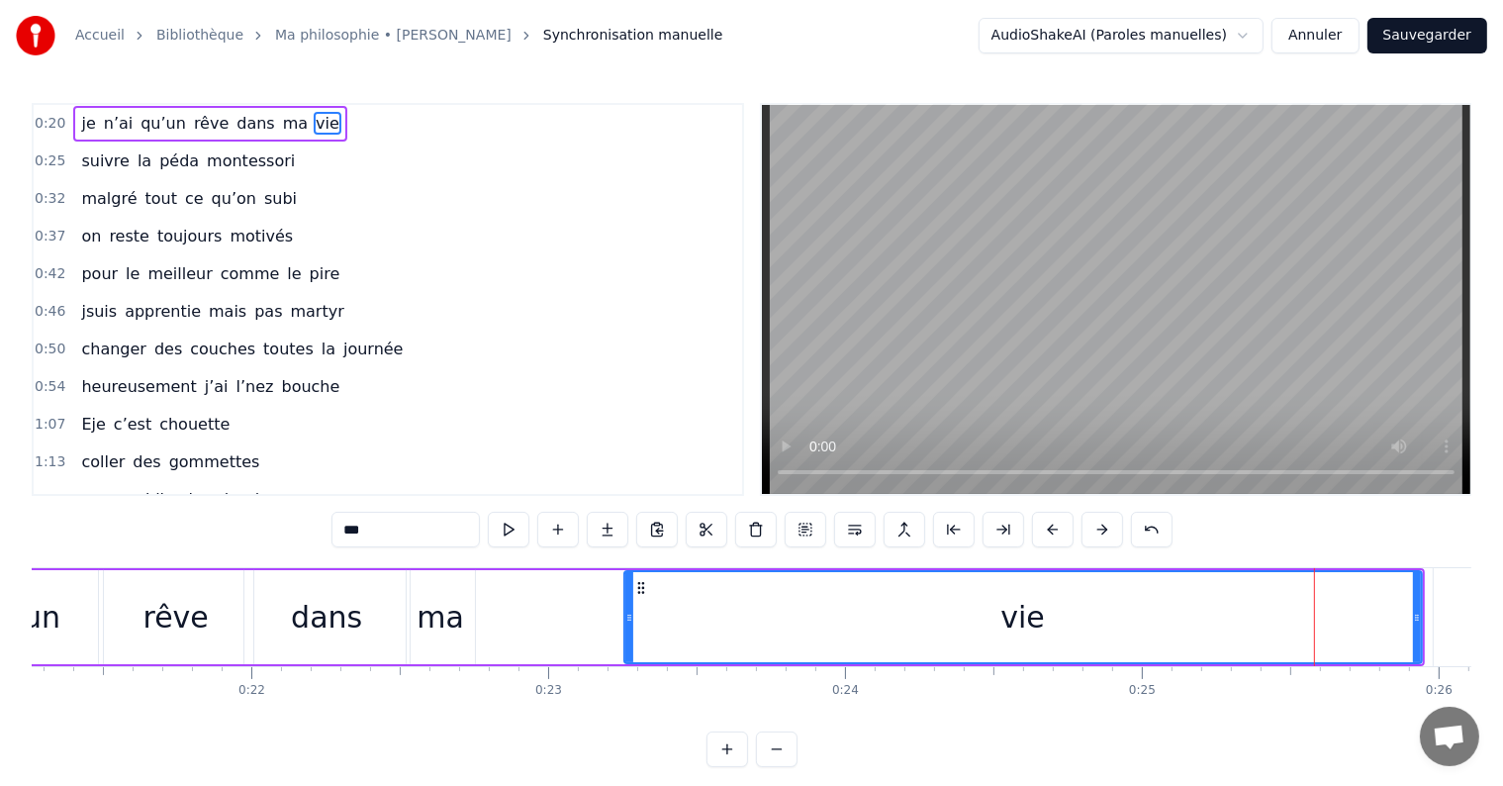
drag, startPoint x: 1322, startPoint y: 615, endPoint x: 590, endPoint y: 647, distance: 732.9
click at [625, 647] on div at bounding box center [629, 617] width 8 height 90
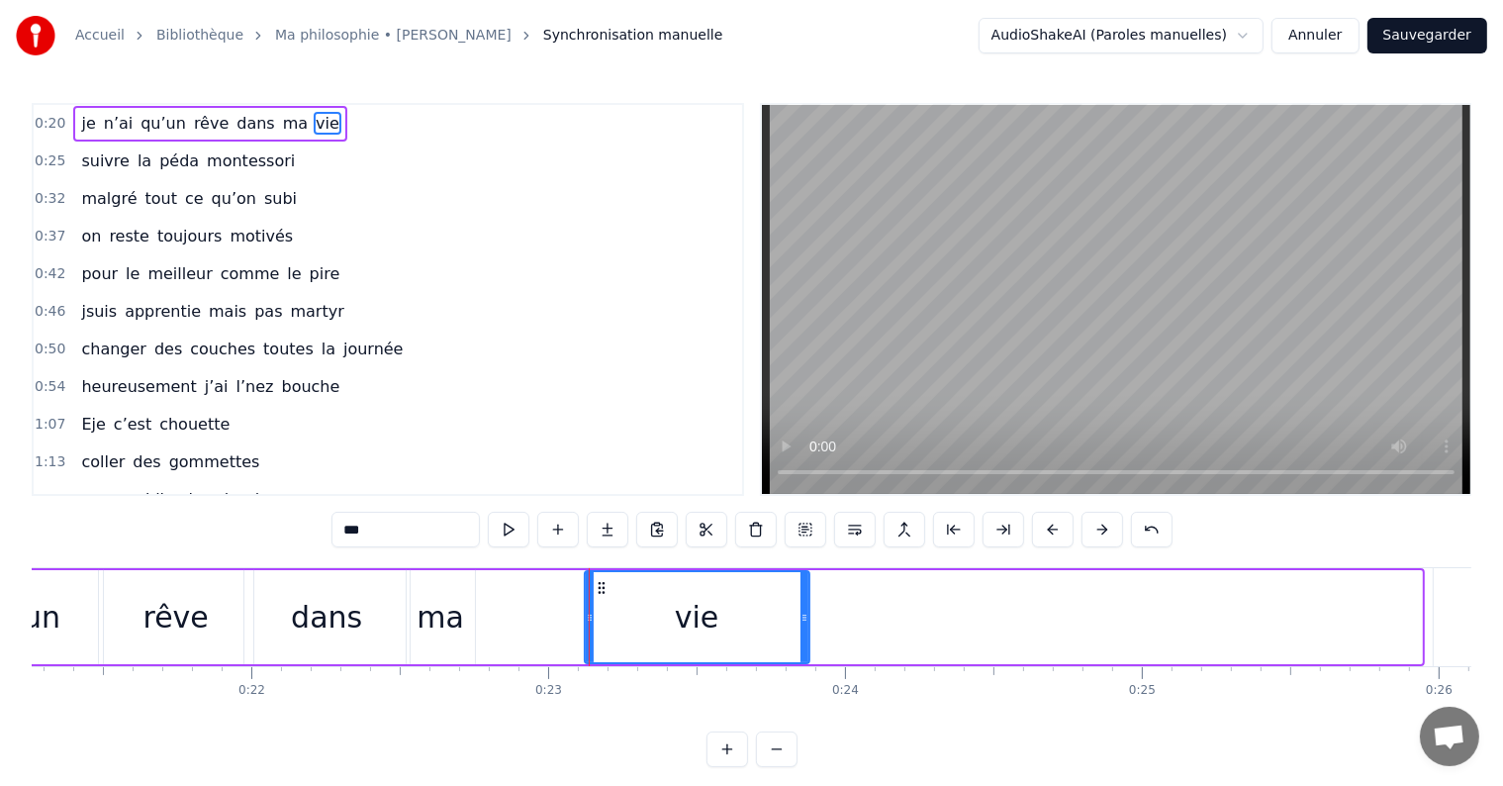
drag, startPoint x: 1419, startPoint y: 614, endPoint x: 776, endPoint y: 621, distance: 643.2
click at [801, 621] on icon at bounding box center [805, 618] width 8 height 16
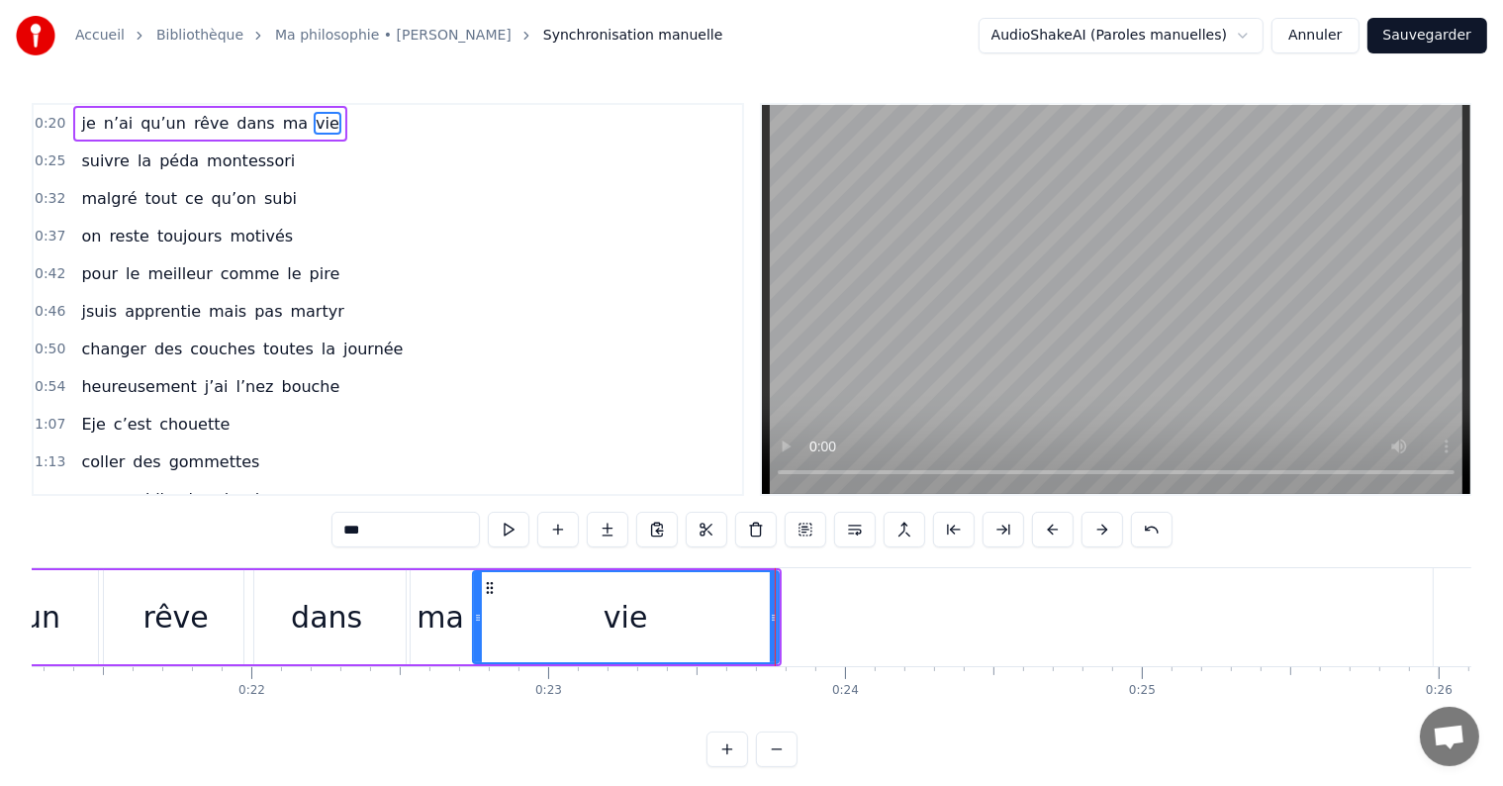
drag, startPoint x: 587, startPoint y: 615, endPoint x: 475, endPoint y: 612, distance: 111.9
click at [475, 612] on icon at bounding box center [478, 618] width 8 height 16
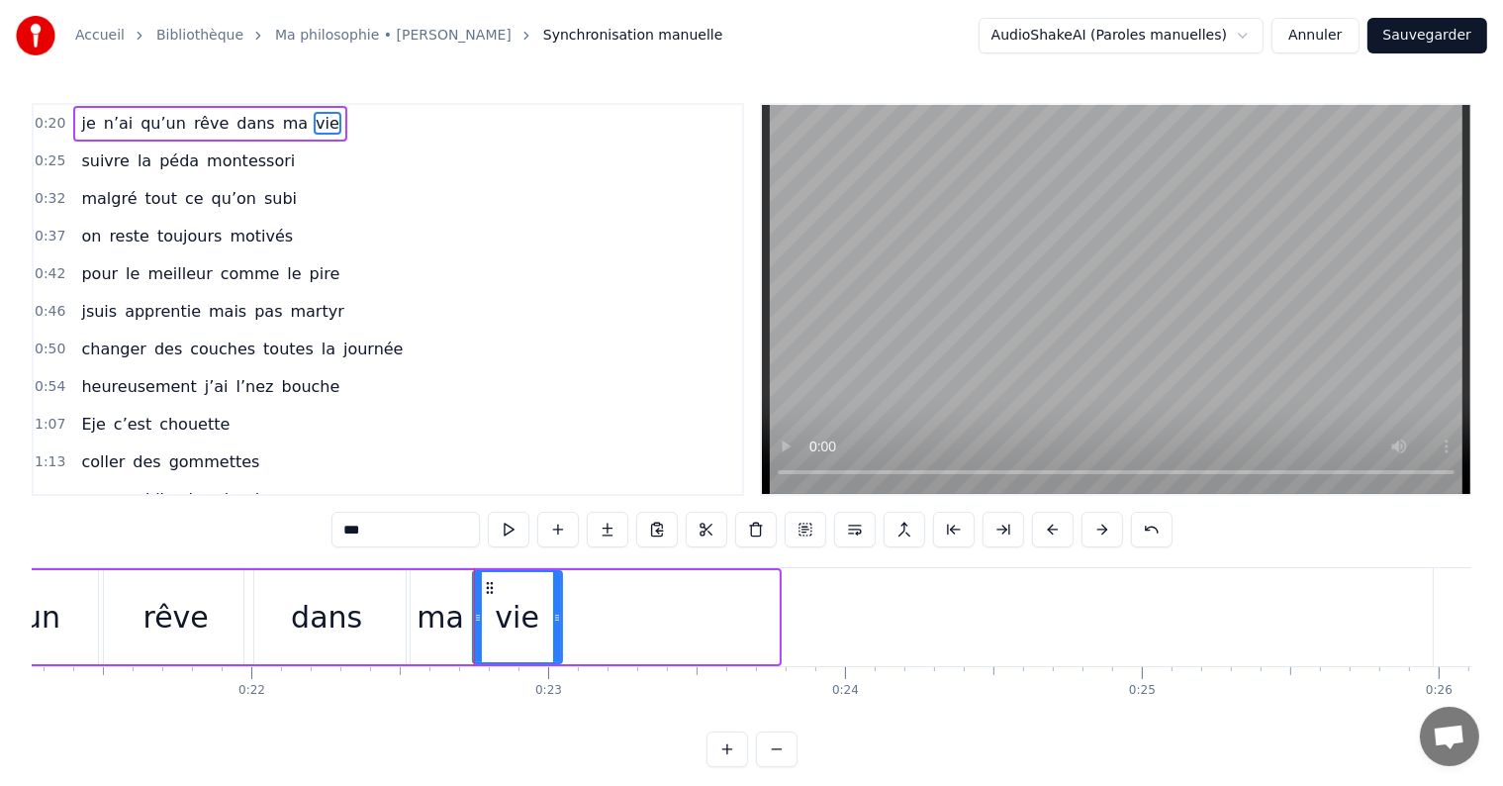
drag, startPoint x: 772, startPoint y: 612, endPoint x: 554, endPoint y: 612, distance: 217.7
click at [554, 612] on icon at bounding box center [557, 618] width 8 height 16
click at [332, 604] on div "dans" at bounding box center [326, 617] width 71 height 45
type input "****"
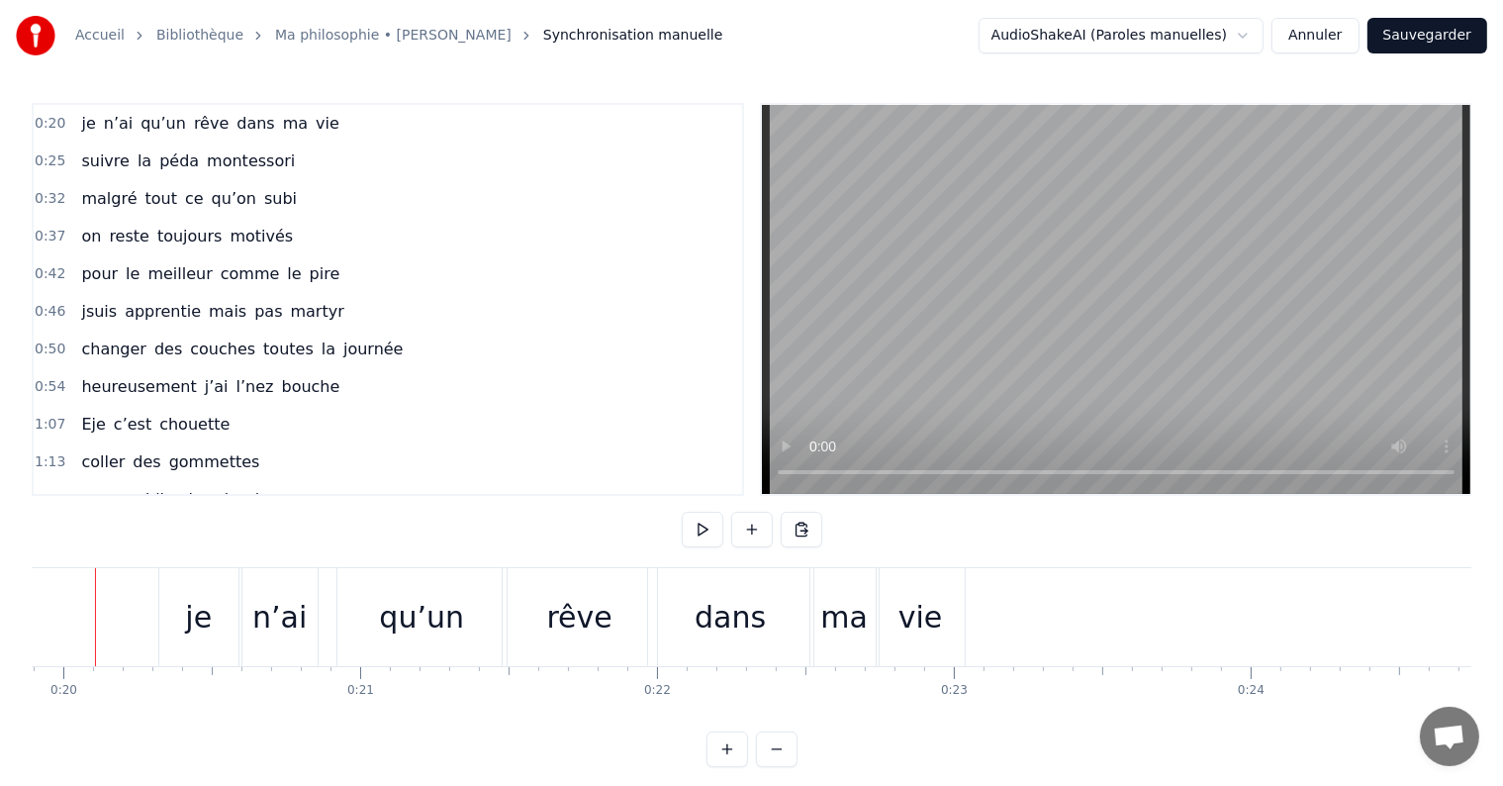
scroll to position [0, 5869]
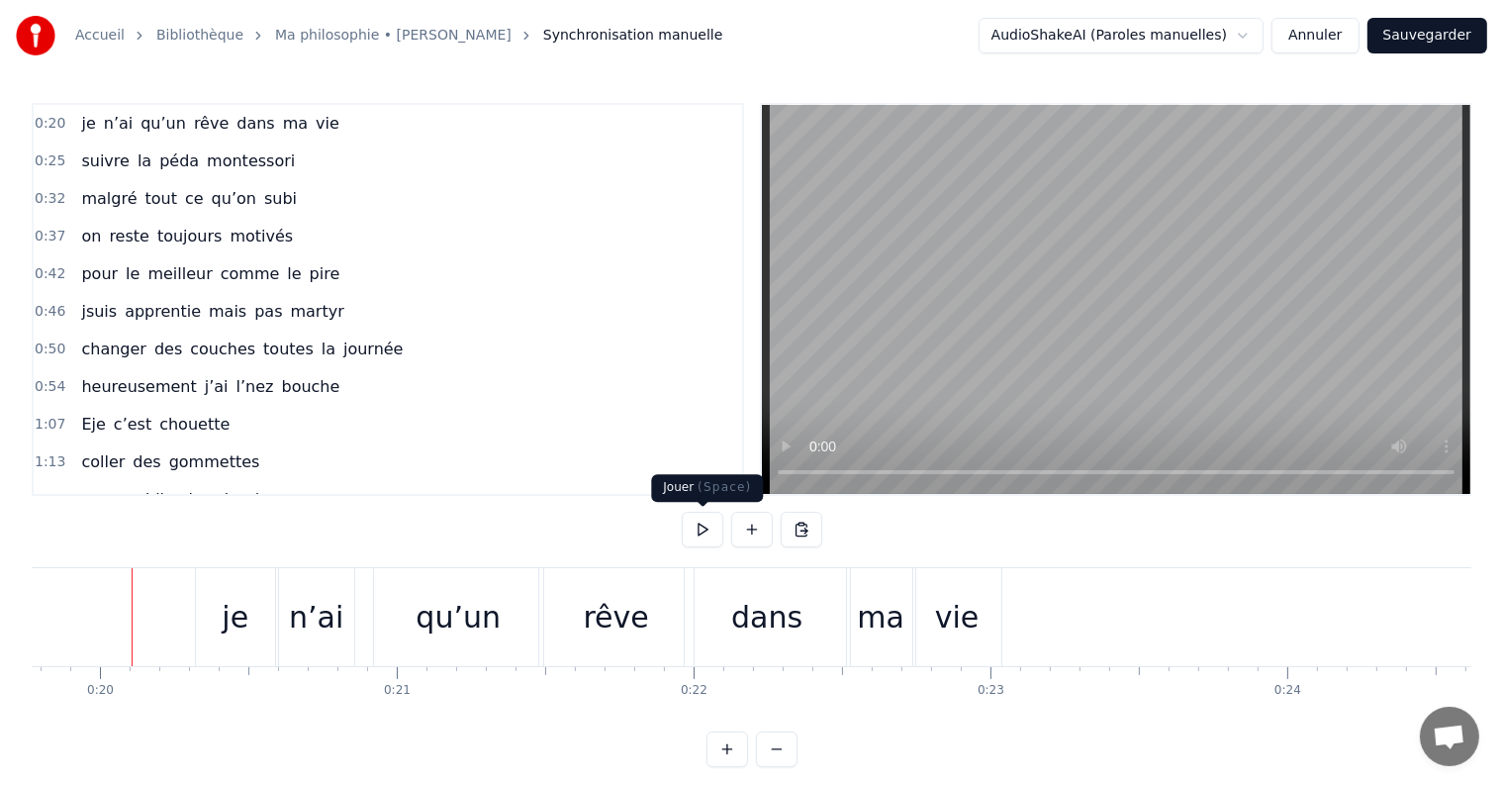
click at [708, 531] on button at bounding box center [703, 530] width 42 height 36
click at [49, 161] on span "0:25" at bounding box center [50, 161] width 31 height 20
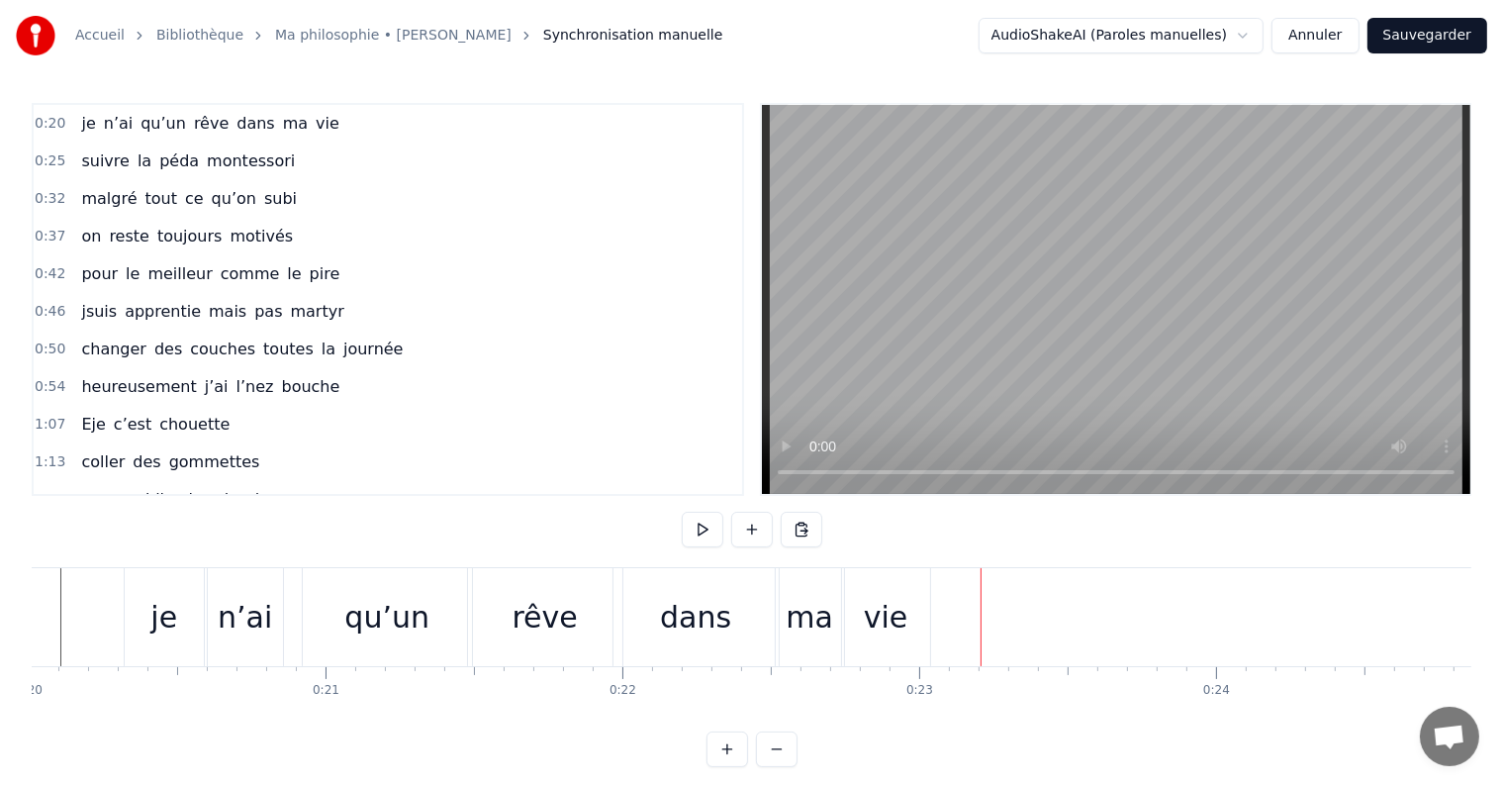
click at [49, 161] on span "0:25" at bounding box center [50, 161] width 31 height 20
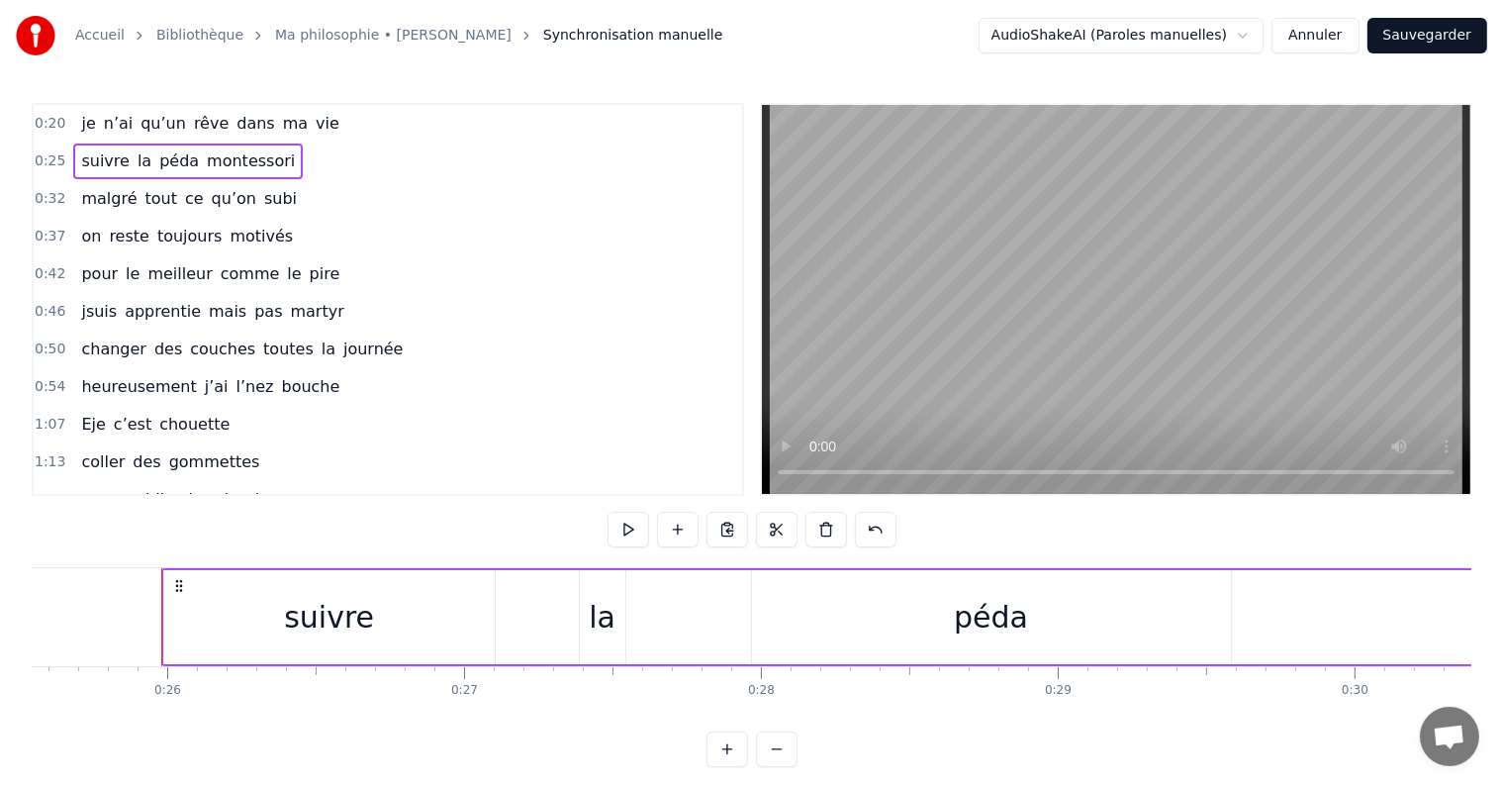
scroll to position [0, 7612]
click at [779, 767] on button at bounding box center [777, 749] width 42 height 36
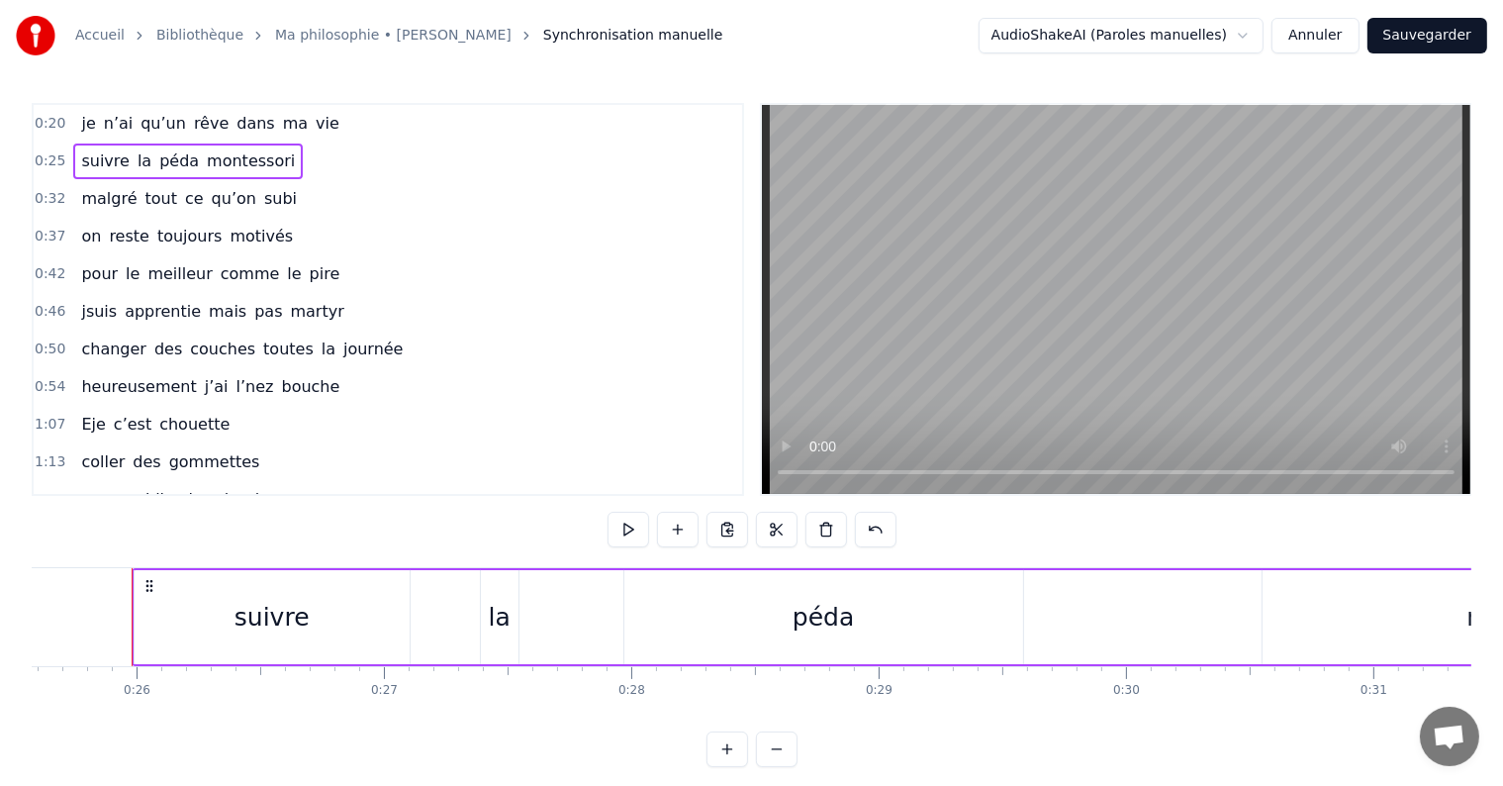
click at [775, 764] on button at bounding box center [777, 749] width 42 height 36
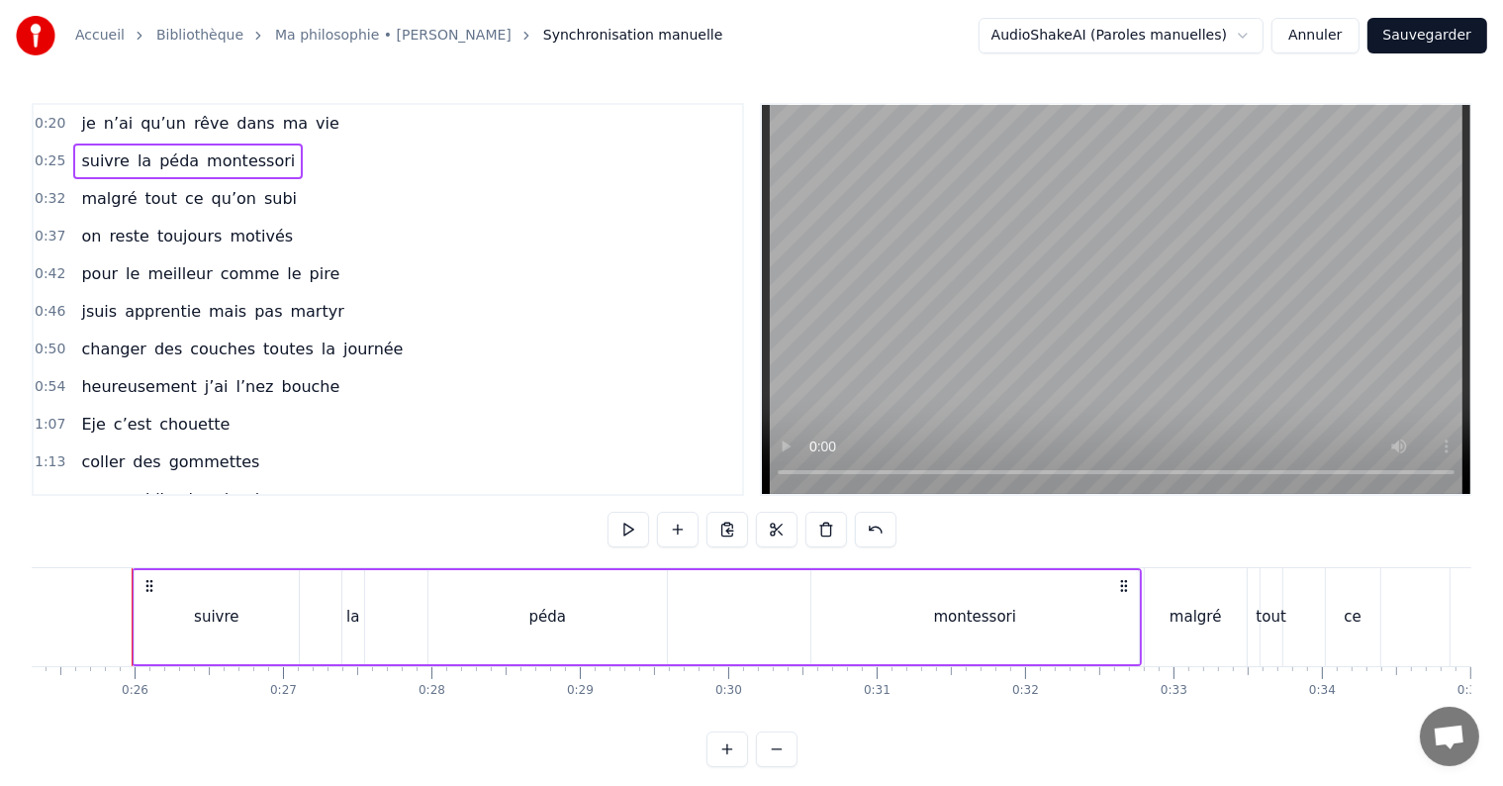
click at [775, 764] on button at bounding box center [777, 749] width 42 height 36
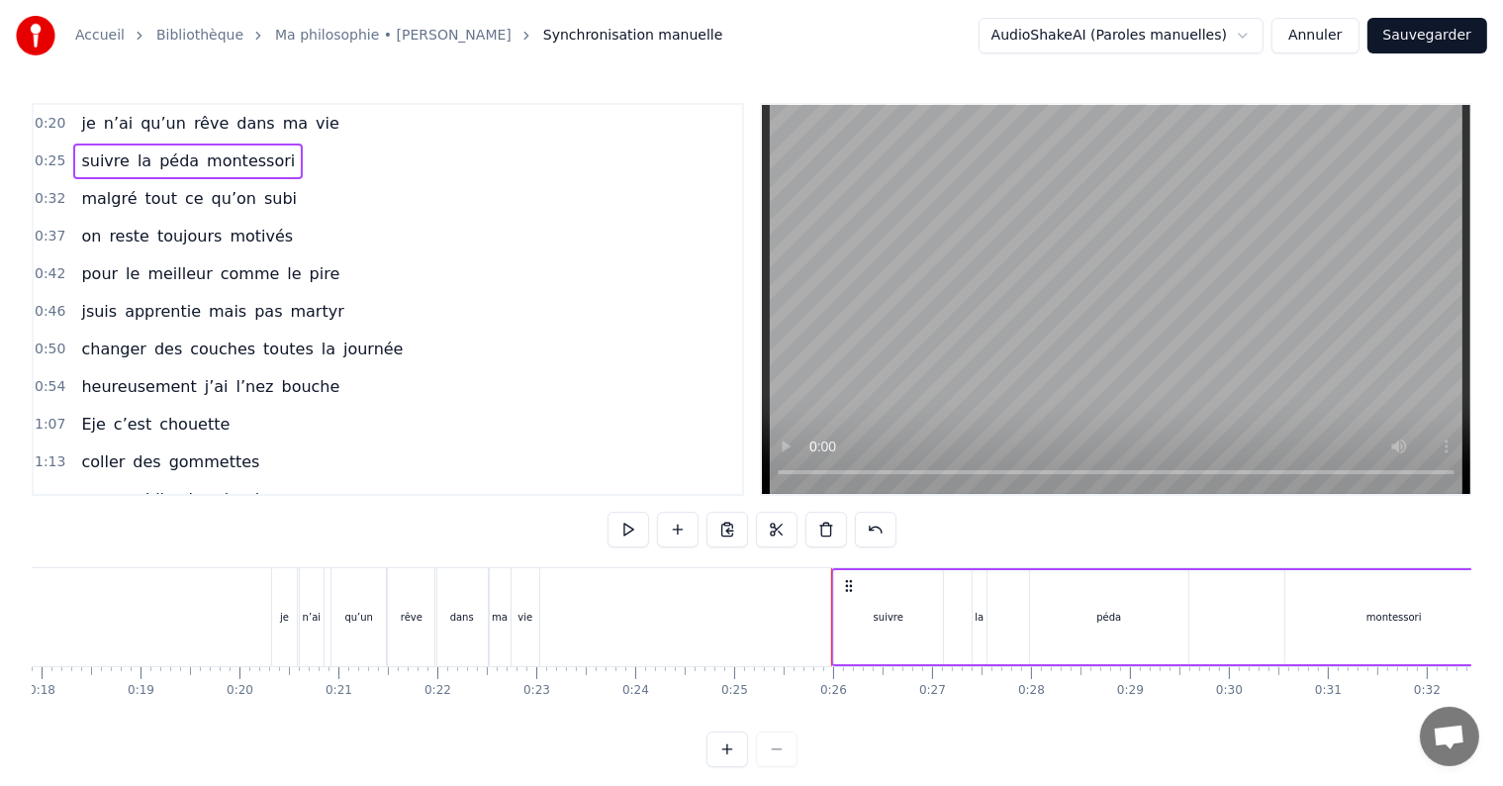
scroll to position [0, 1795]
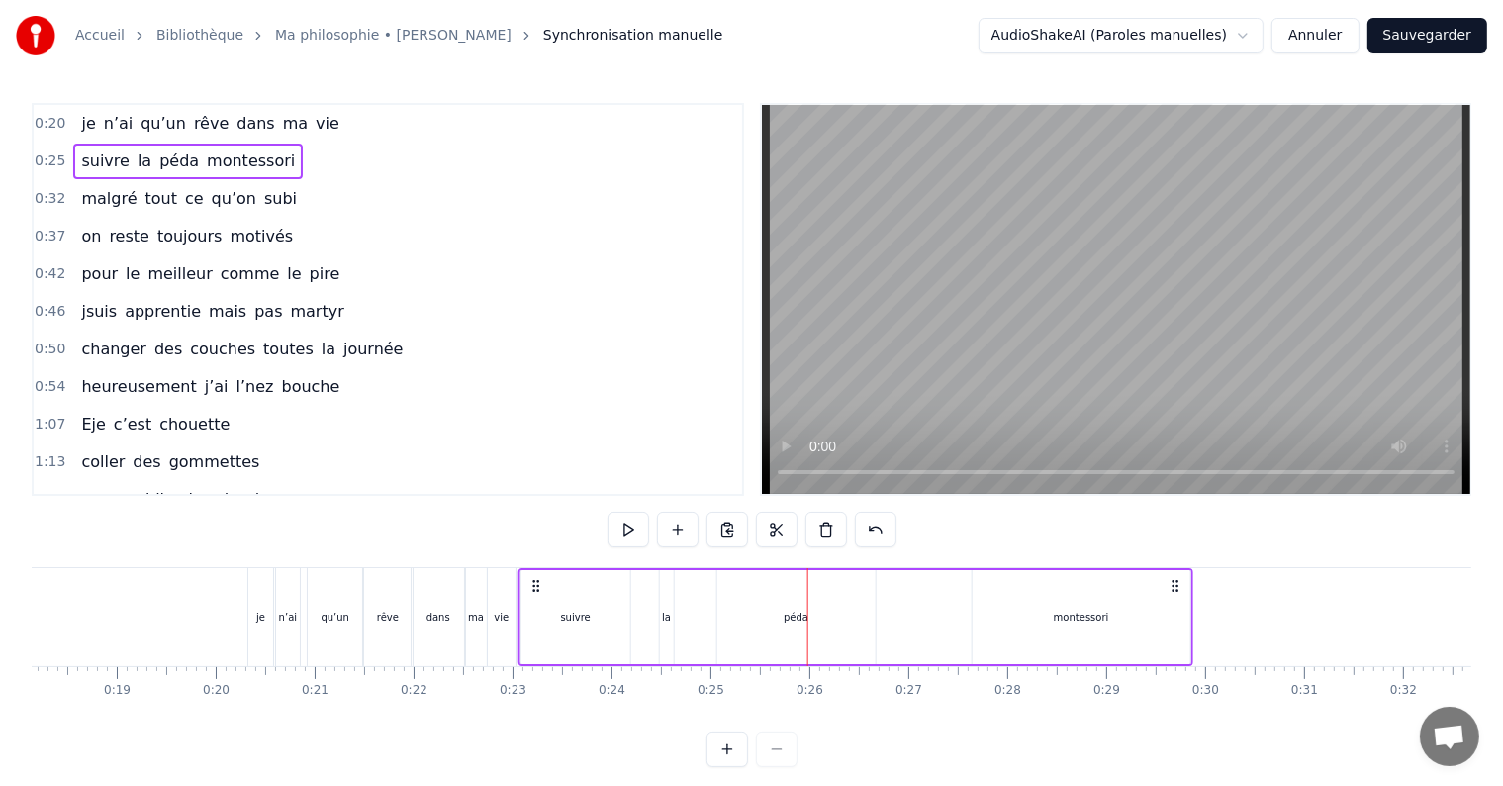
drag, startPoint x: 825, startPoint y: 581, endPoint x: 535, endPoint y: 582, distance: 289.9
click at [535, 582] on icon at bounding box center [536, 586] width 16 height 16
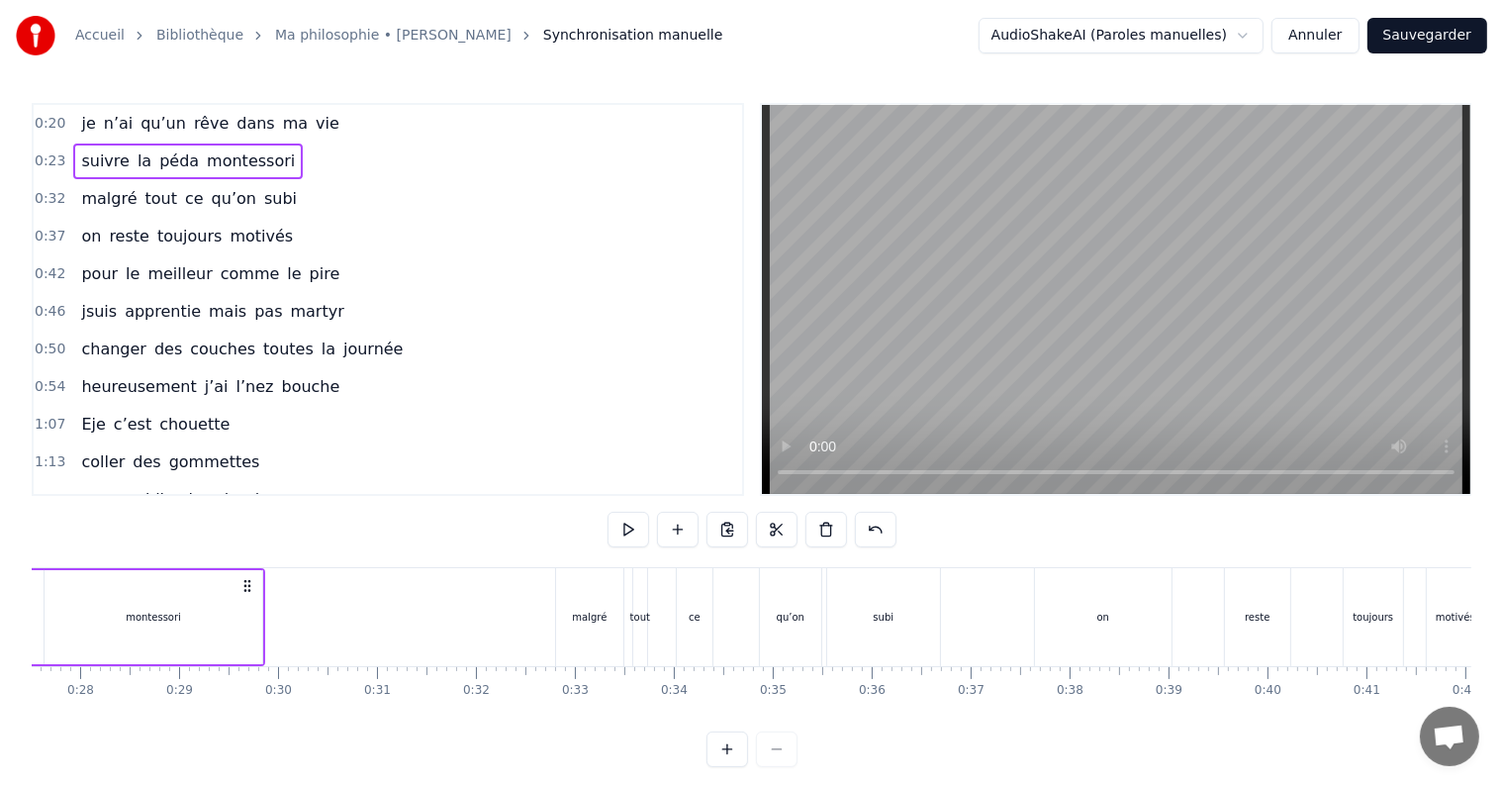
scroll to position [0, 2710]
click at [598, 607] on div "malgré" at bounding box center [601, 617] width 67 height 98
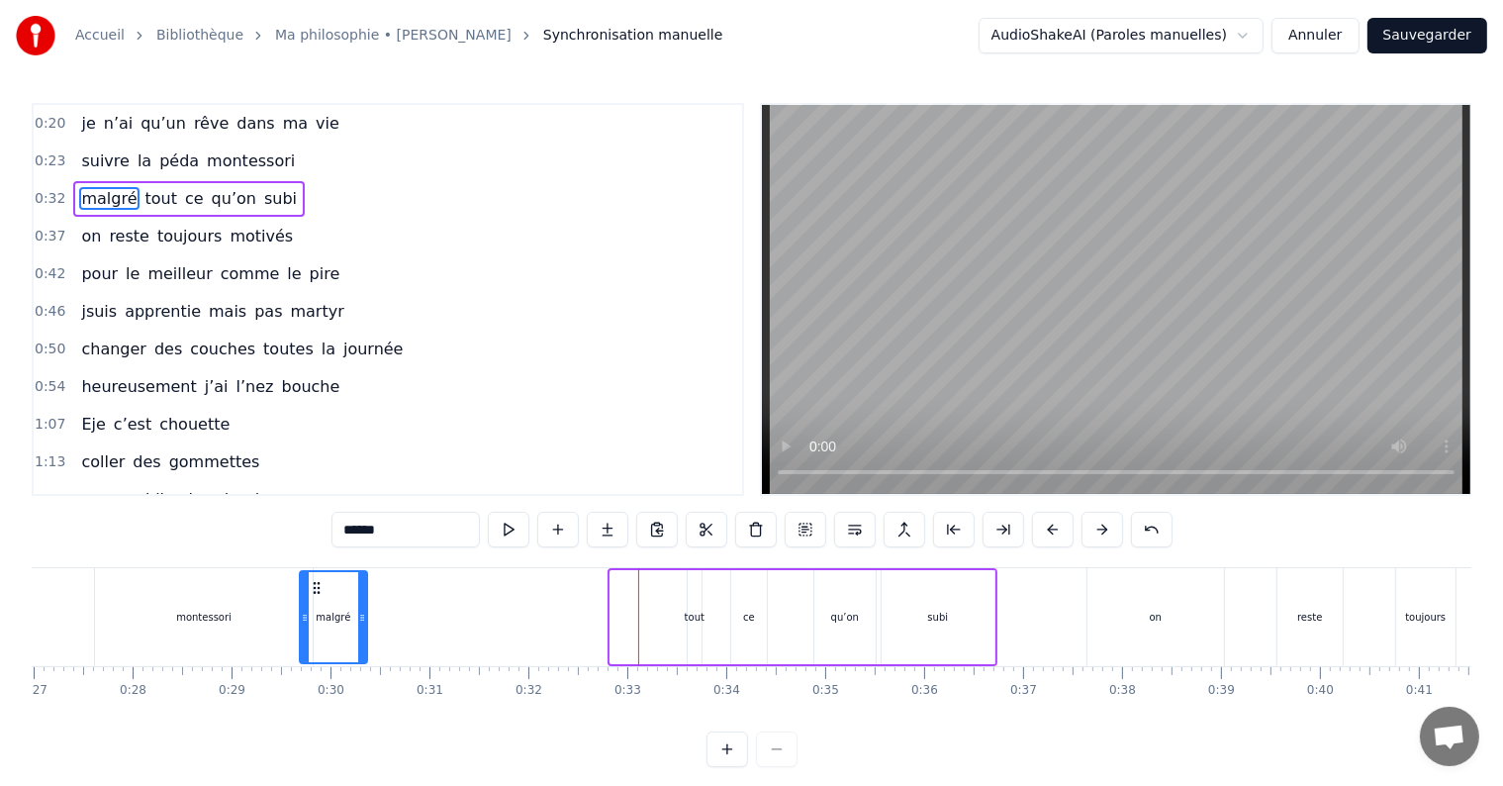
scroll to position [0, 2670]
drag, startPoint x: 587, startPoint y: 588, endPoint x: 329, endPoint y: 592, distance: 258.3
click at [329, 592] on icon at bounding box center [329, 588] width 16 height 16
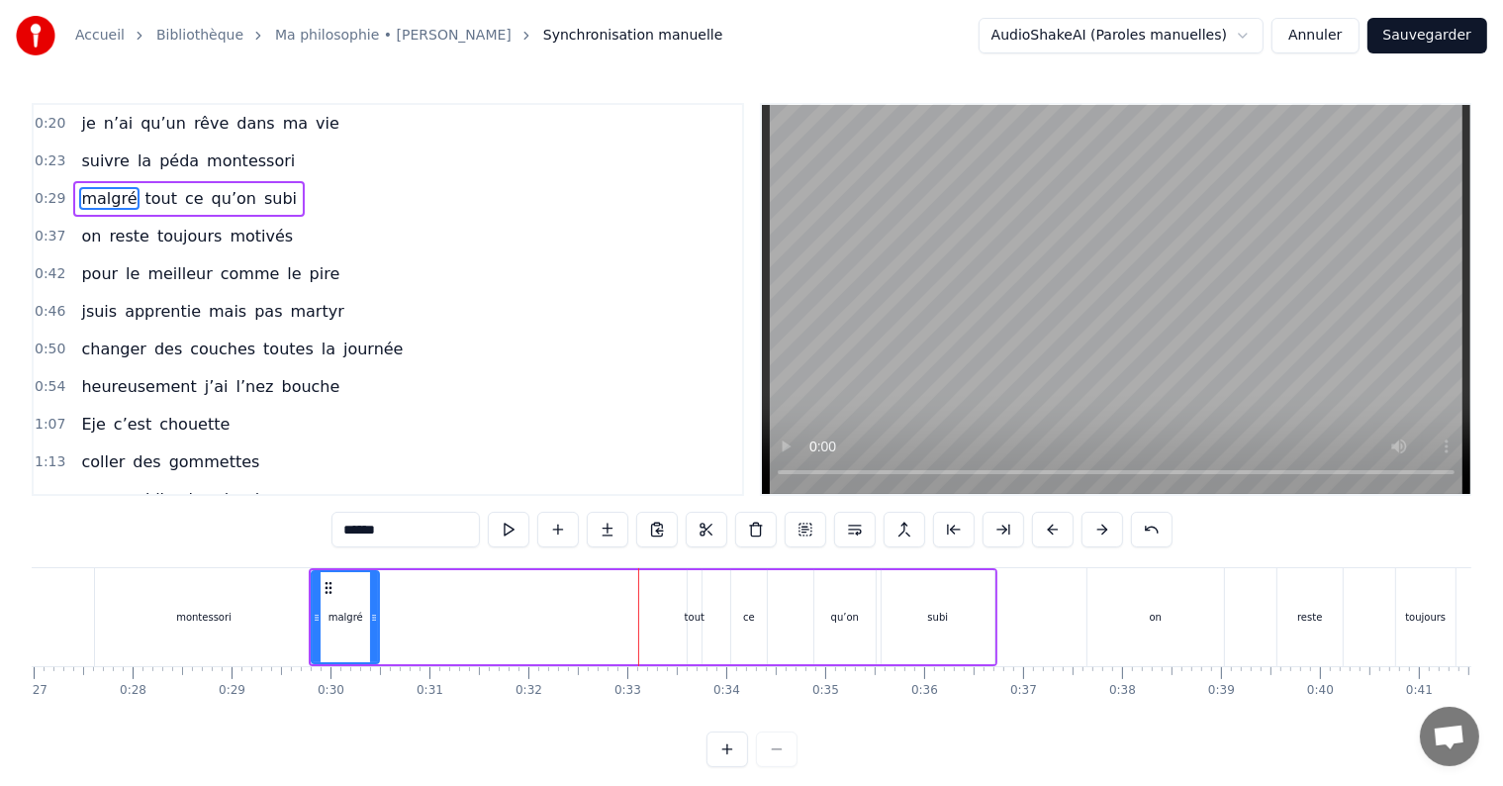
click at [732, 604] on div "ce" at bounding box center [749, 617] width 36 height 94
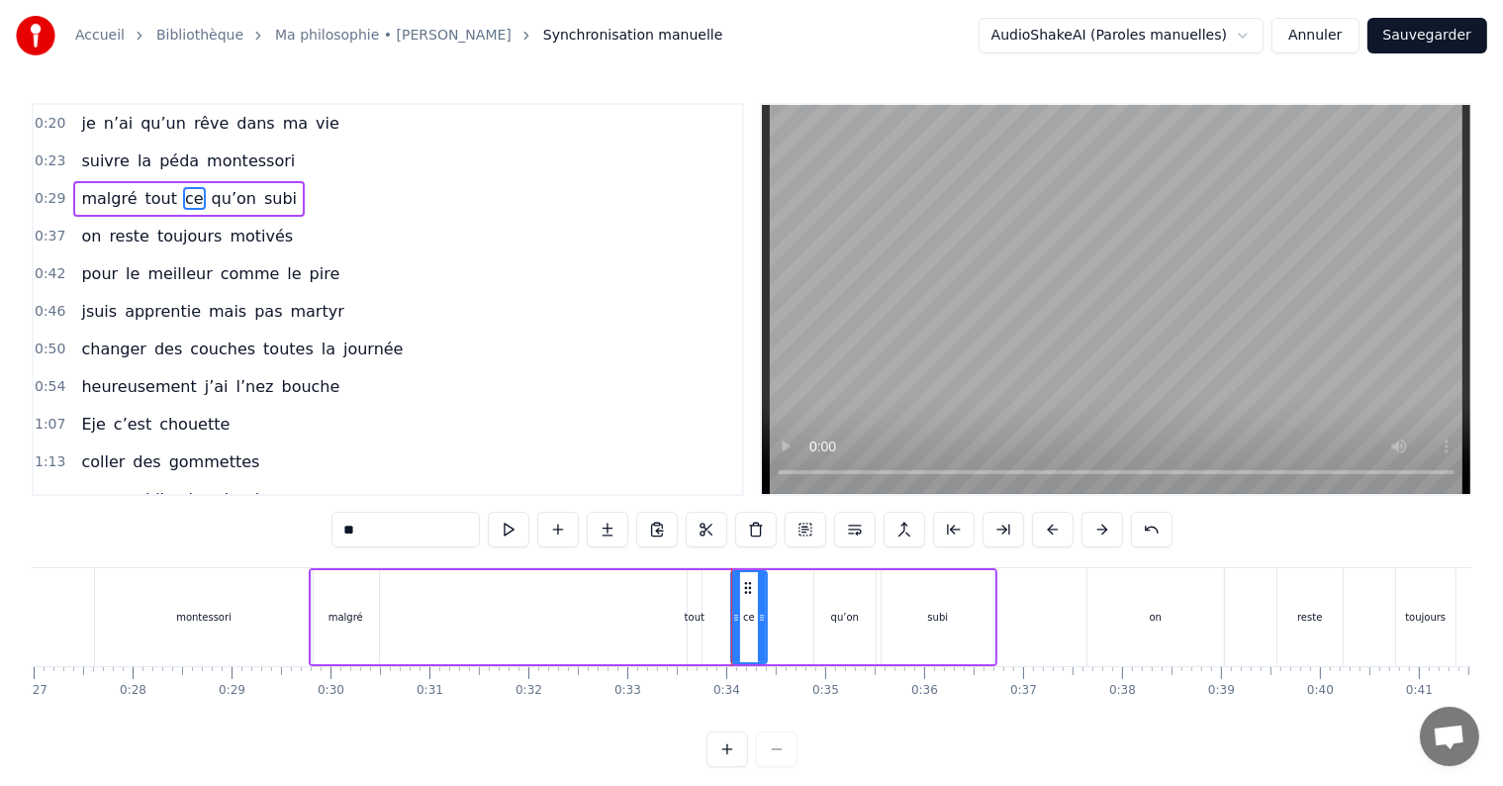
click at [697, 610] on div "tout" at bounding box center [695, 617] width 20 height 15
type input "****"
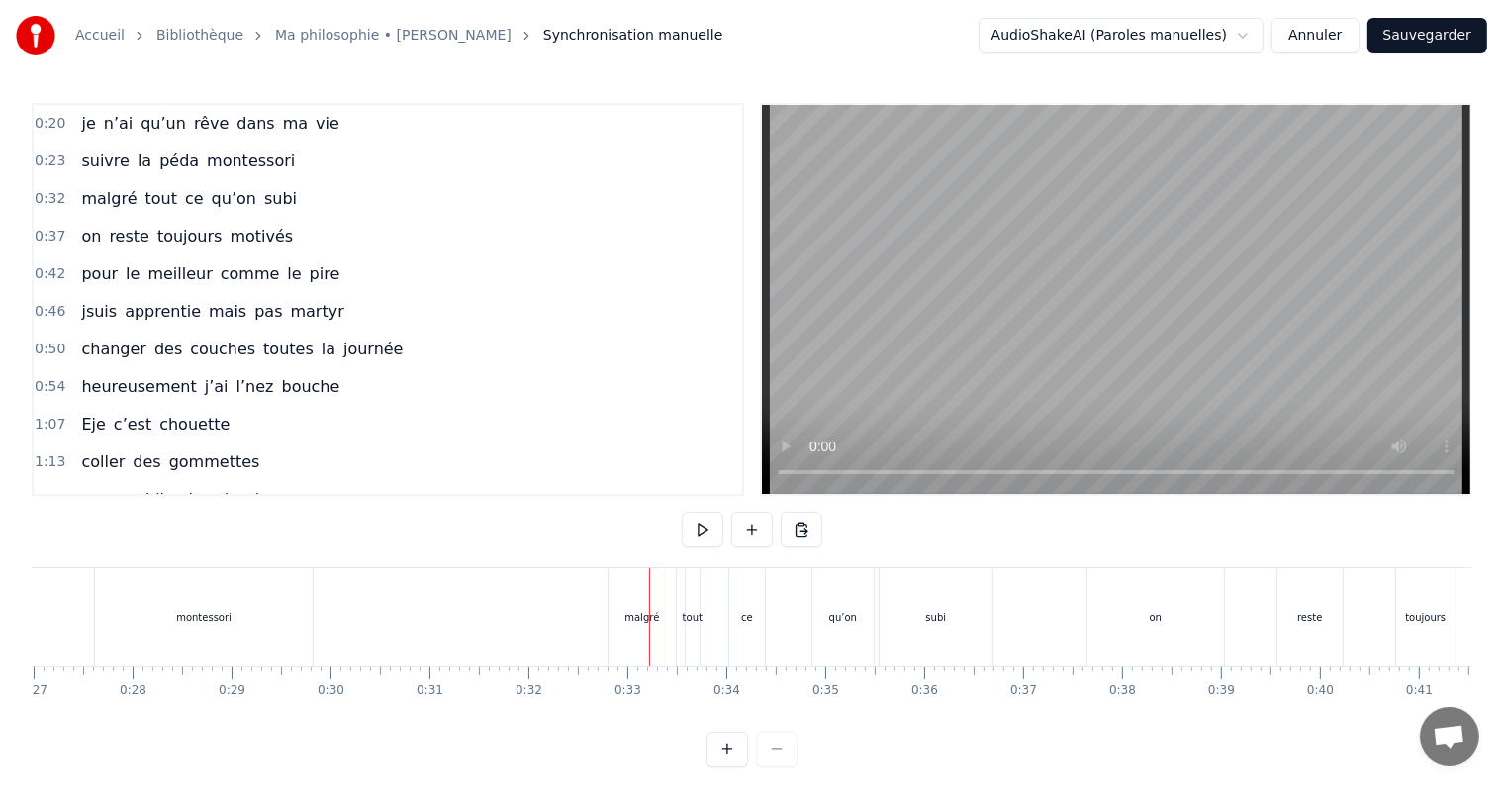
click at [639, 598] on div "malgré" at bounding box center [642, 617] width 67 height 98
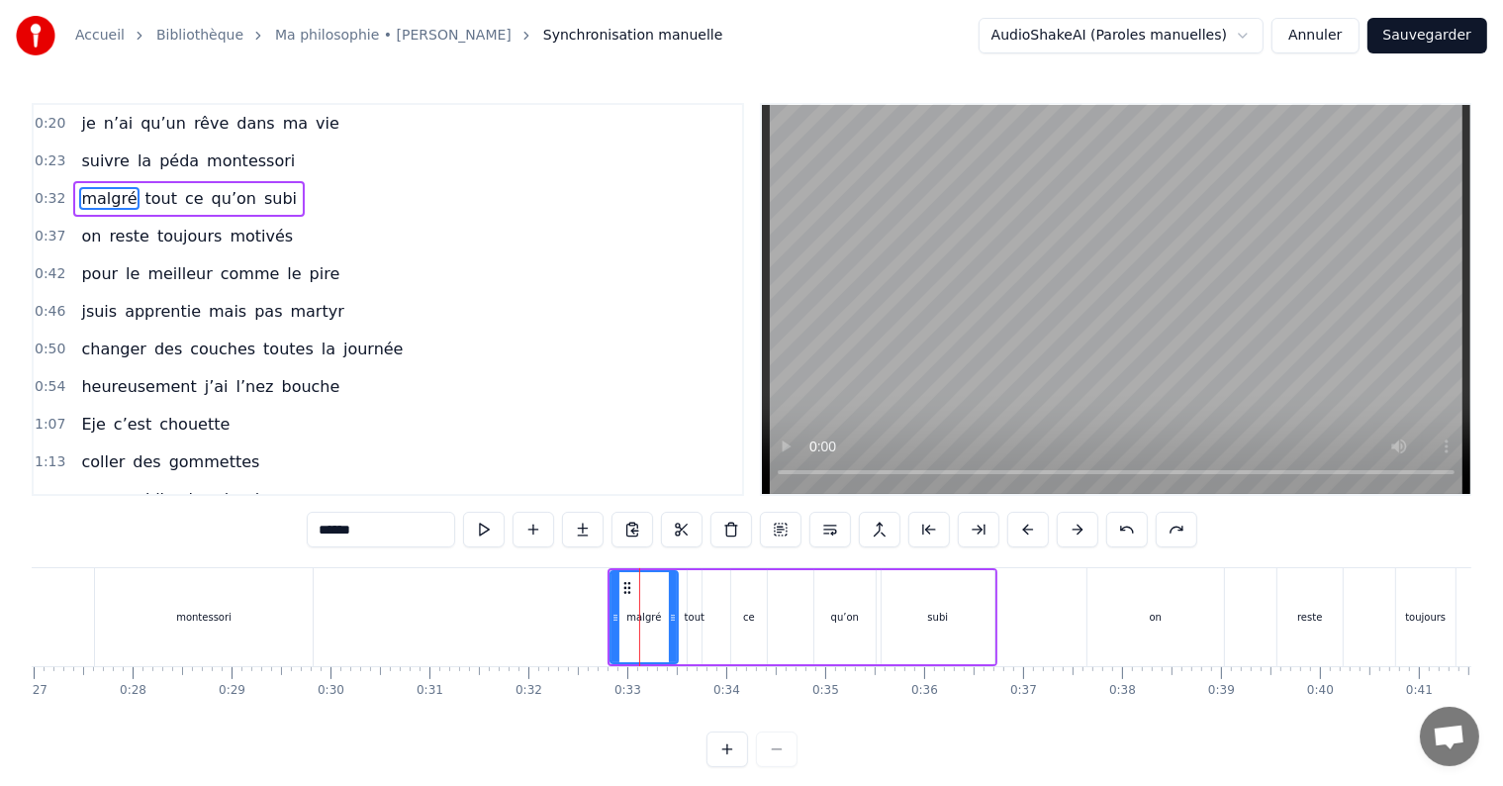
drag, startPoint x: 846, startPoint y: 567, endPoint x: 649, endPoint y: 566, distance: 196.9
click at [649, 566] on div "0:20 je n’ai qu’un rêve dans ma vie 0:23 suivre la péda montessori 0:32 malgré …" at bounding box center [752, 435] width 1440 height 664
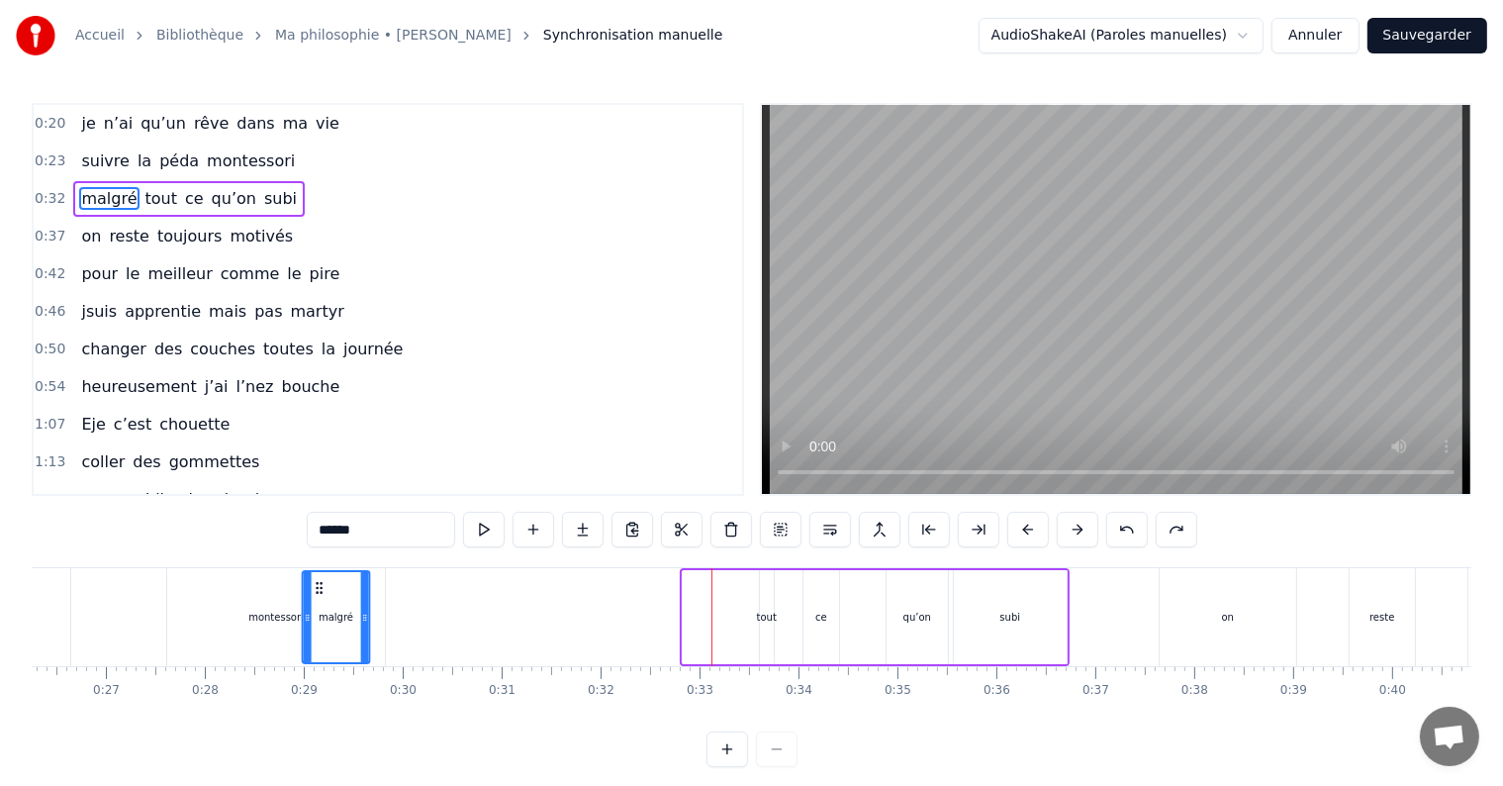
drag, startPoint x: 626, startPoint y: 588, endPoint x: 319, endPoint y: 590, distance: 307.7
click at [319, 590] on icon at bounding box center [320, 588] width 16 height 16
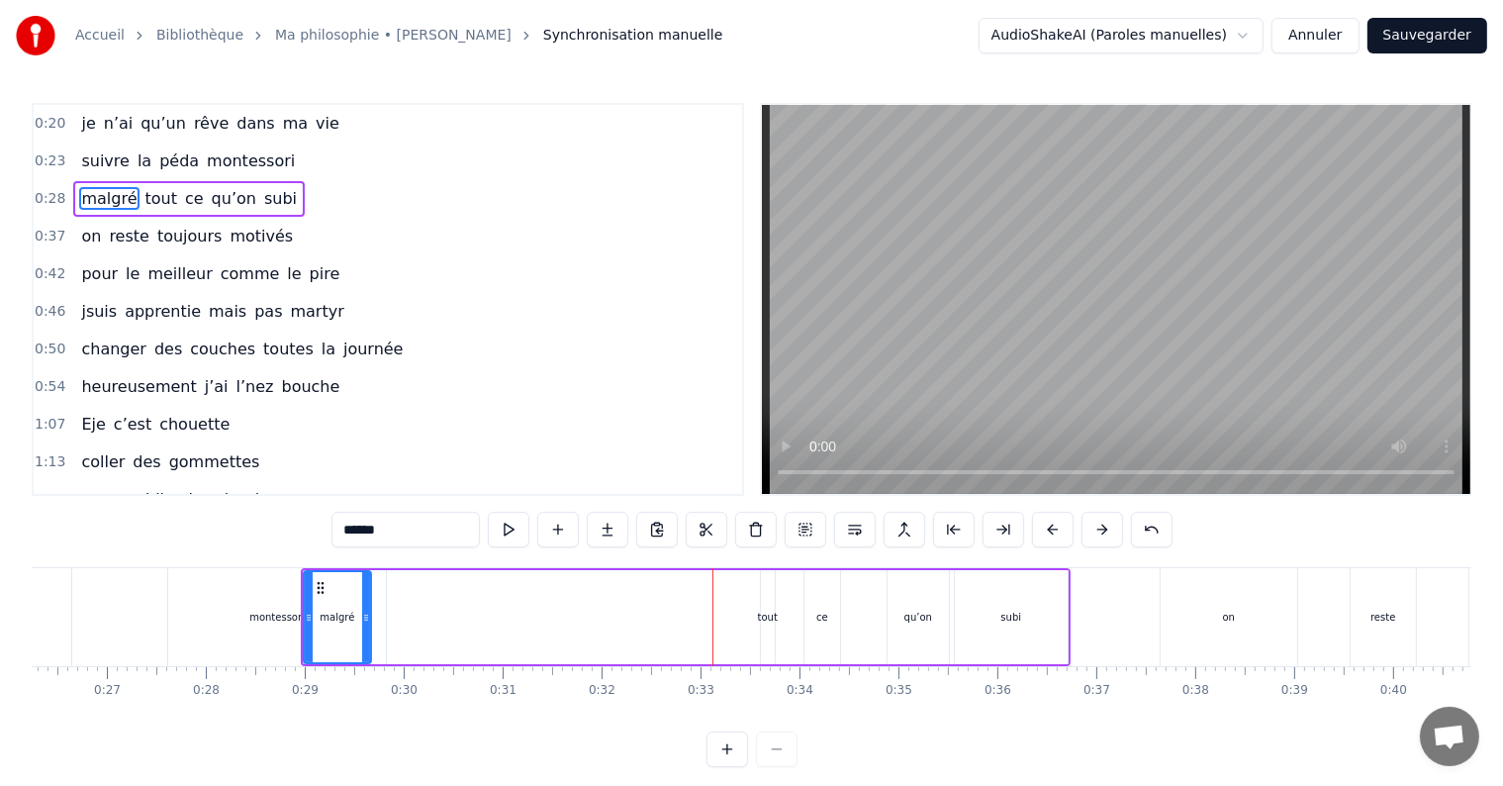
click at [773, 604] on div "tout" at bounding box center [768, 617] width 16 height 94
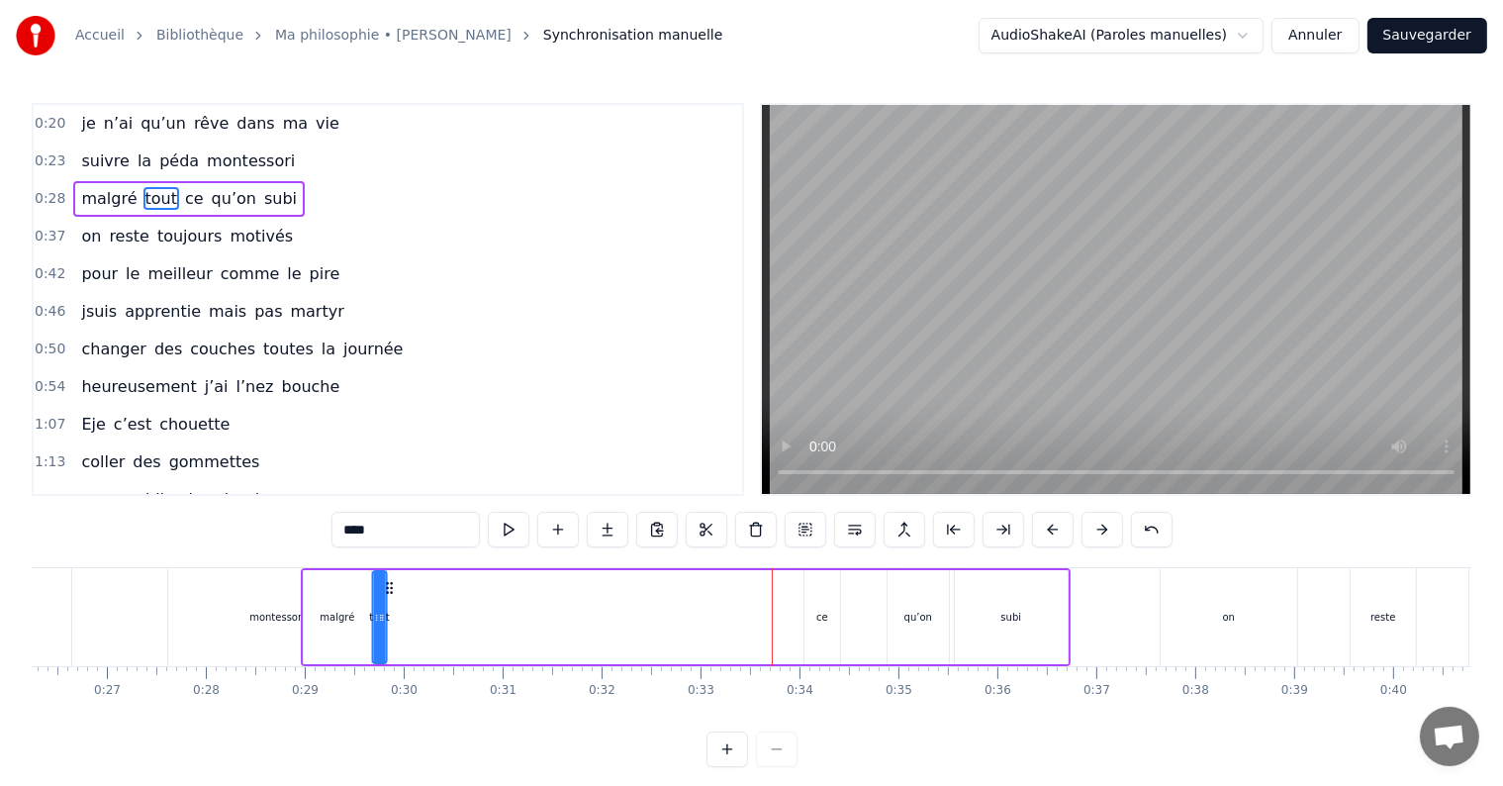
drag, startPoint x: 776, startPoint y: 589, endPoint x: 388, endPoint y: 567, distance: 388.5
click at [388, 568] on div "malgré tout ce qu’on subi" at bounding box center [686, 617] width 770 height 98
click at [832, 605] on div "ce" at bounding box center [822, 617] width 36 height 94
drag, startPoint x: 822, startPoint y: 590, endPoint x: 417, endPoint y: 594, distance: 405.7
click at [417, 594] on div "ce" at bounding box center [417, 617] width 34 height 90
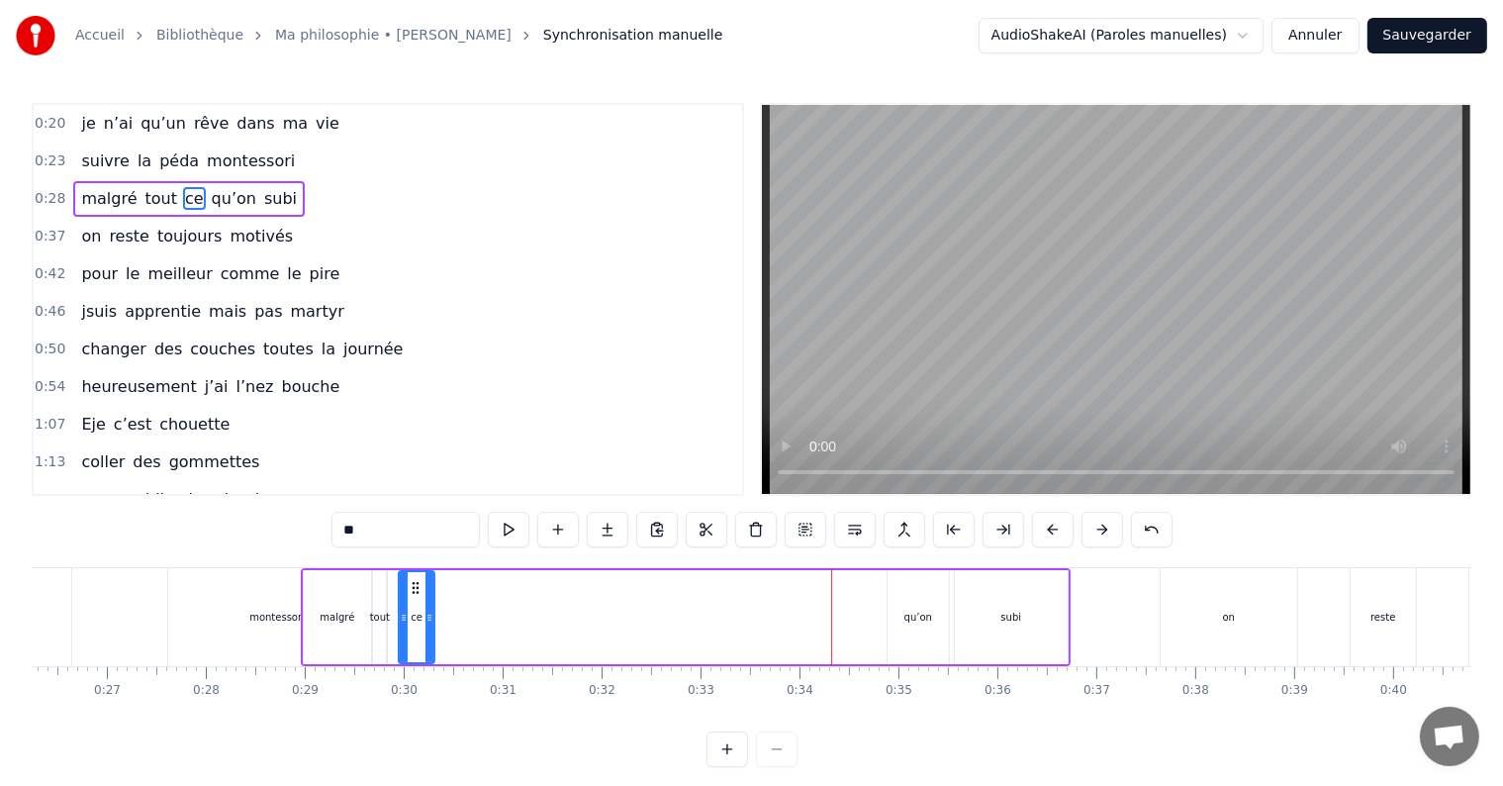
click at [922, 624] on div "qu’on" at bounding box center [918, 617] width 61 height 94
drag, startPoint x: 902, startPoint y: 580, endPoint x: 440, endPoint y: 602, distance: 462.6
click at [440, 602] on div "qu’on" at bounding box center [455, 617] width 59 height 90
click at [1053, 616] on div "subi" at bounding box center [1011, 617] width 113 height 94
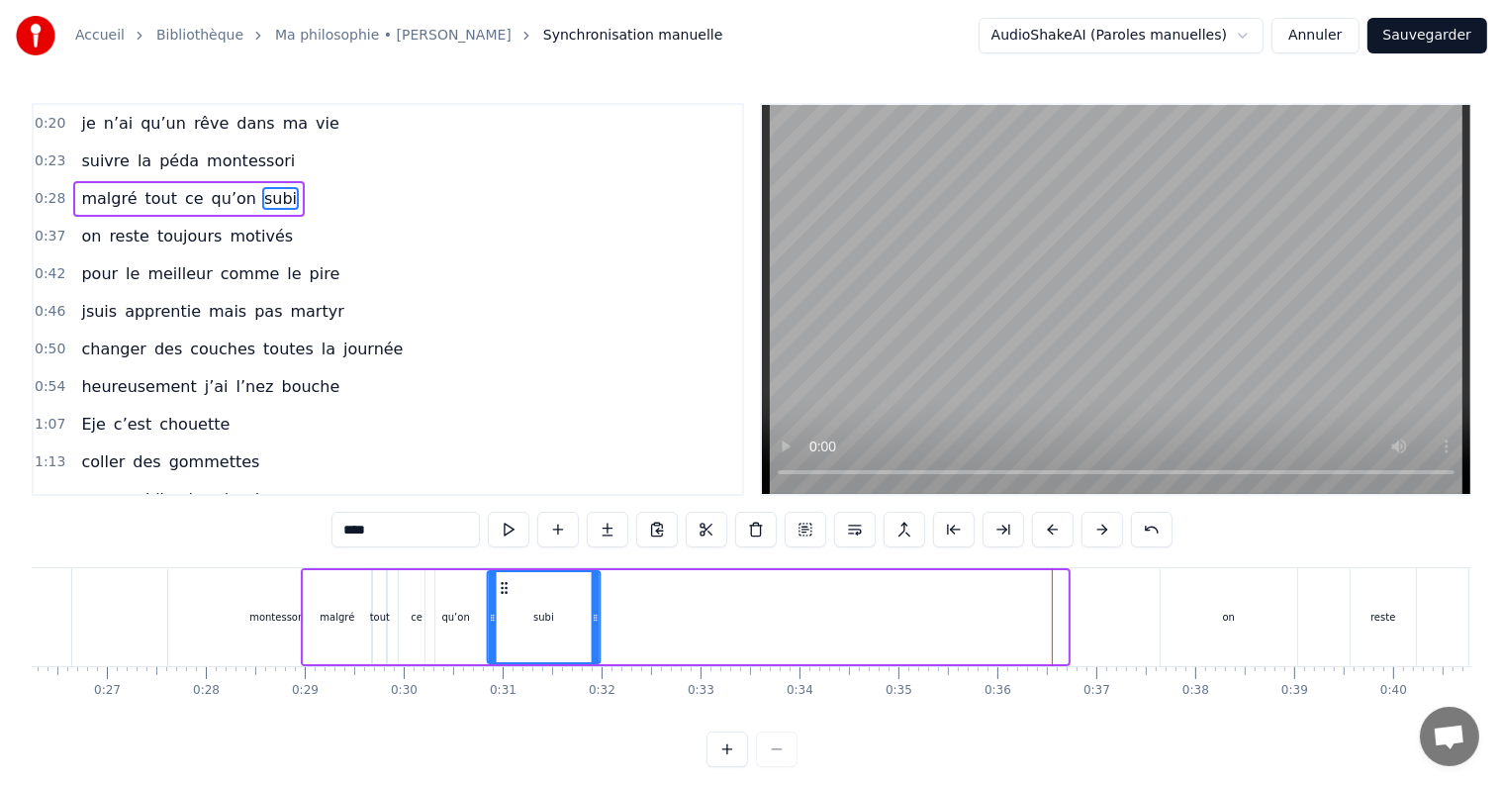
drag, startPoint x: 968, startPoint y: 584, endPoint x: 503, endPoint y: 591, distance: 465.1
click at [503, 591] on icon at bounding box center [505, 588] width 16 height 16
click at [1227, 617] on div "on" at bounding box center [1229, 617] width 12 height 15
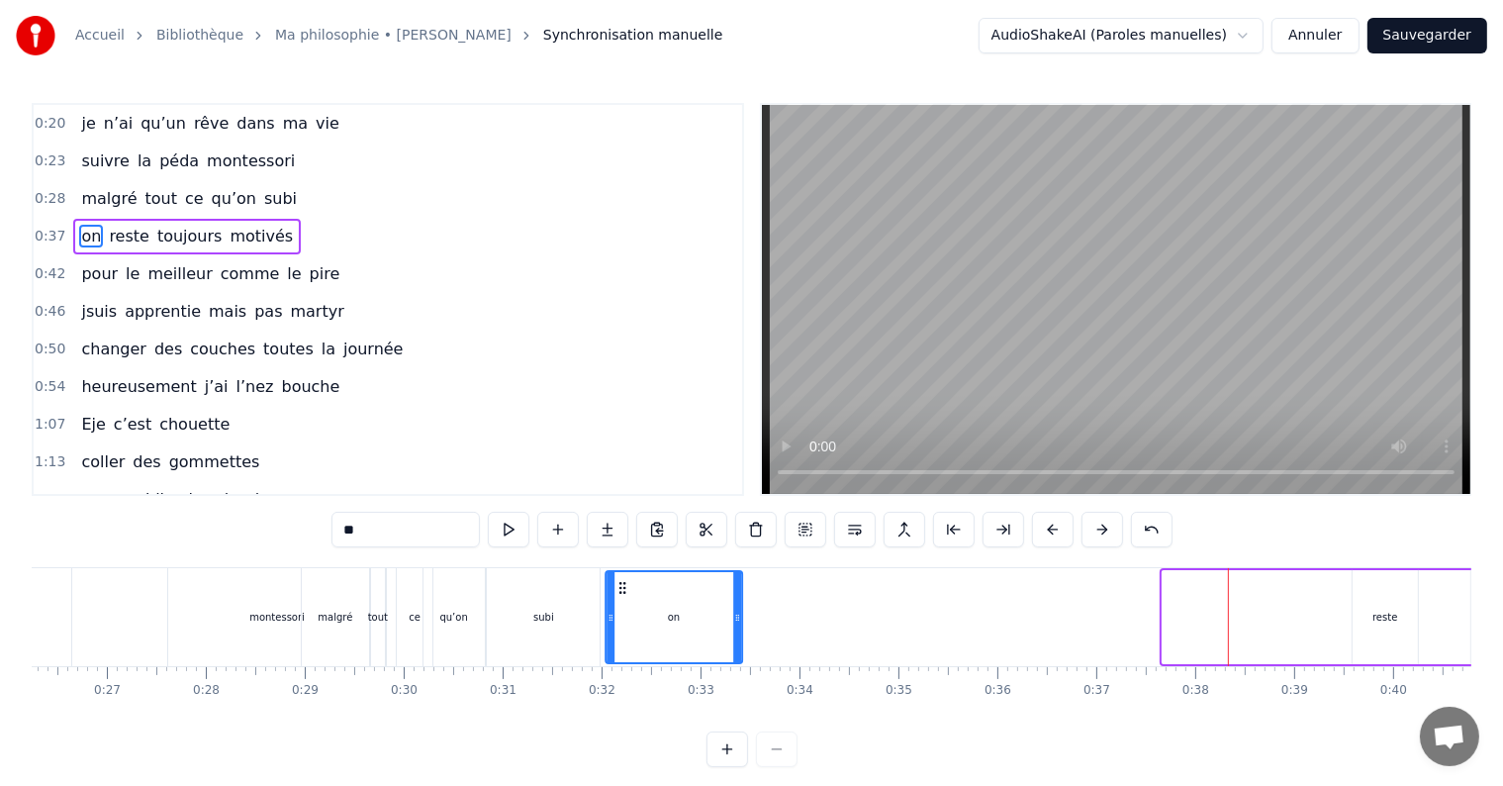
drag, startPoint x: 1175, startPoint y: 584, endPoint x: 617, endPoint y: 594, distance: 557.2
click at [617, 594] on icon at bounding box center [622, 588] width 16 height 16
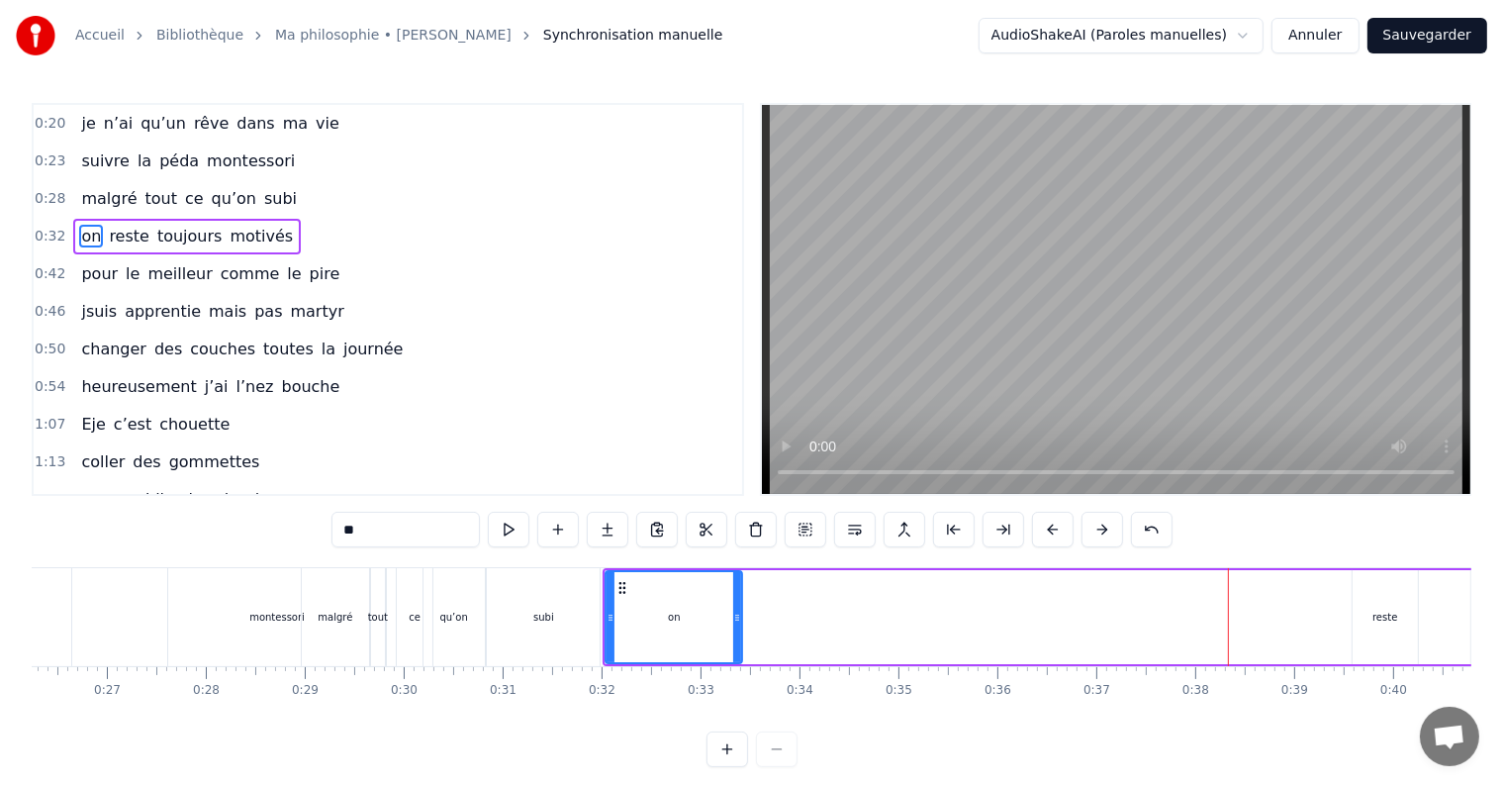
click at [1354, 610] on div "reste" at bounding box center [1385, 617] width 65 height 94
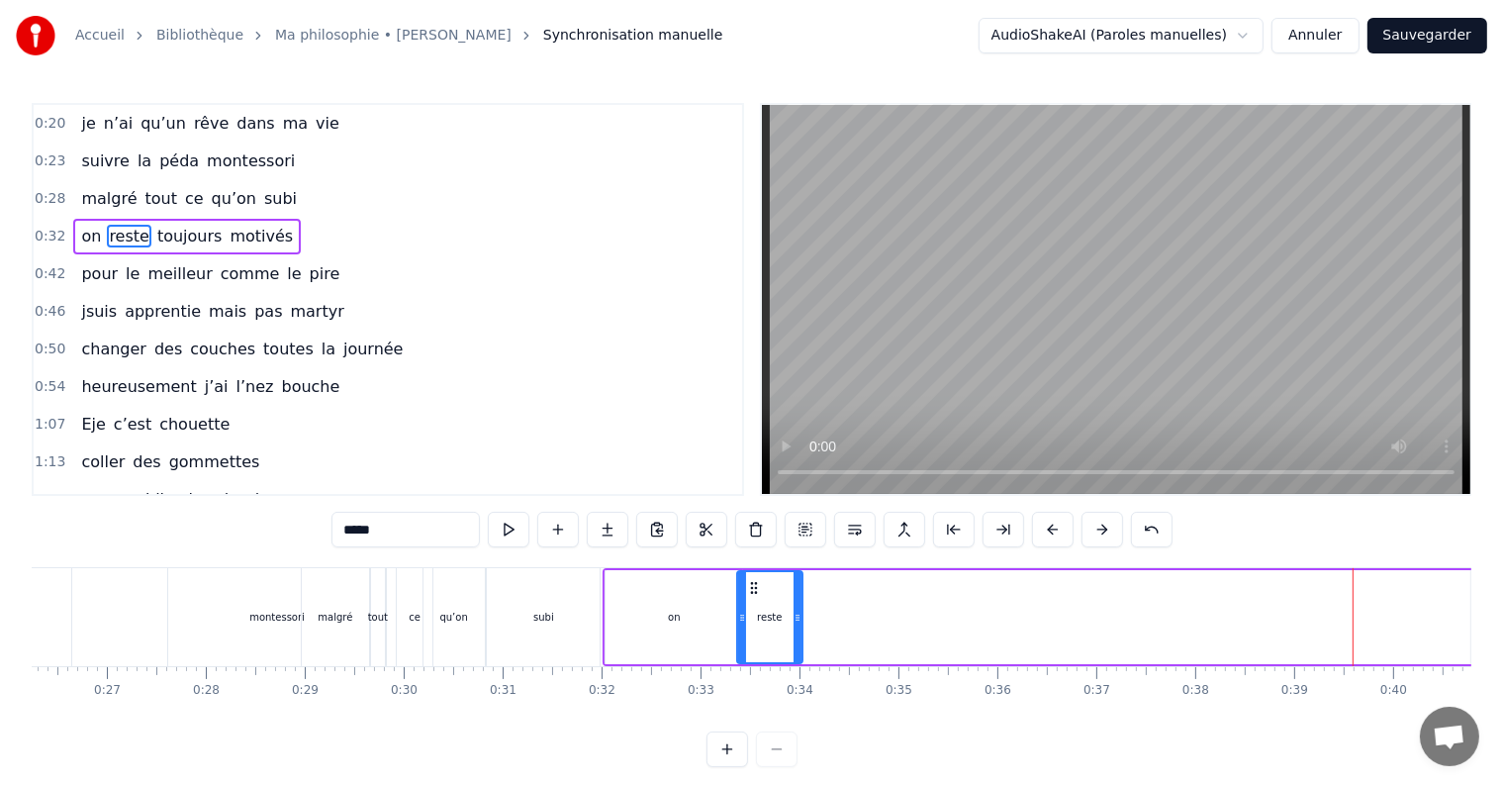
drag, startPoint x: 1366, startPoint y: 587, endPoint x: 750, endPoint y: 617, distance: 616.2
click at [750, 617] on div "reste" at bounding box center [769, 617] width 63 height 90
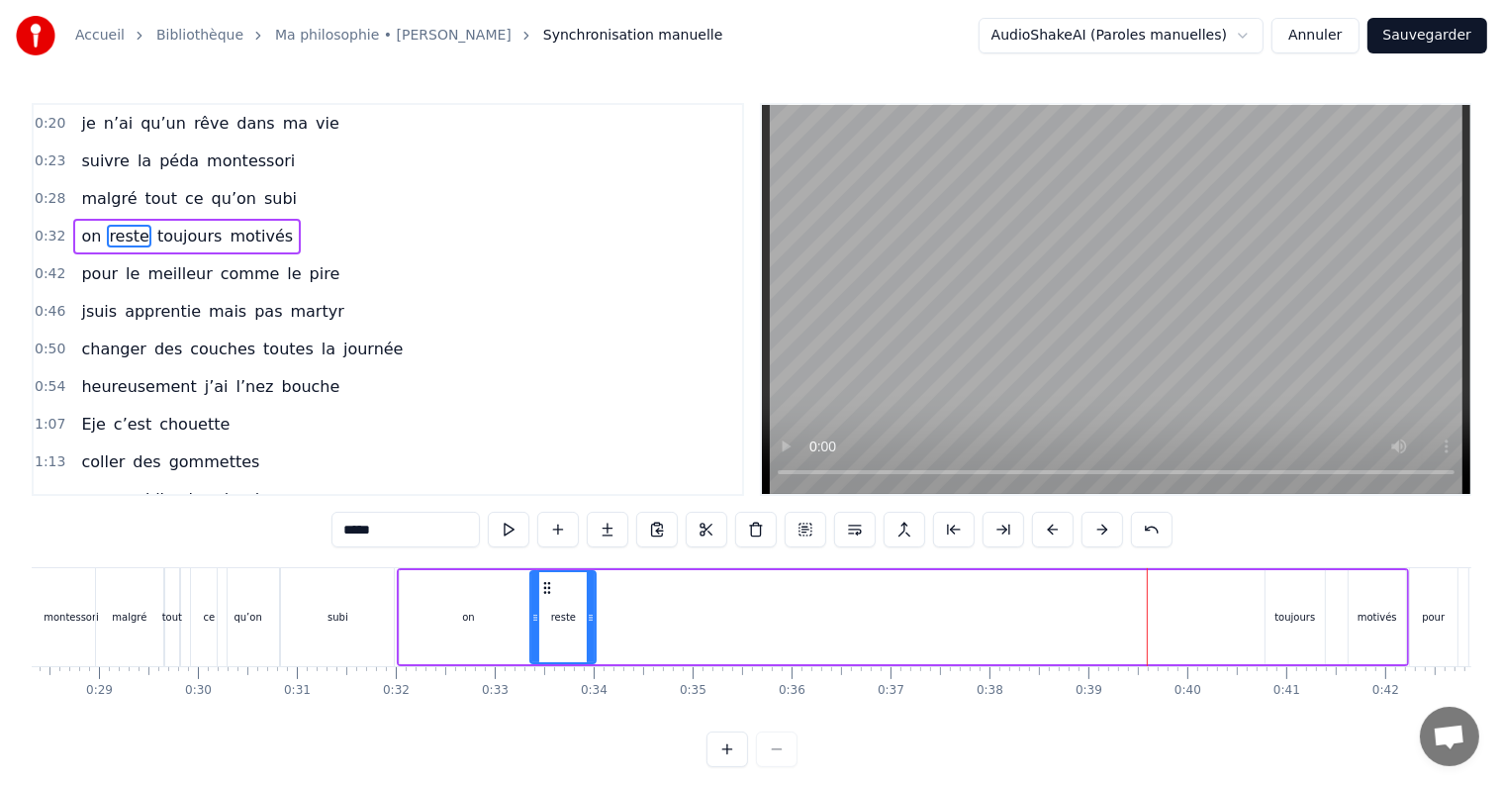
scroll to position [0, 2803]
click at [1286, 617] on div "toujours" at bounding box center [1293, 617] width 41 height 15
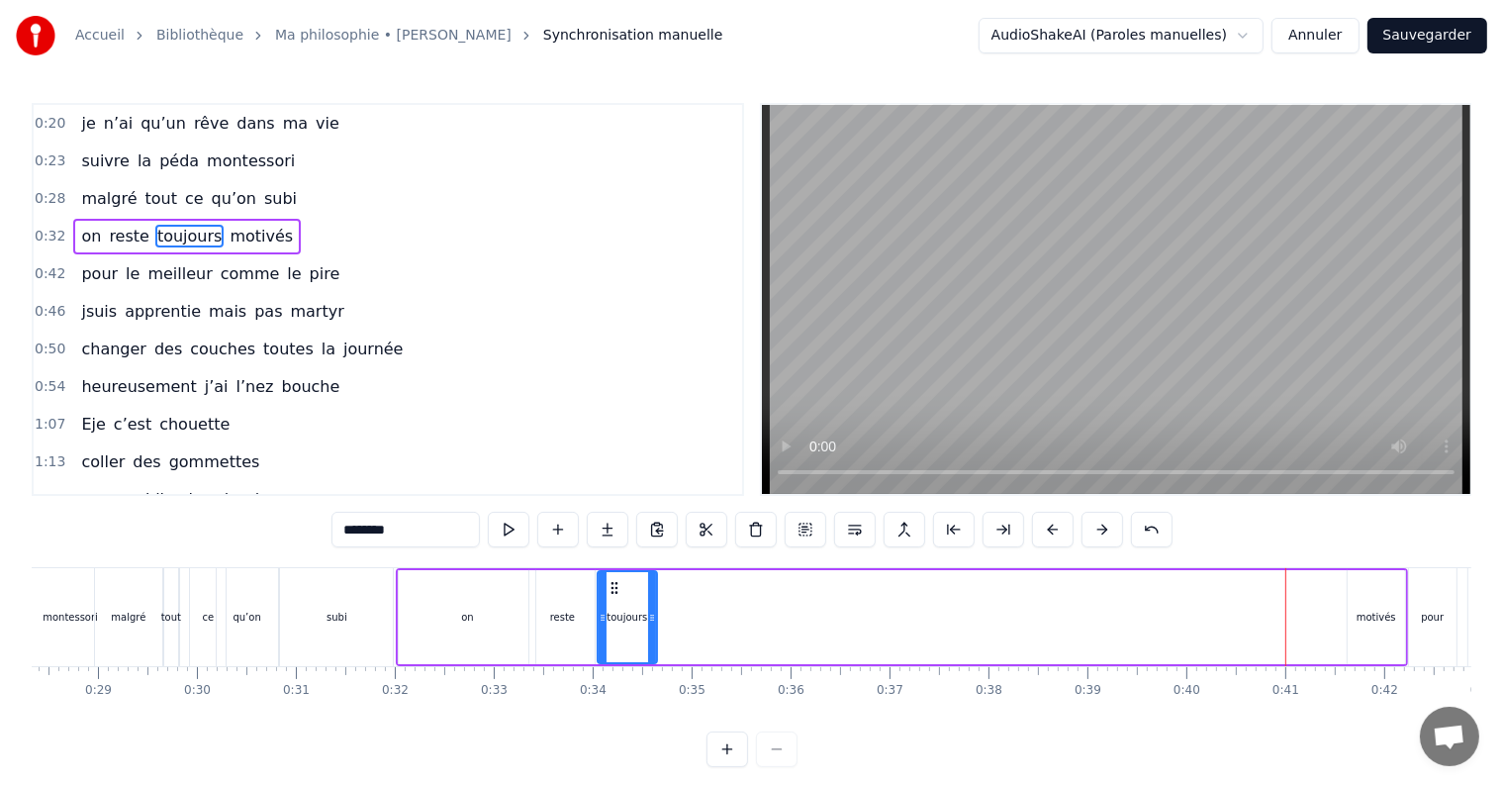
drag, startPoint x: 1275, startPoint y: 582, endPoint x: 610, endPoint y: 583, distance: 665.9
click at [610, 583] on icon at bounding box center [615, 588] width 16 height 16
click at [1366, 605] on div "motivés" at bounding box center [1376, 617] width 57 height 94
type input "*******"
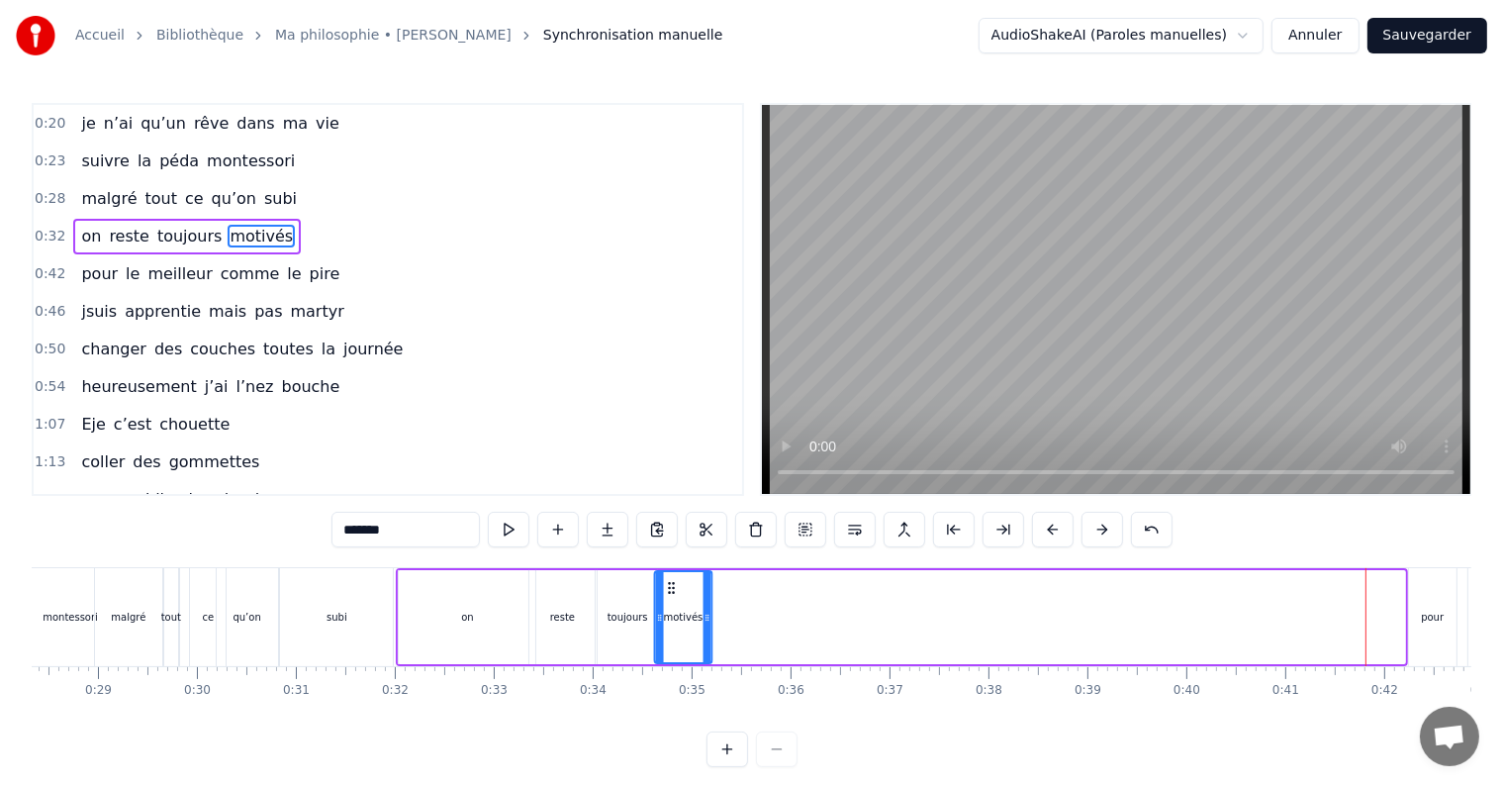
drag, startPoint x: 1363, startPoint y: 589, endPoint x: 671, endPoint y: 585, distance: 691.7
click at [671, 585] on icon at bounding box center [672, 588] width 16 height 16
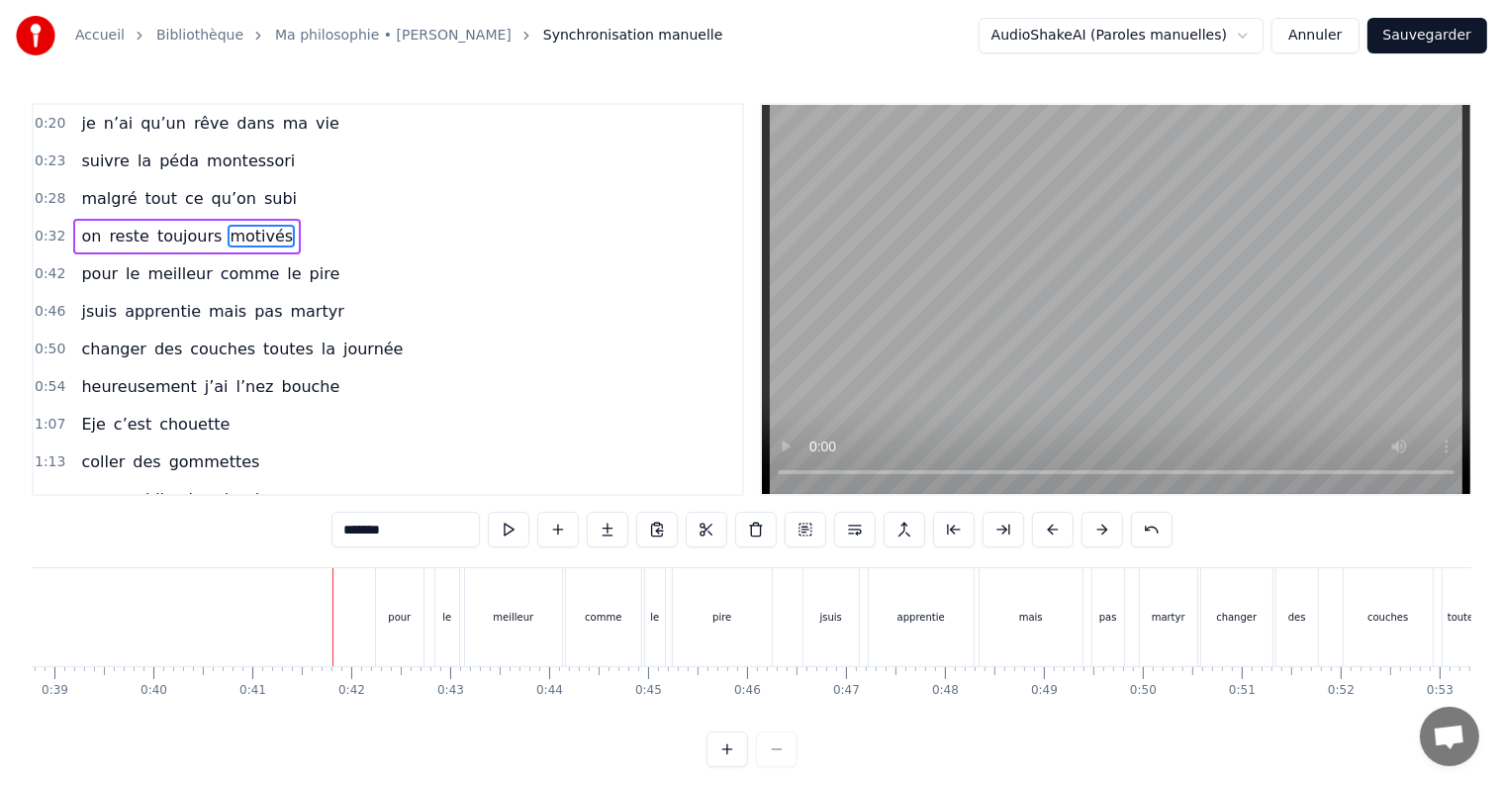
scroll to position [0, 3918]
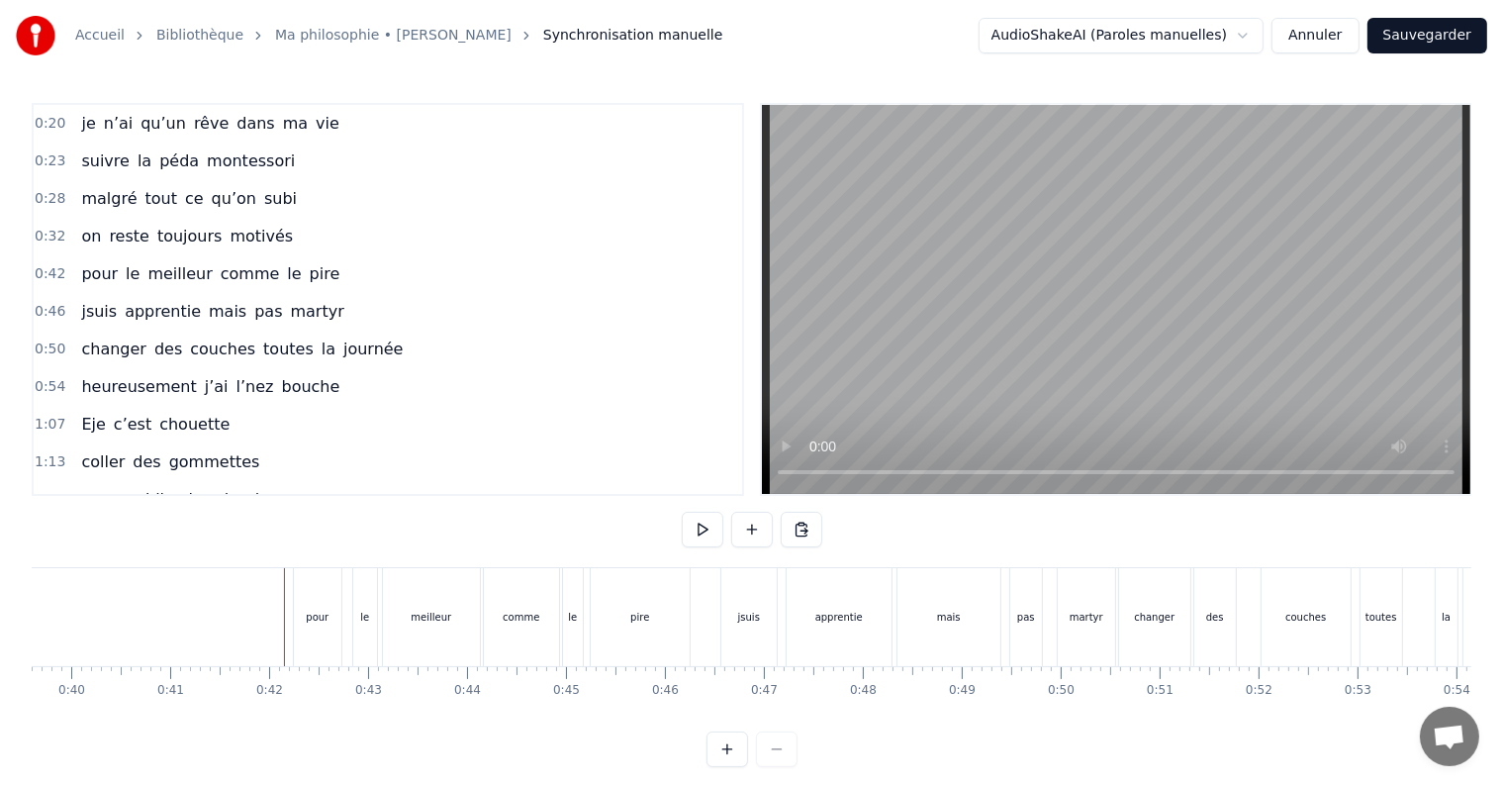
click at [317, 590] on div "pour" at bounding box center [317, 617] width 47 height 98
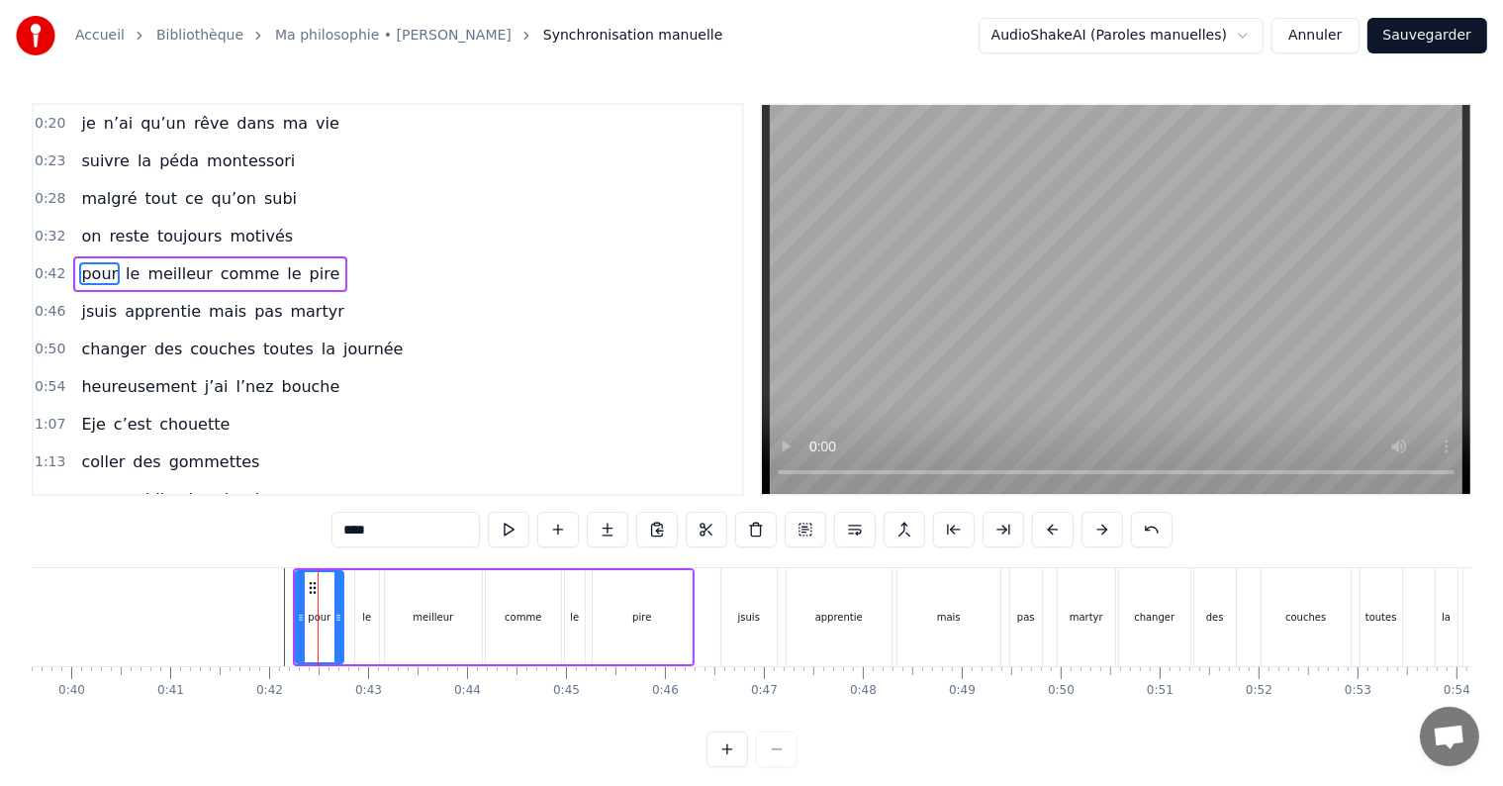
drag, startPoint x: 297, startPoint y: 568, endPoint x: 249, endPoint y: 572, distance: 47.7
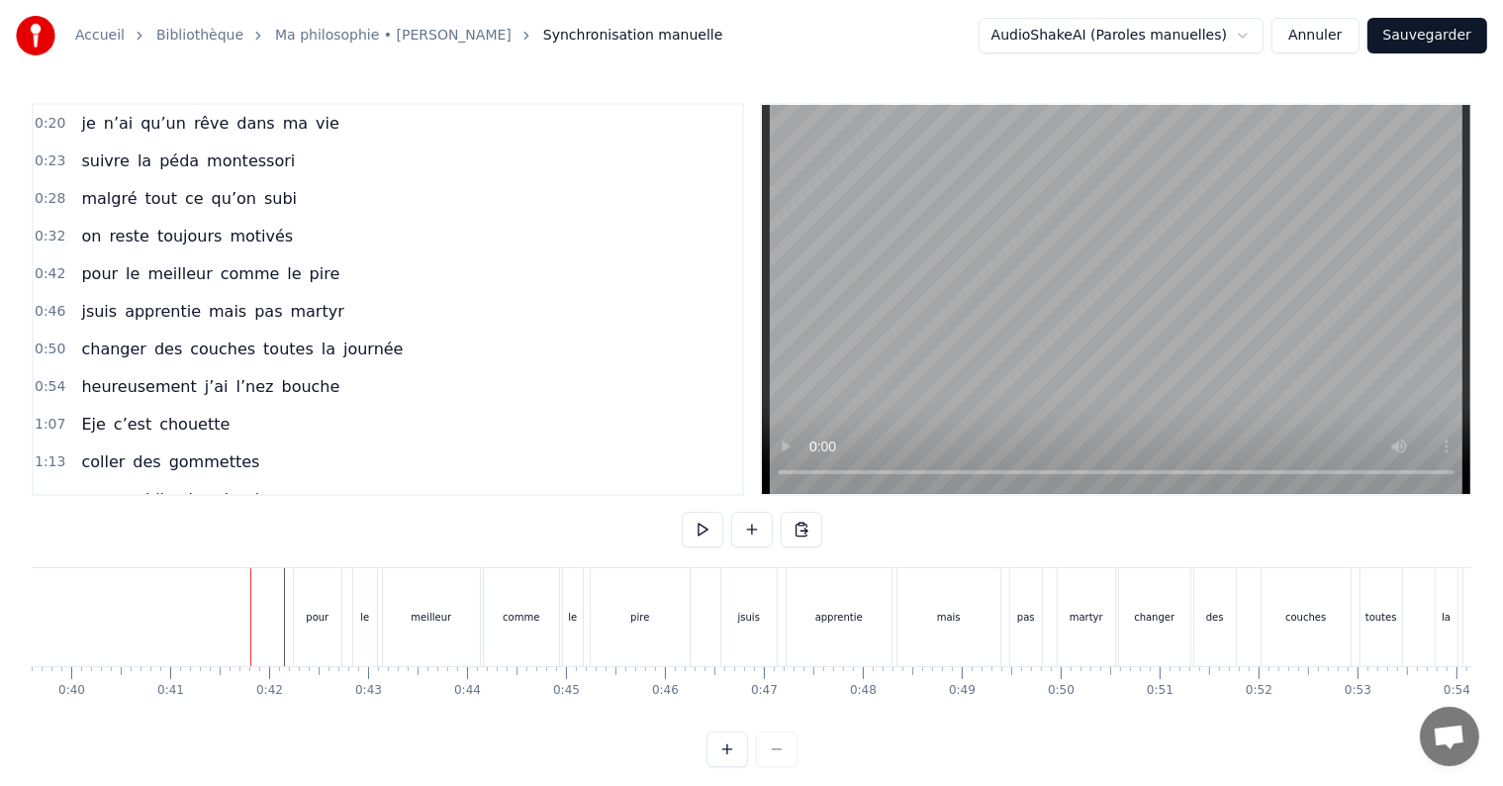
click at [293, 602] on div "pour" at bounding box center [317, 617] width 49 height 98
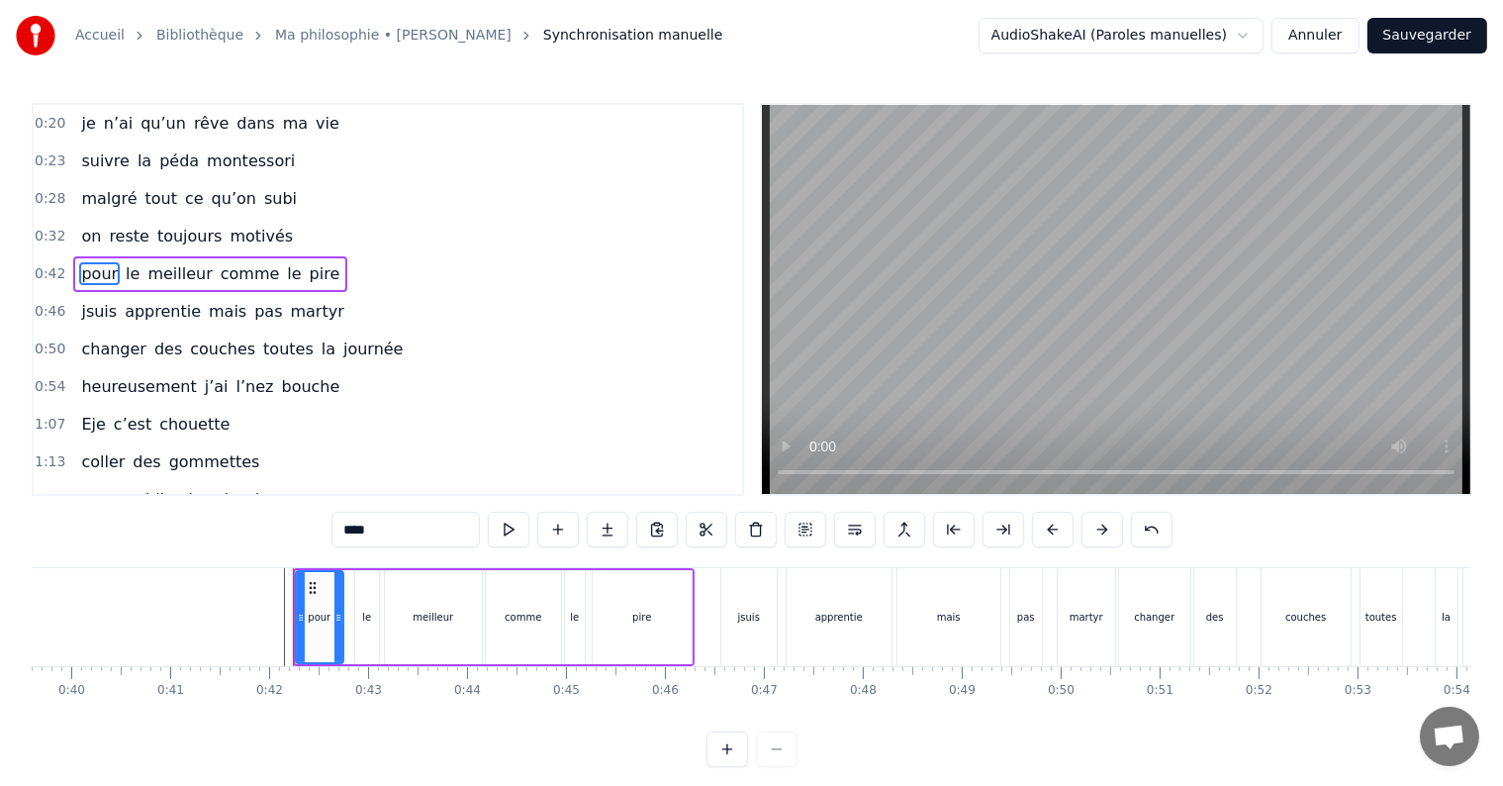
drag, startPoint x: 386, startPoint y: 566, endPoint x: 375, endPoint y: 566, distance: 10.9
click at [375, 566] on div "0:20 je n’ai qu’un rêve dans ma vie 0:23 suivre la péda montessori 0:28 malgré …" at bounding box center [752, 435] width 1440 height 664
click at [375, 615] on div "le" at bounding box center [367, 617] width 24 height 94
click at [427, 619] on div "meilleur" at bounding box center [433, 617] width 41 height 15
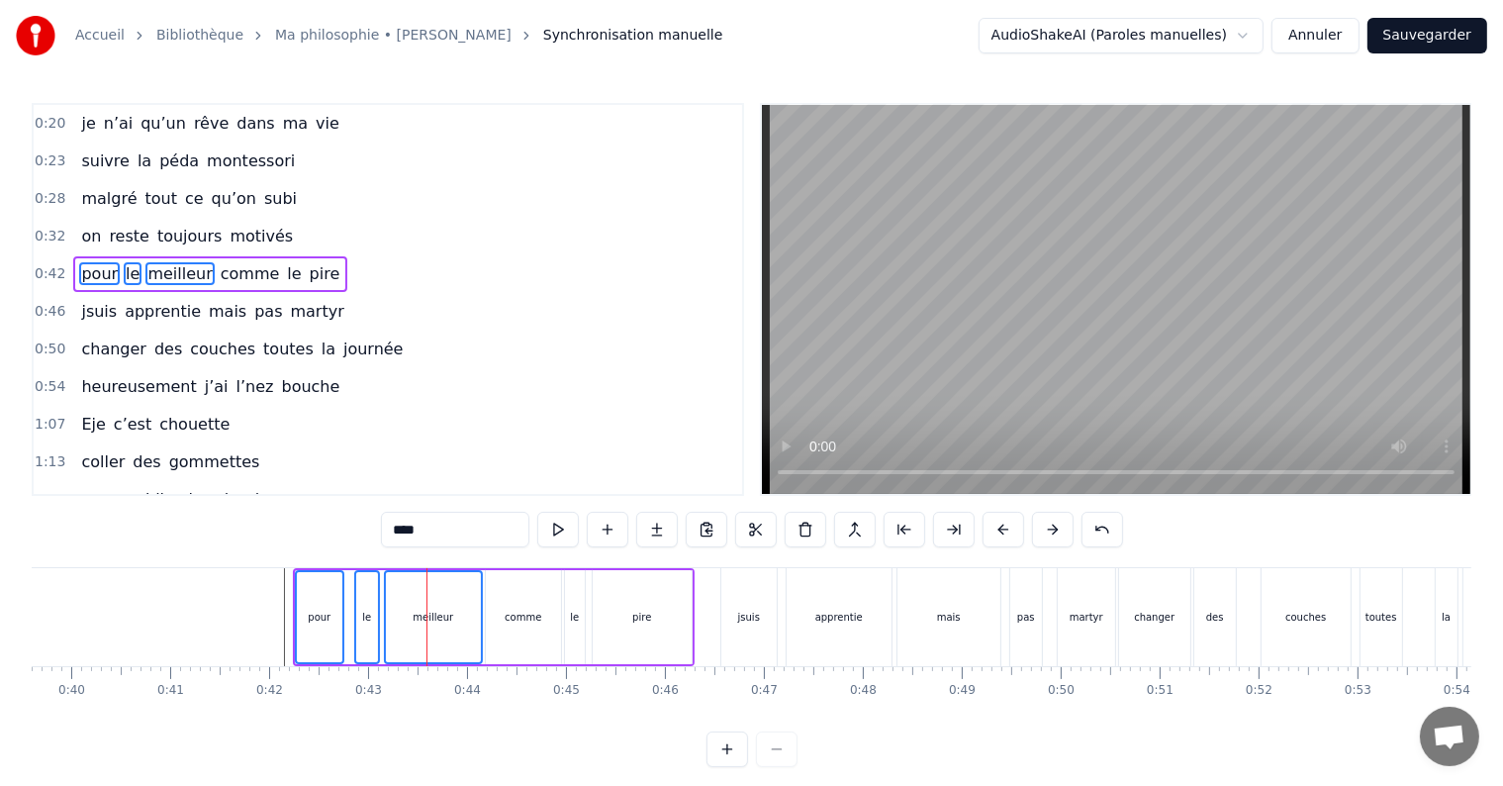
click at [509, 625] on div "comme" at bounding box center [523, 617] width 75 height 94
click at [567, 630] on div "le" at bounding box center [575, 617] width 20 height 94
click at [615, 633] on div "pire" at bounding box center [642, 617] width 99 height 94
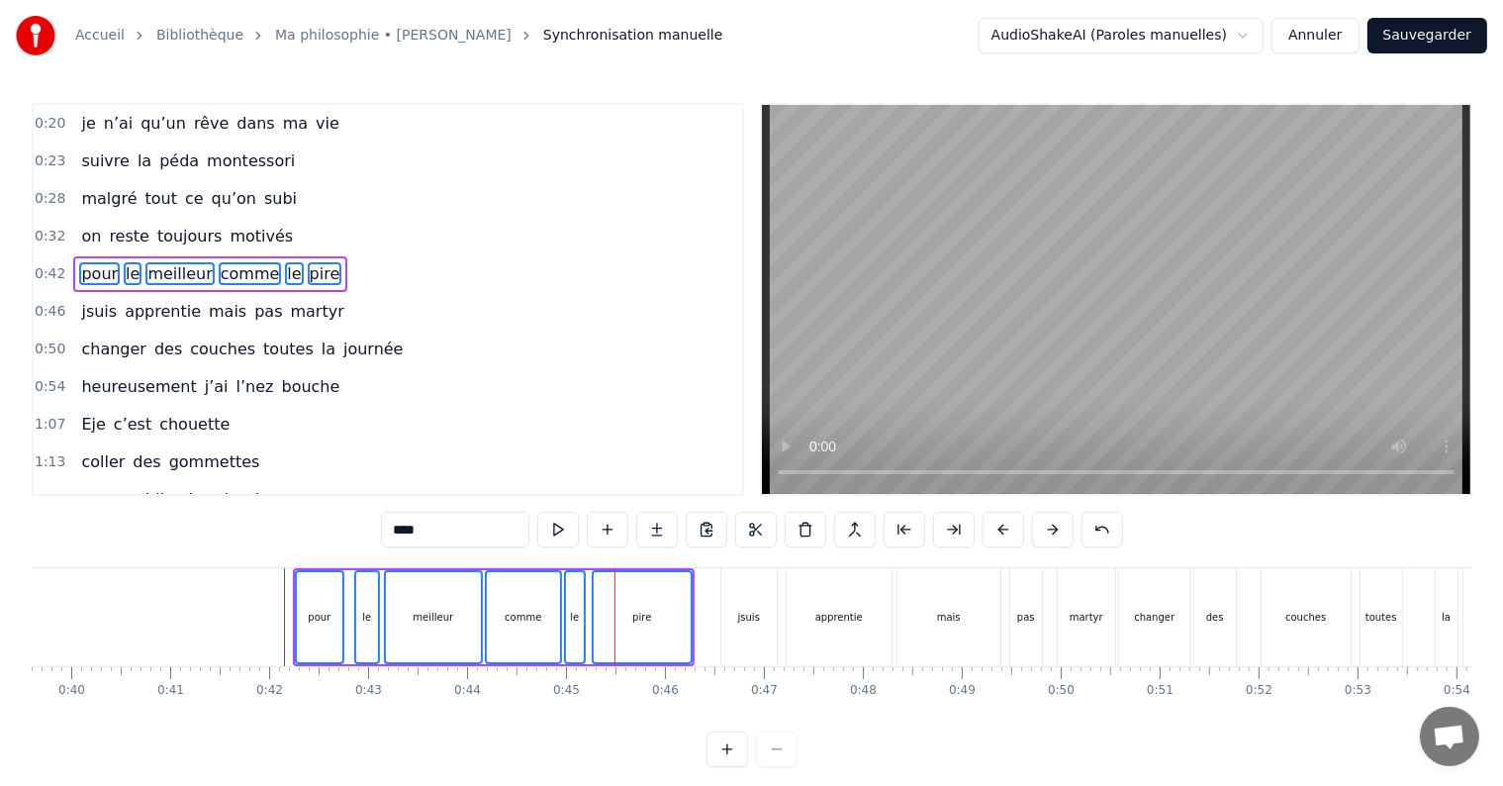
drag, startPoint x: 309, startPoint y: 665, endPoint x: 237, endPoint y: 652, distance: 72.4
click at [237, 652] on div "je n’ai qu’un rêve dans ma vie suivre la péda montessori malgré tout ce qu’on s…" at bounding box center [752, 641] width 1440 height 148
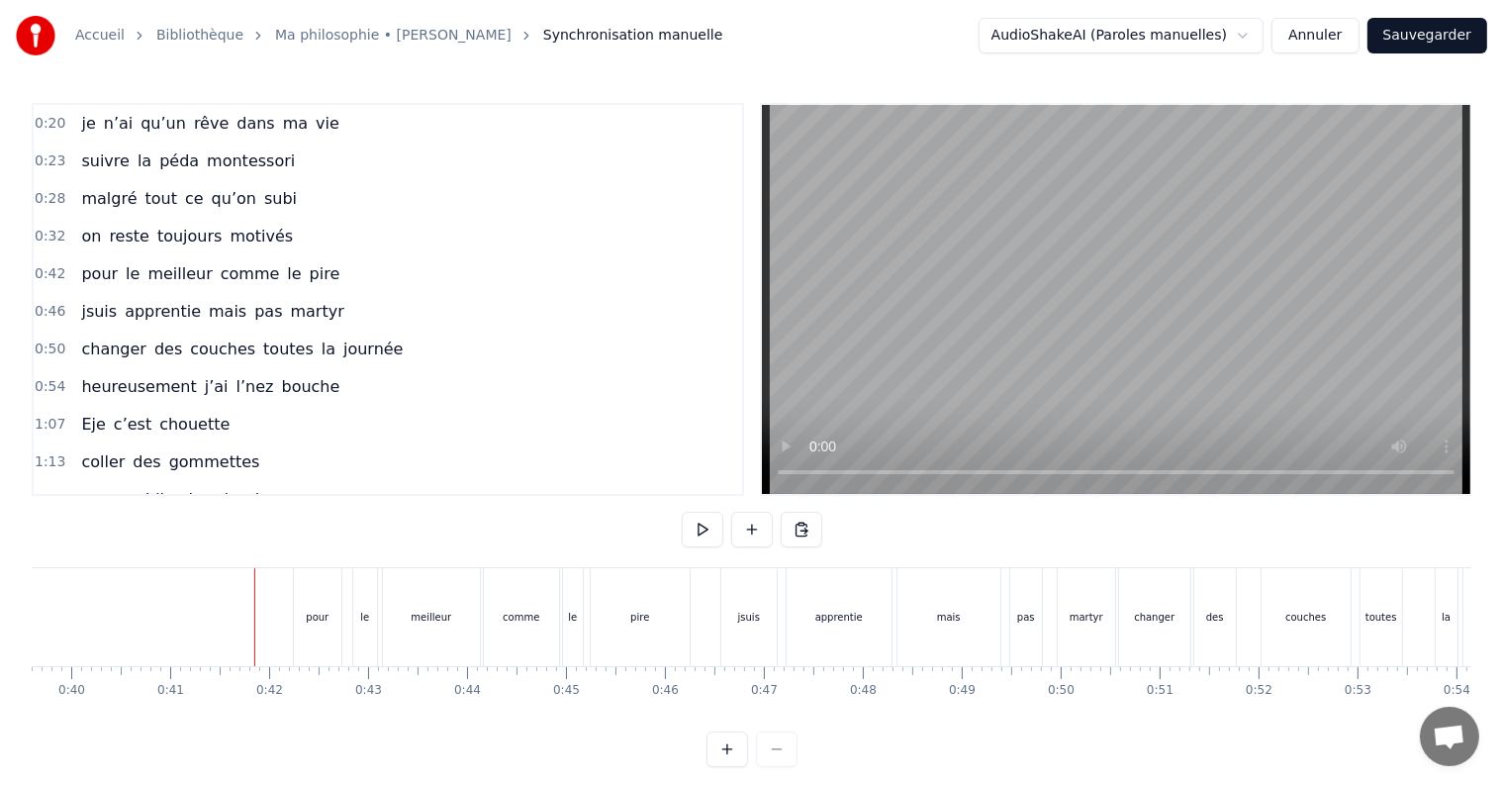
click at [317, 619] on div "pour" at bounding box center [317, 617] width 23 height 15
